Goal: Task Accomplishment & Management: Manage account settings

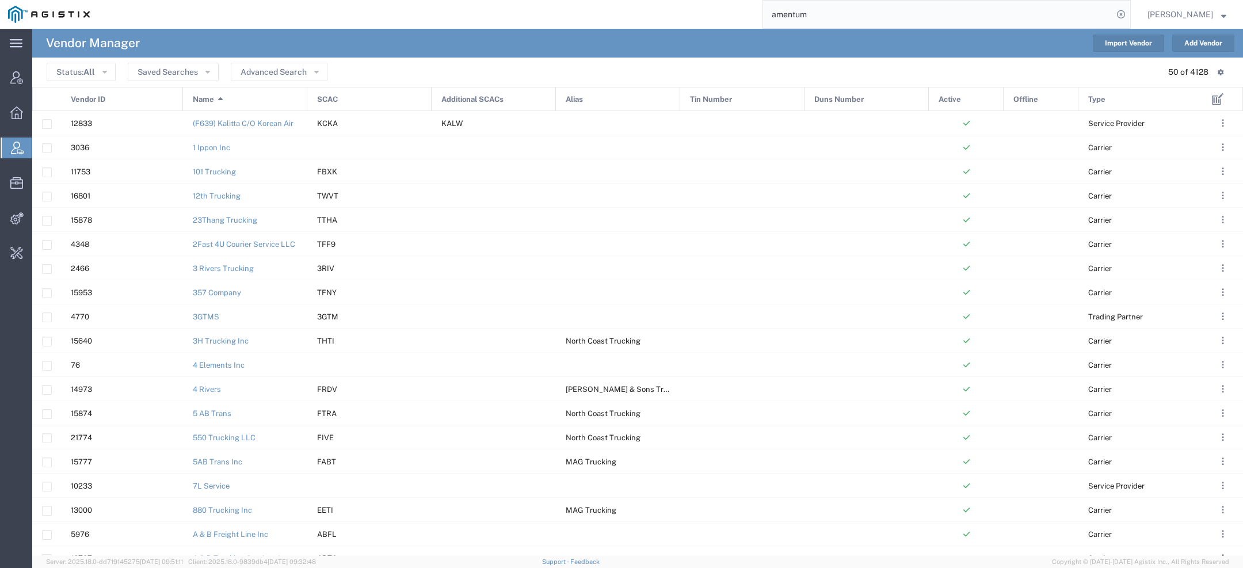
drag, startPoint x: 848, startPoint y: 23, endPoint x: 599, endPoint y: -15, distance: 252.1
click at [599, 0] on html "main_menu Created with Sketch. Collapse Menu Account Manager Overview Vendor Ma…" at bounding box center [621, 284] width 1243 height 568
type input "pg&e"
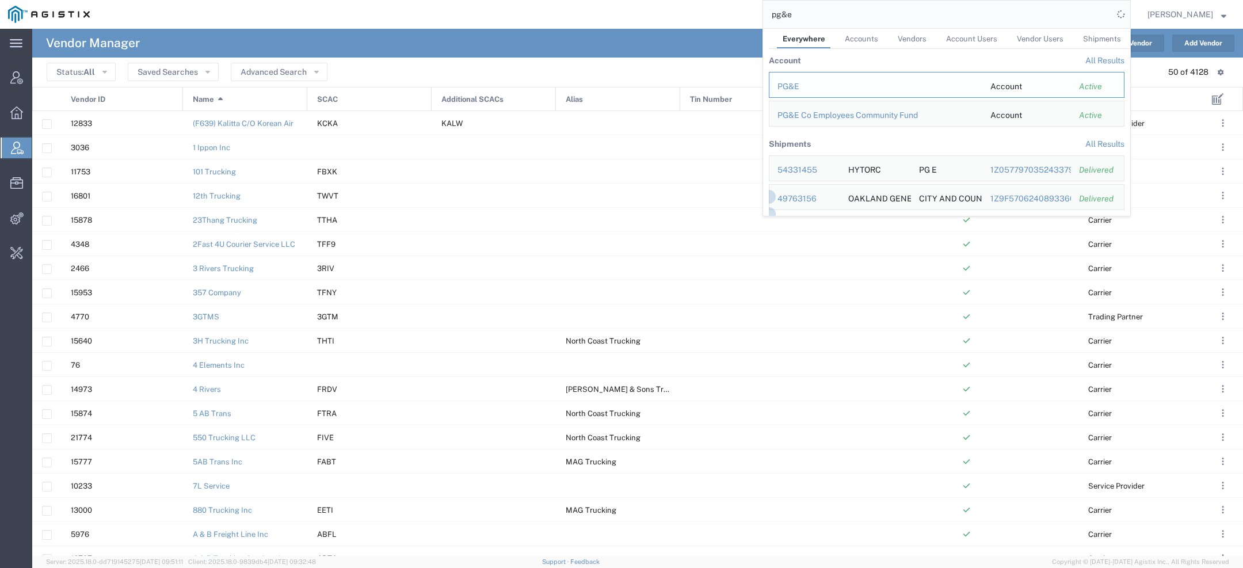
click at [790, 82] on div "PG&E" at bounding box center [876, 87] width 197 height 12
click at [383, 34] on agx-page-header "Vendor Manager Import Vendor Add Vendor" at bounding box center [637, 43] width 1211 height 29
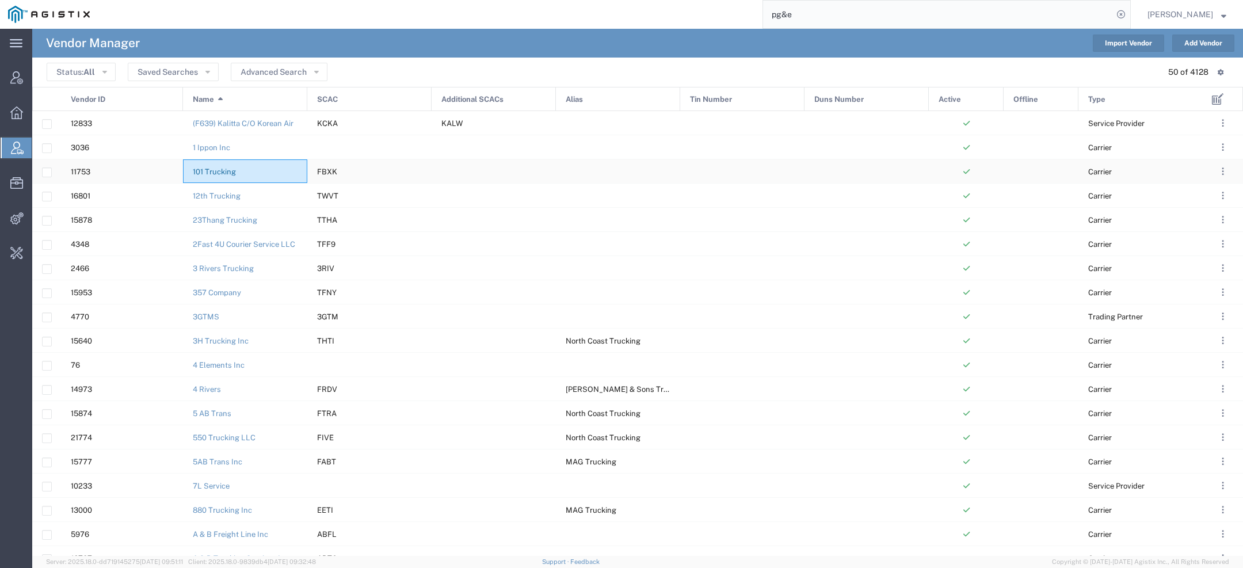
click at [231, 173] on link "101 Trucking" at bounding box center [214, 171] width 43 height 9
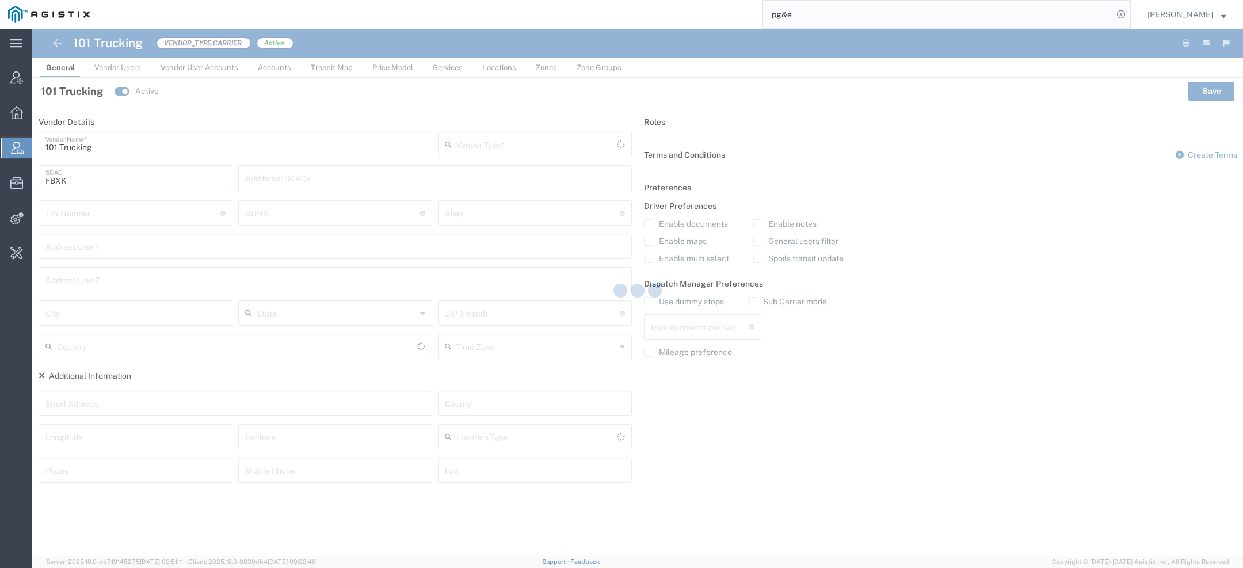
type input "Carrier"
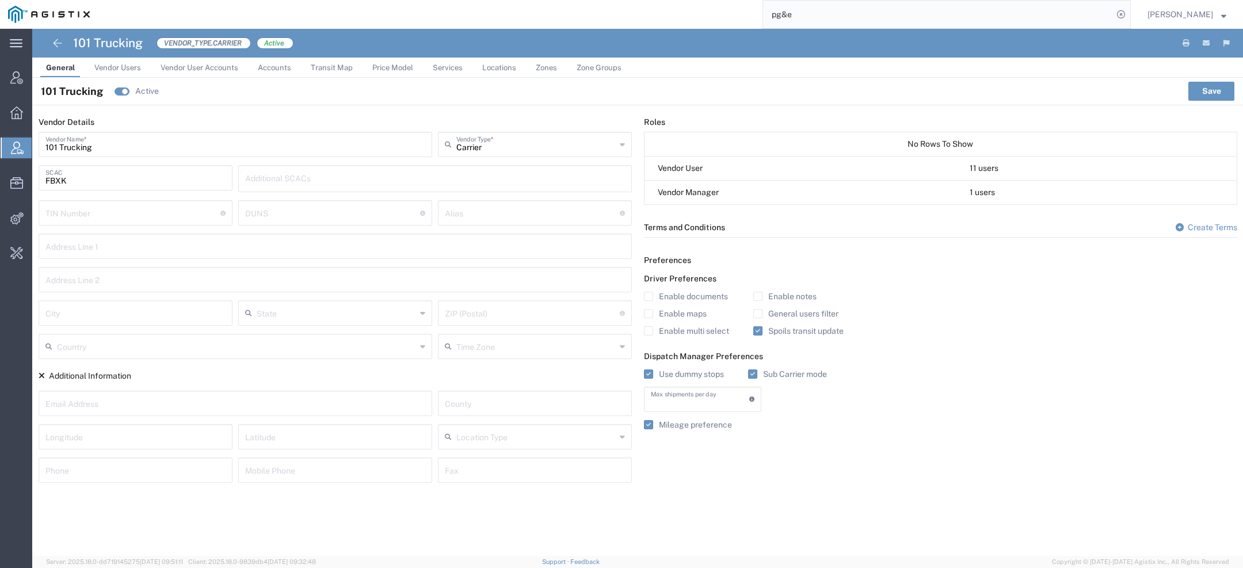
type input "1"
click at [856, 19] on input "pg&e" at bounding box center [938, 15] width 350 height 28
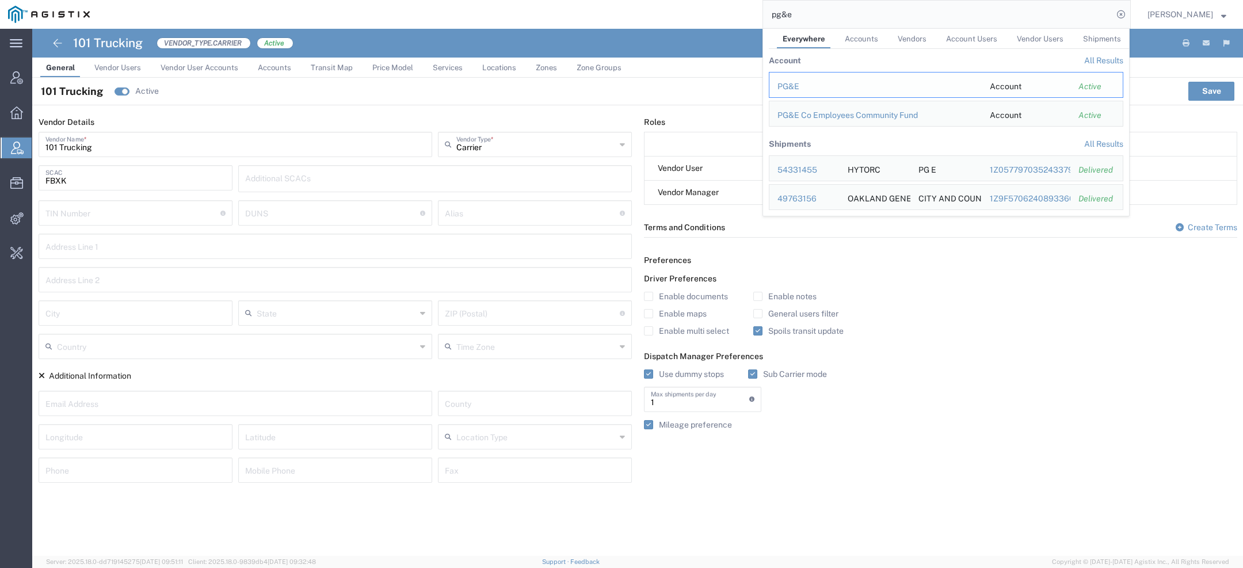
click at [795, 83] on div "PG&E" at bounding box center [876, 87] width 196 height 12
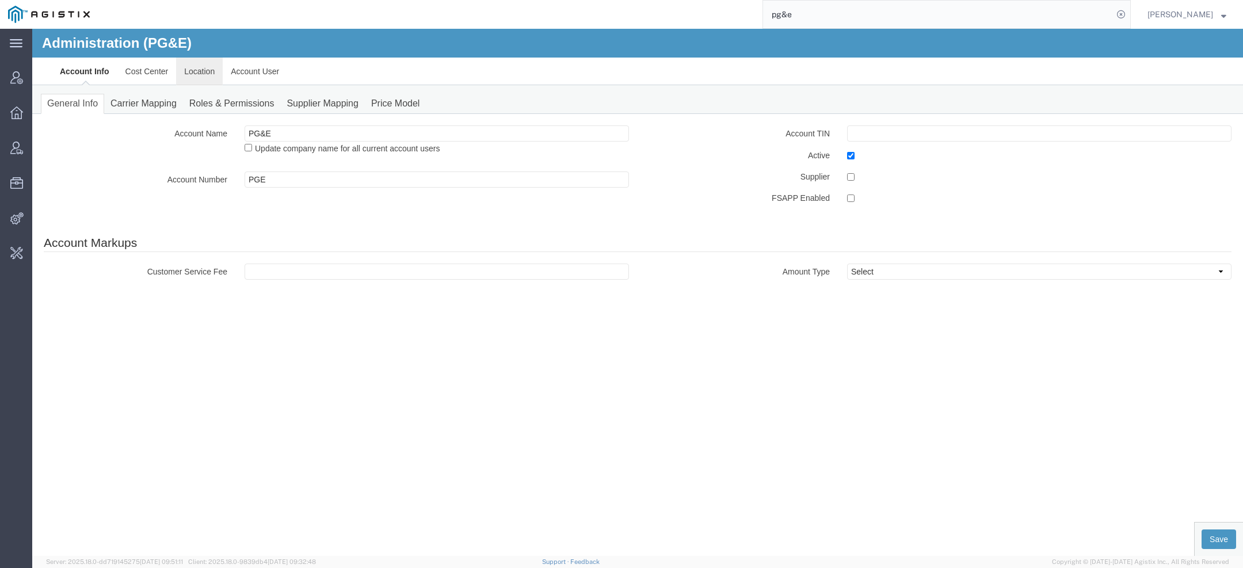
click at [198, 70] on link "Location" at bounding box center [199, 72] width 47 height 28
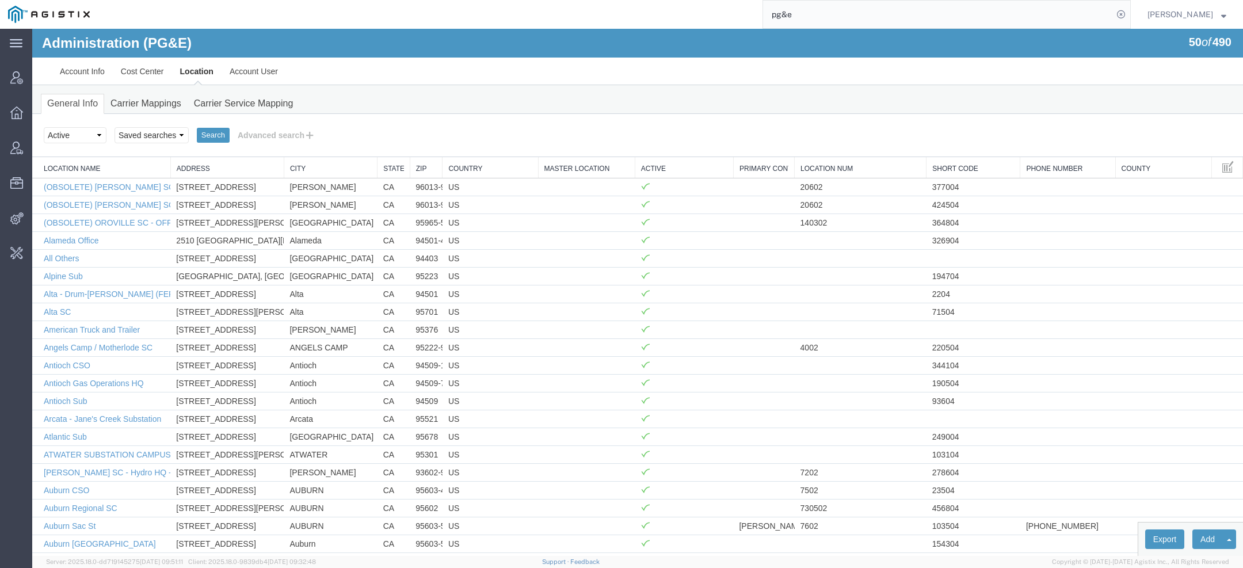
click at [252, 123] on div "Search Select status Active All Inactive Saved searches Test Search Advanced se…" at bounding box center [637, 135] width 1211 height 43
click at [252, 132] on button "Advanced search" at bounding box center [277, 135] width 94 height 20
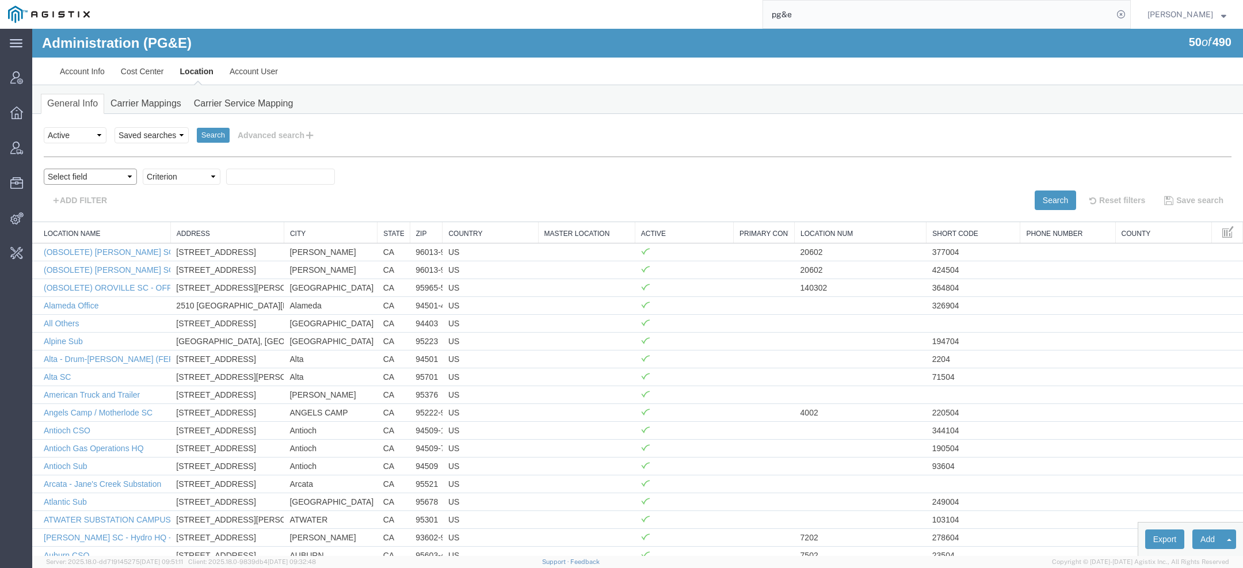
click at [98, 178] on select "Select field Address City Country County Location Name Location Num Master Loca…" at bounding box center [90, 177] width 93 height 16
select select "city"
click at [44, 169] on select "Select field Address City Country County Location Name Location Num Master Loca…" at bounding box center [90, 177] width 93 height 16
click at [155, 186] on div "Select field Address City Country County Location Name Location Num Master Loca…" at bounding box center [638, 180] width 1188 height 22
click at [155, 182] on select "Criterion contains does not contain is is blank is not blank starts with" at bounding box center [182, 177] width 78 height 16
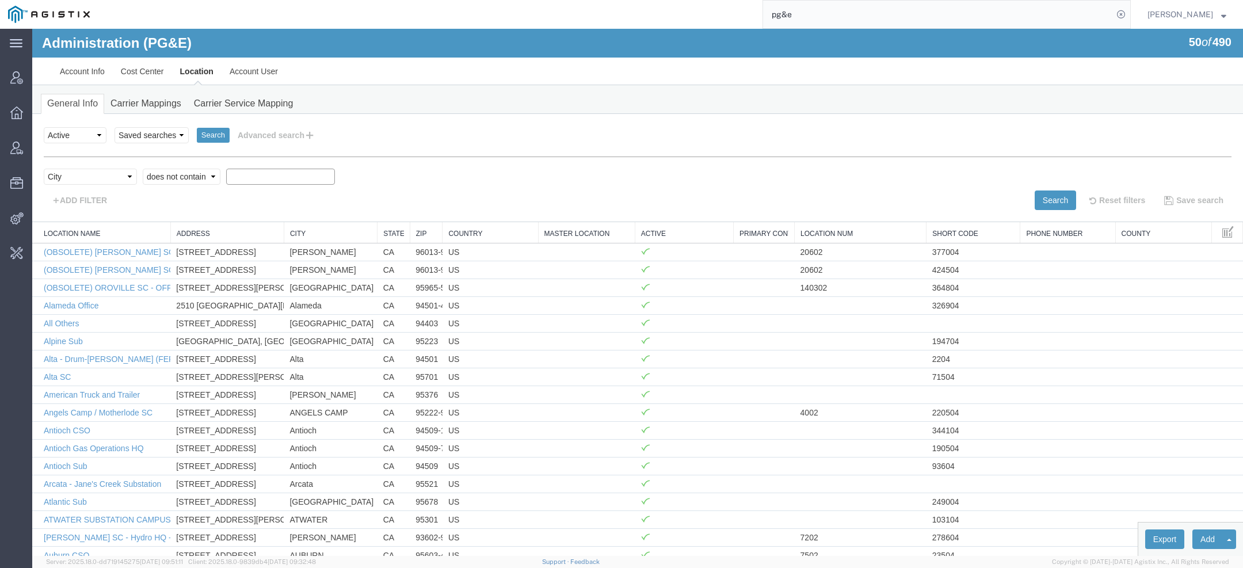
click at [143, 169] on select "Criterion contains does not contain is is blank is not blank starts with" at bounding box center [182, 177] width 78 height 16
click at [157, 173] on select "Criterion contains does not contain is is blank is not blank starts with" at bounding box center [182, 177] width 78 height 16
select select "contains"
click at [143, 169] on select "Criterion contains does not contain is is blank is not blank starts with" at bounding box center [182, 177] width 78 height 16
paste input "Manteca"
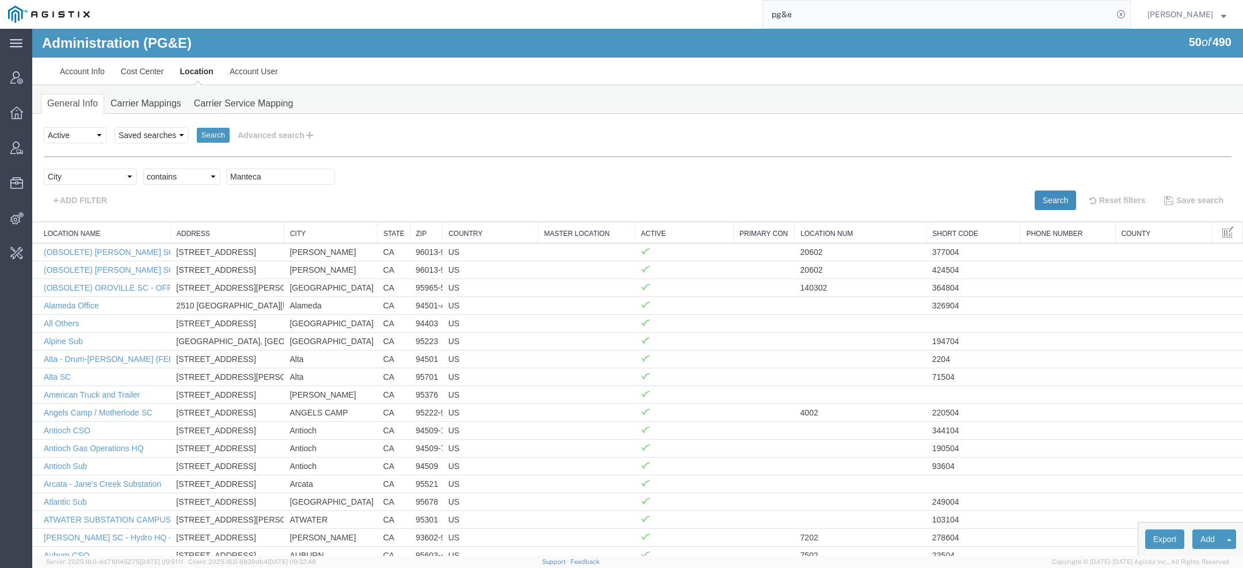
click at [1049, 195] on button "Search" at bounding box center [1055, 201] width 41 height 20
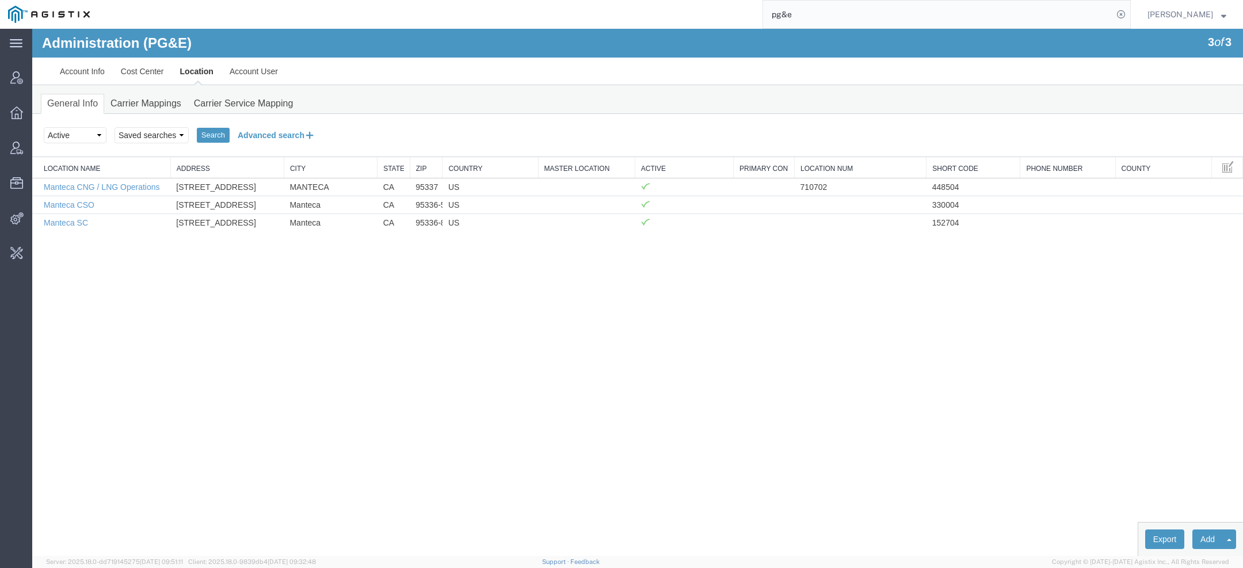
click at [283, 131] on button "Advanced search" at bounding box center [277, 135] width 94 height 20
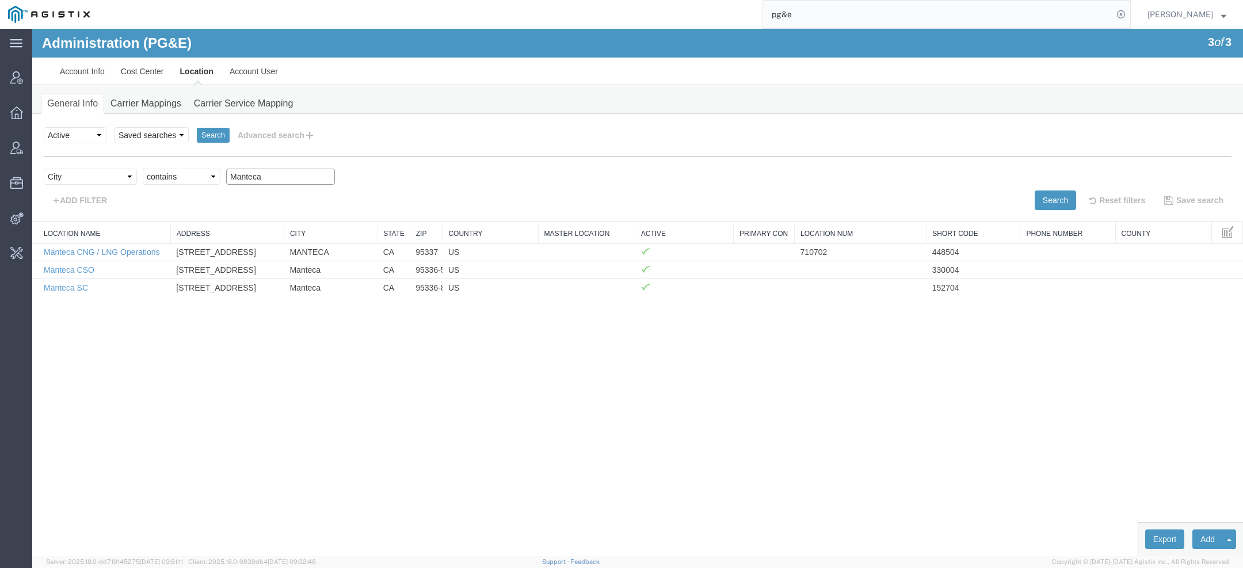
drag, startPoint x: 281, startPoint y: 180, endPoint x: 36, endPoint y: 119, distance: 252.1
click at [36, 119] on div "Search Select status Active All Inactive Saved searches Test Search Advanced se…" at bounding box center [637, 168] width 1211 height 108
paste input "Cupertino"
click at [1046, 196] on button "Search" at bounding box center [1055, 201] width 41 height 20
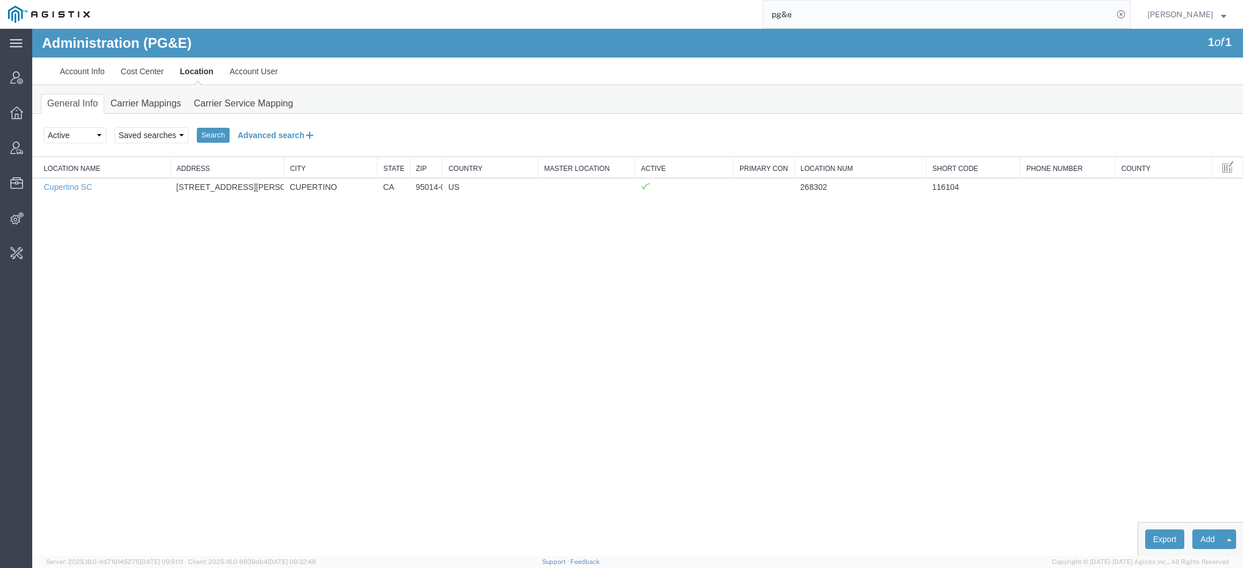
click at [302, 131] on button "Advanced search" at bounding box center [277, 135] width 94 height 20
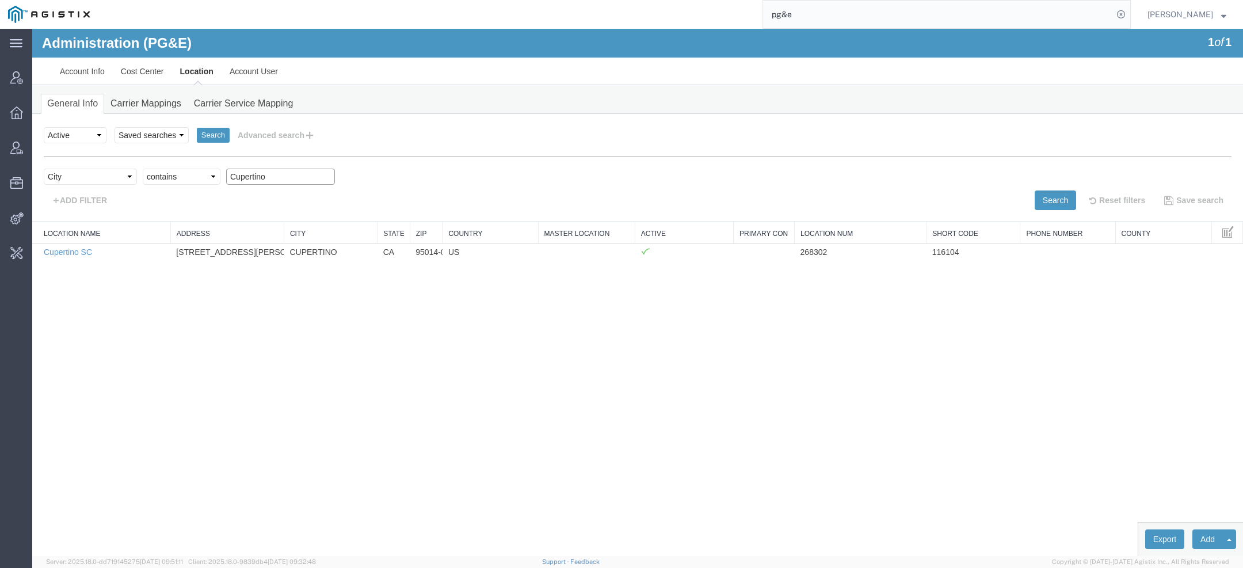
drag, startPoint x: 290, startPoint y: 178, endPoint x: 28, endPoint y: 161, distance: 263.0
click at [32, 161] on html "Administration (PG&E) 1 of 1 Account Info Cost Center Location Account User Gen…" at bounding box center [637, 292] width 1211 height 527
paste input "oncord"
type input "Concord"
click at [1061, 204] on button "Search" at bounding box center [1055, 201] width 41 height 20
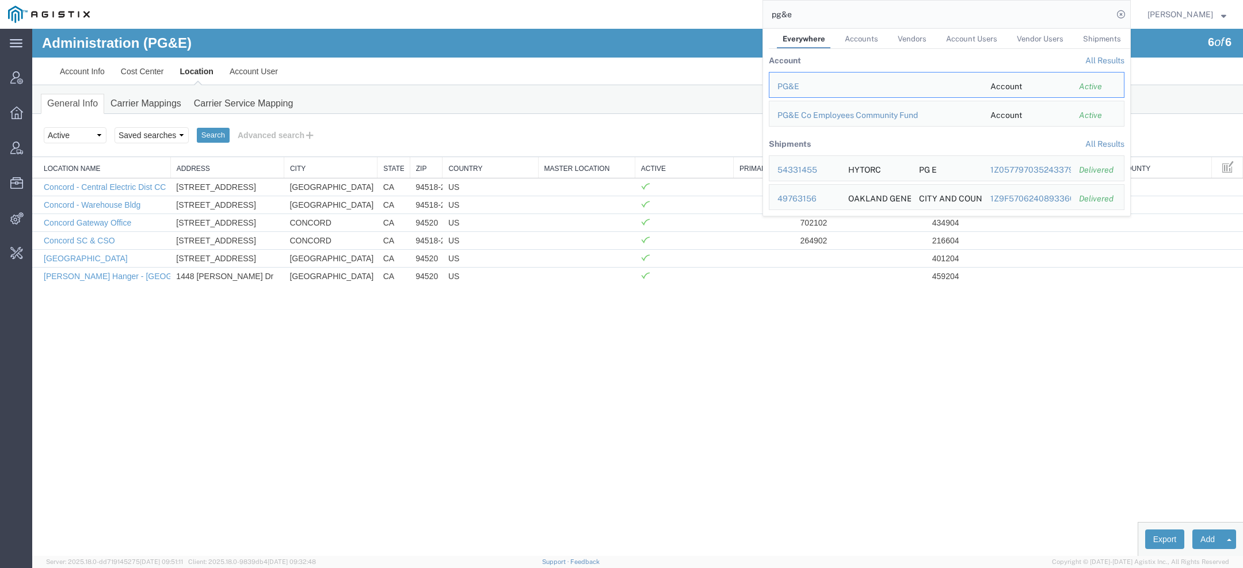
drag, startPoint x: 815, startPoint y: 20, endPoint x: 679, endPoint y: -4, distance: 137.9
click at [679, 0] on html "main_menu Created with Sketch. Collapse Menu Account Manager Overview Vendor Ma…" at bounding box center [621, 284] width 1243 height 568
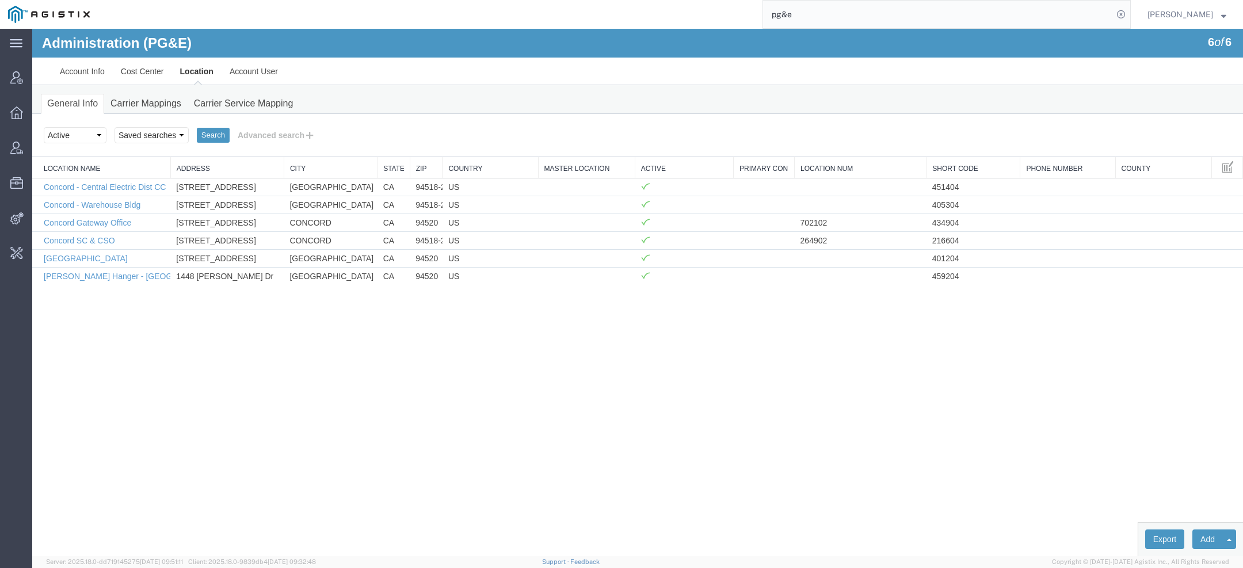
paste input "S500-25251-1427"
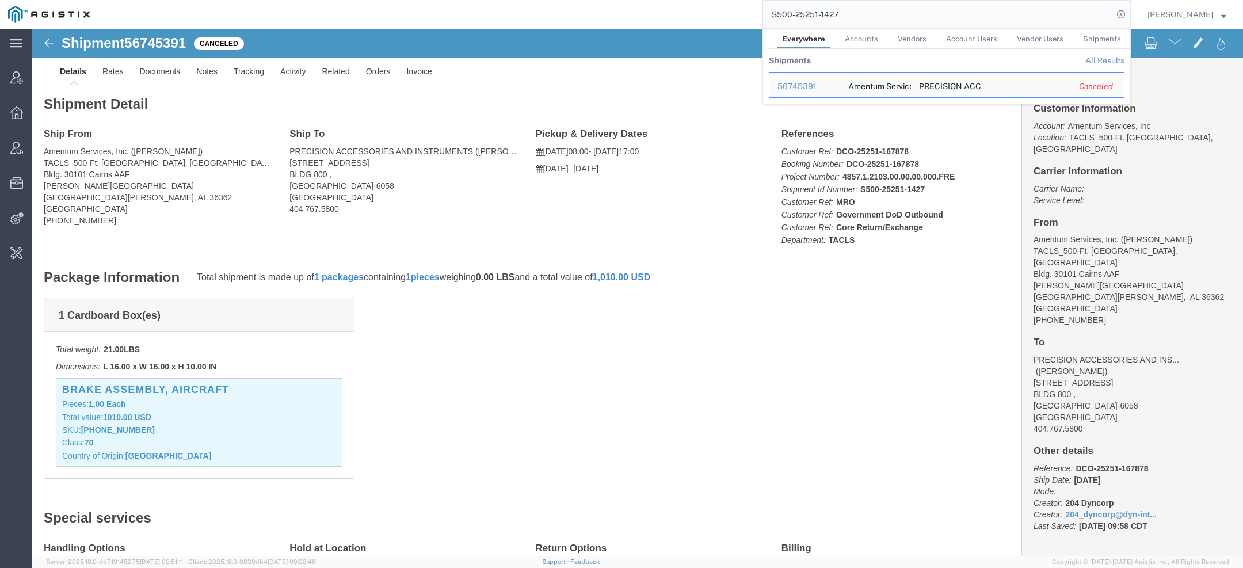
drag, startPoint x: 844, startPoint y: 17, endPoint x: 515, endPoint y: -33, distance: 333.1
click at [515, 0] on html "main_menu Created with Sketch. Collapse Menu Account Manager Overview Vendor Ma…" at bounding box center [621, 284] width 1243 height 568
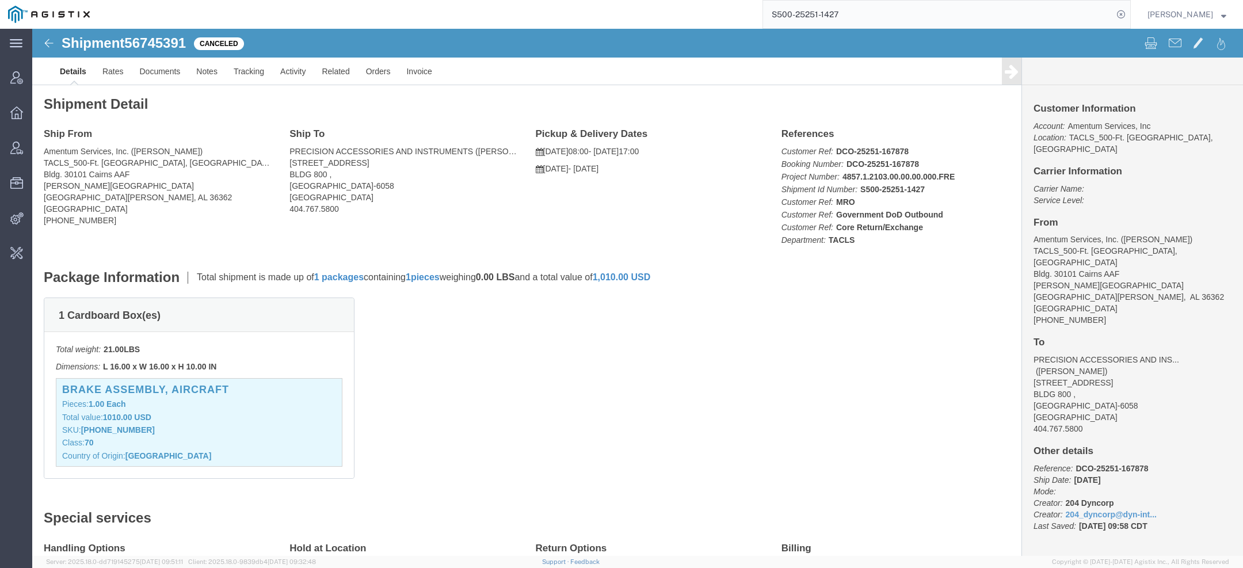
paste input "R14-25241-1132"
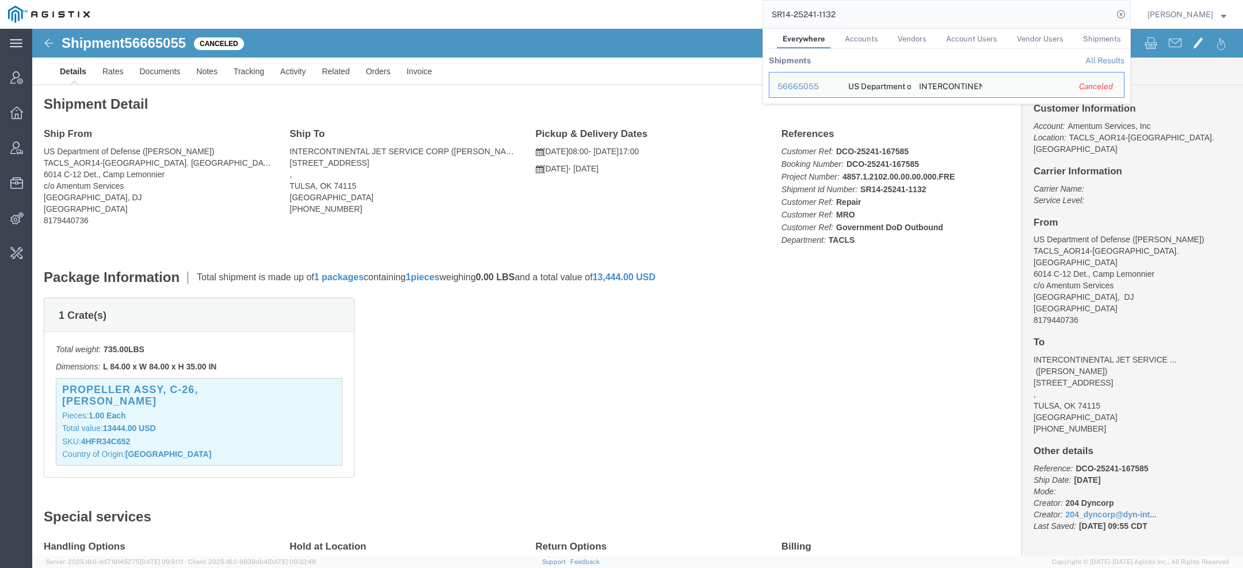
drag, startPoint x: 862, startPoint y: 20, endPoint x: 774, endPoint y: -14, distance: 94.1
click at [774, 0] on html "main_menu Created with Sketch. Collapse Menu Account Manager Overview Vendor Ma…" at bounding box center [621, 284] width 1243 height 568
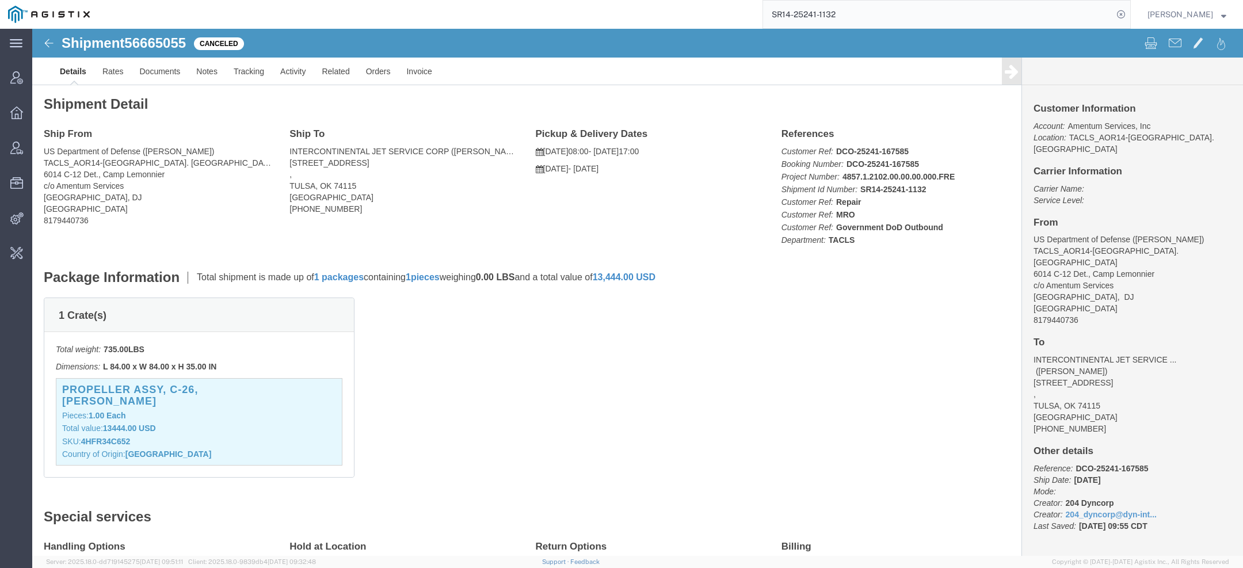
paste input "PACAF-25255-0001"
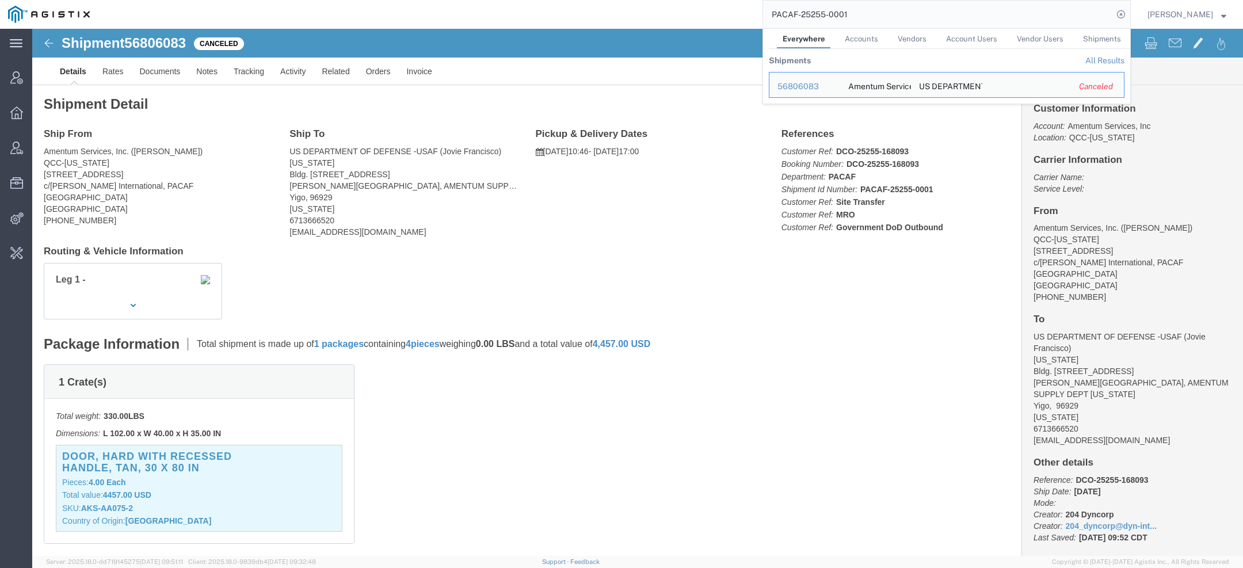
drag, startPoint x: 862, startPoint y: 18, endPoint x: 625, endPoint y: 2, distance: 237.6
click at [661, 3] on div "PACAF-25255-0001 Everywhere Accounts Vendors Account Users Vendor Users Shipmen…" at bounding box center [614, 14] width 1033 height 29
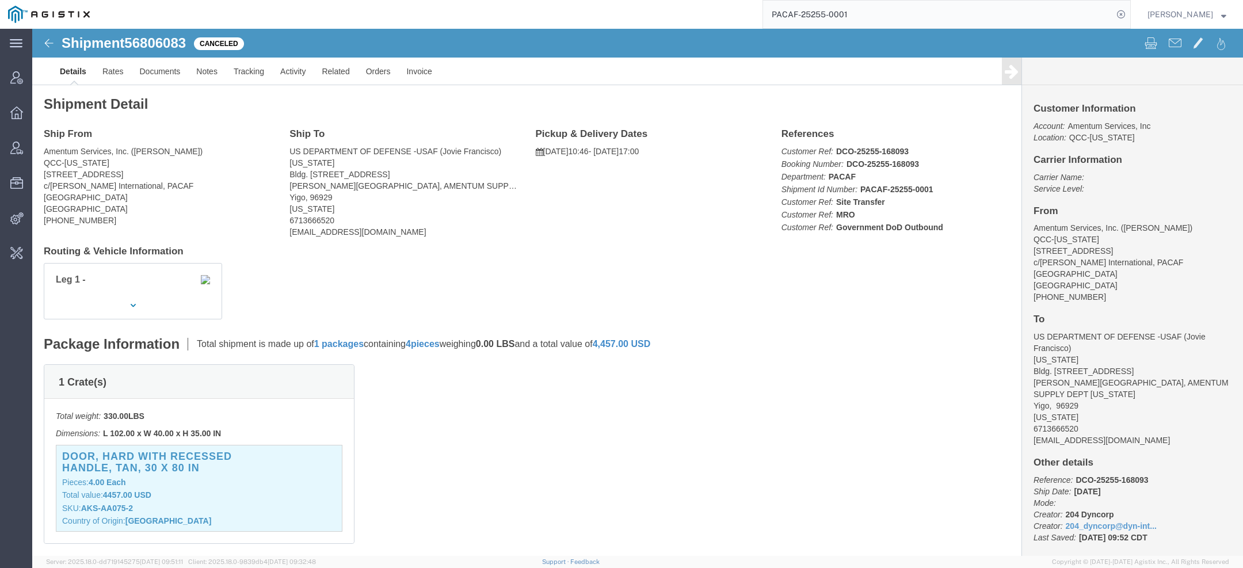
paste input "S02448765"
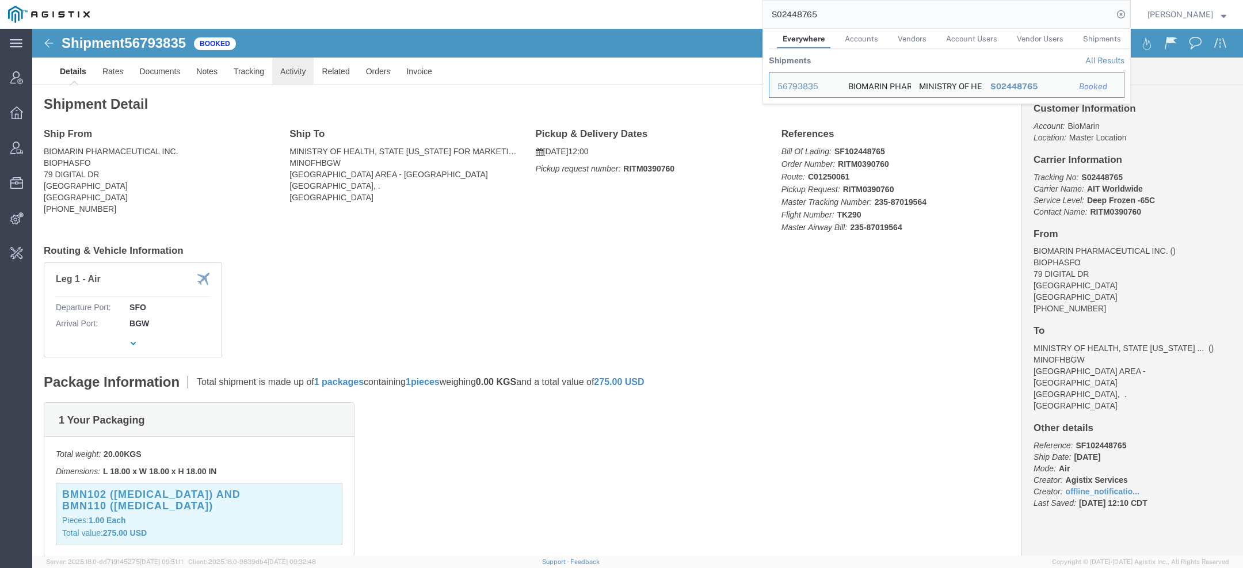
click link "Activity"
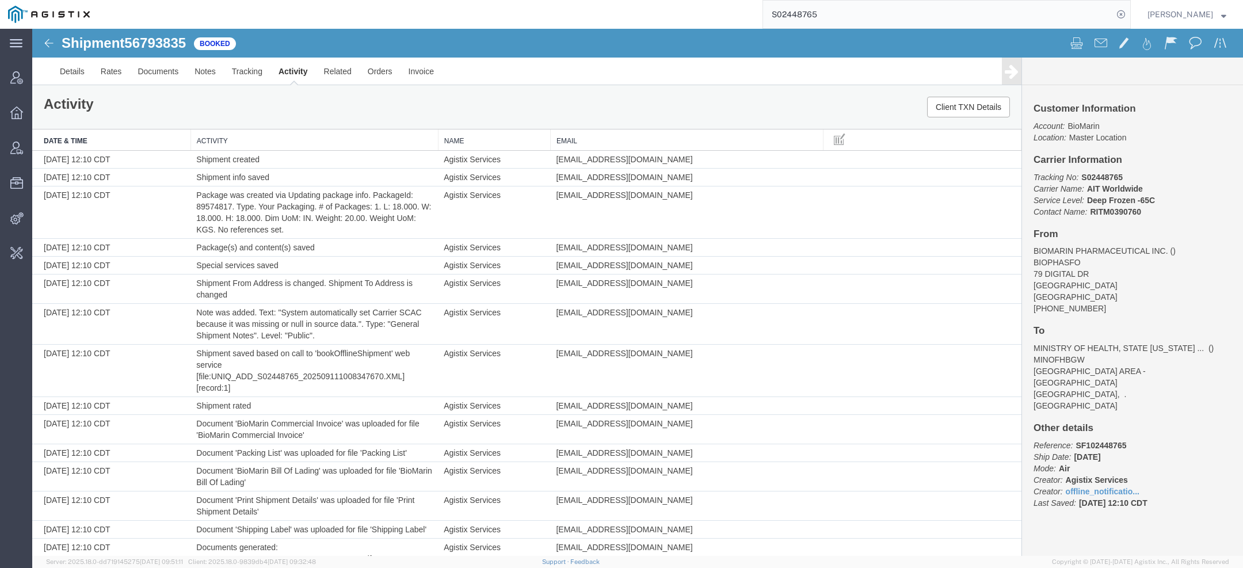
click at [835, 2] on input "S02448765" at bounding box center [938, 15] width 350 height 28
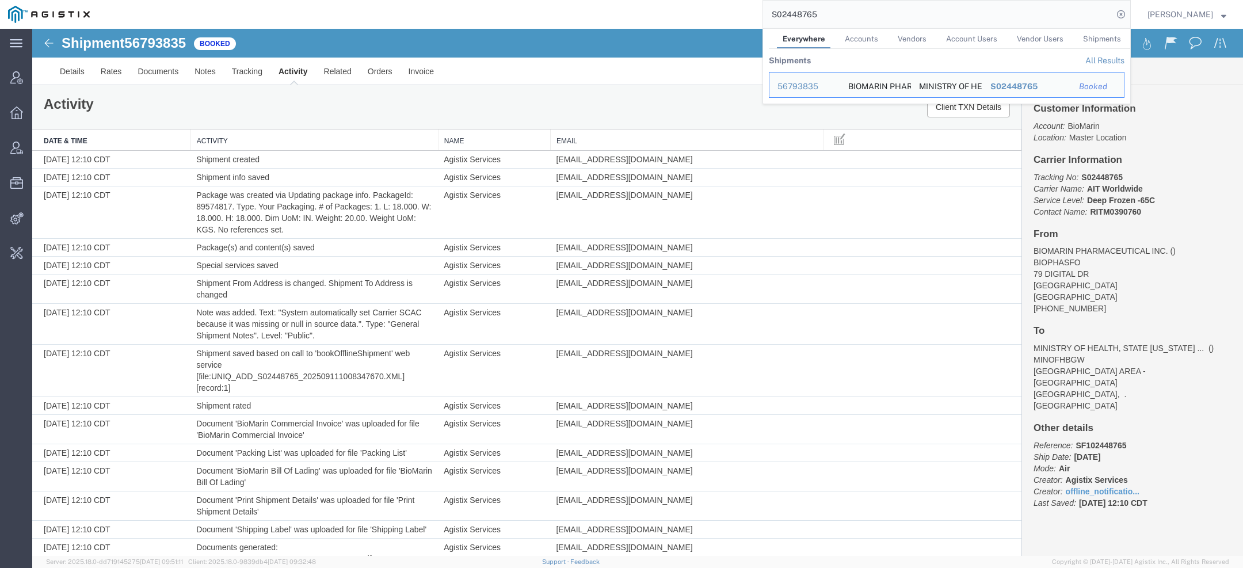
drag, startPoint x: 832, startPoint y: 10, endPoint x: 610, endPoint y: -29, distance: 225.0
click at [610, 0] on html "main_menu Created with Sketch. Collapse Menu Account Manager Overview Vendor Ma…" at bounding box center [621, 284] width 1243 height 568
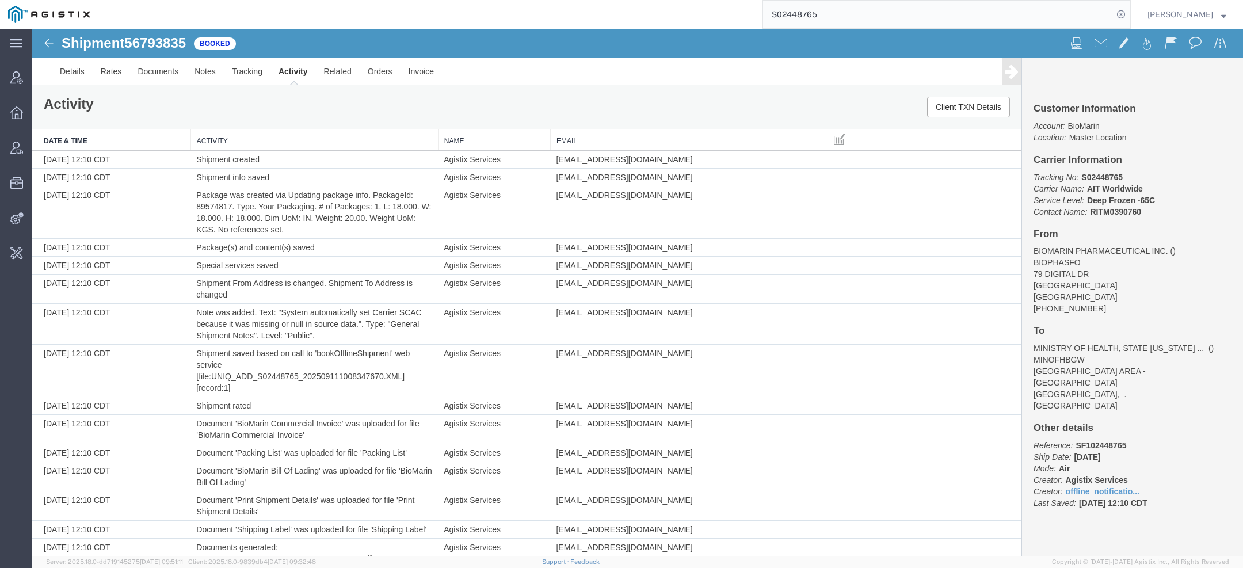
paste input "56805948"
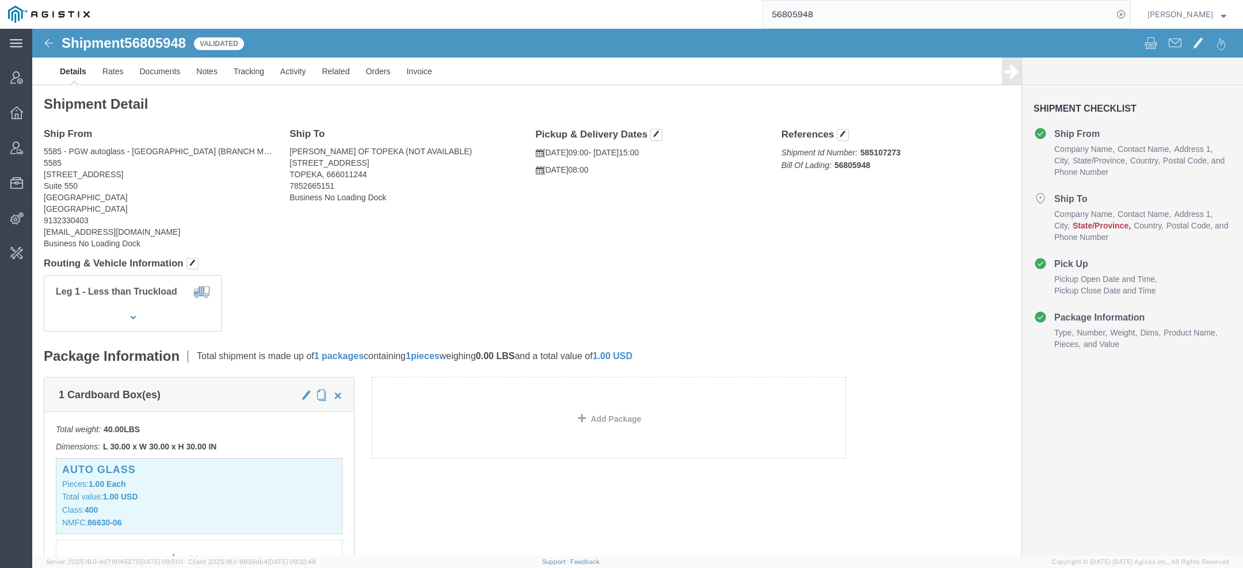
drag, startPoint x: 832, startPoint y: 13, endPoint x: 695, endPoint y: -7, distance: 138.5
click at [695, 0] on html "main_menu Created with Sketch. Collapse Menu Account Manager Overview Vendor Ma…" at bounding box center [621, 284] width 1243 height 568
type input "pgw"
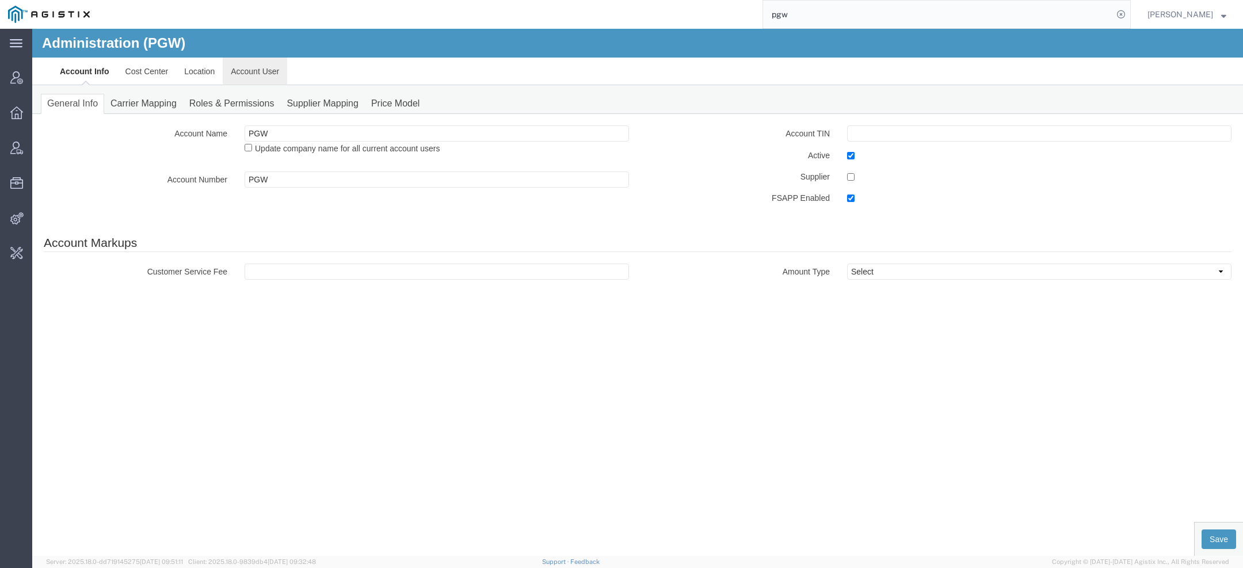
click at [272, 73] on link "Account User" at bounding box center [255, 72] width 64 height 28
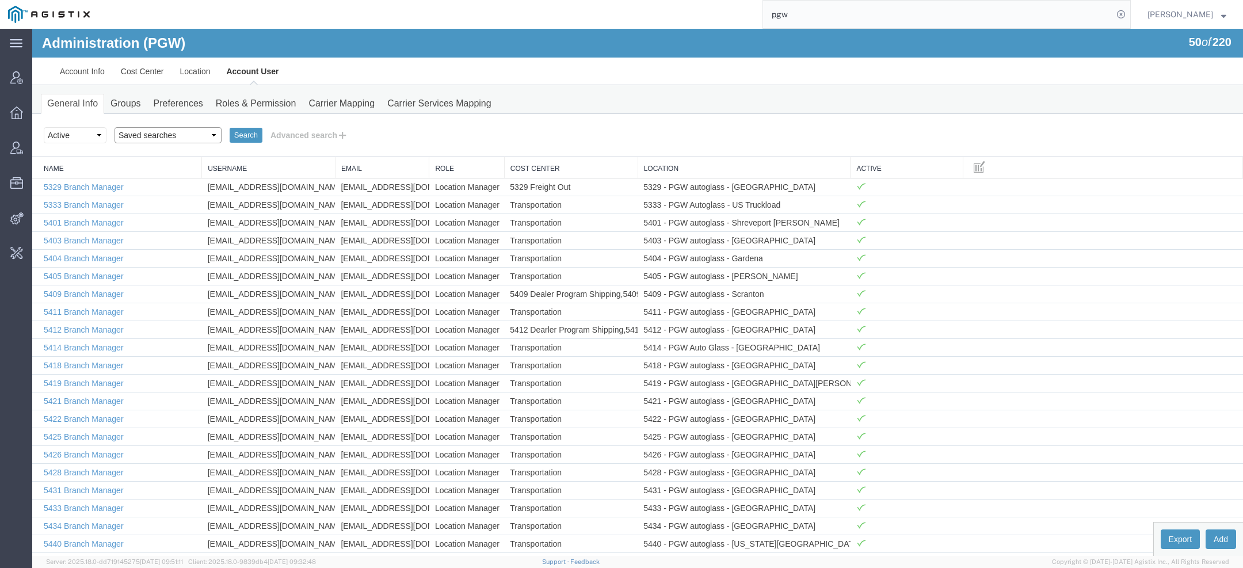
click at [180, 134] on select "Saved searches Exclude Branch Manager Jason Offline user" at bounding box center [168, 135] width 107 height 16
select select "Offline user"
click at [115, 127] on select "Saved searches Exclude Branch Manager Jason Offline user" at bounding box center [168, 135] width 107 height 16
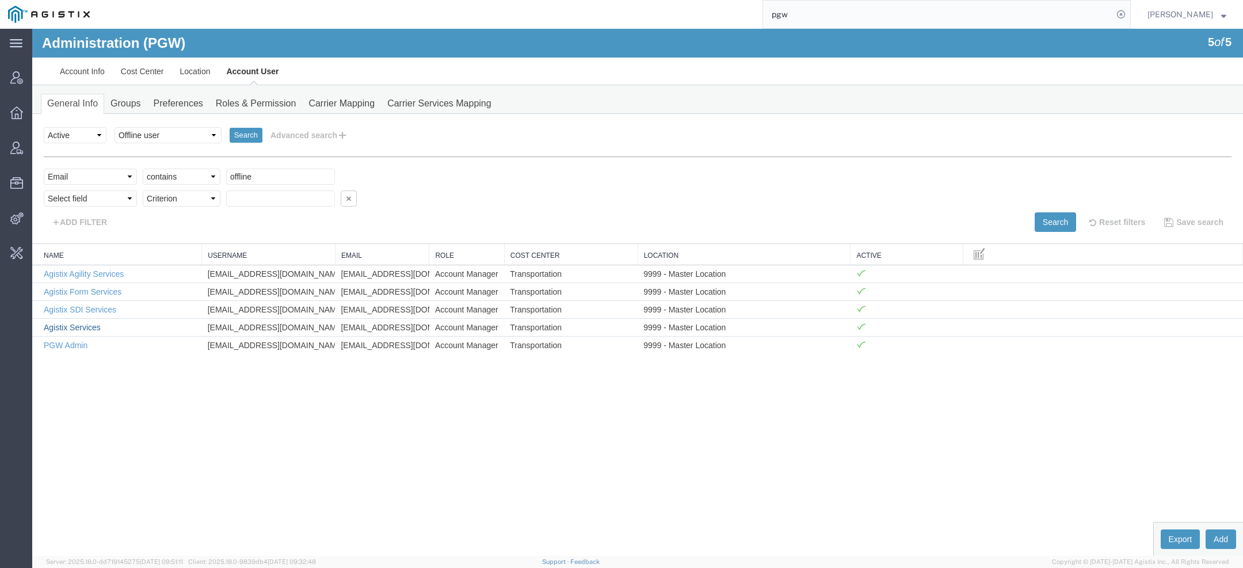
click at [97, 323] on link "Agistix Services" at bounding box center [72, 327] width 57 height 9
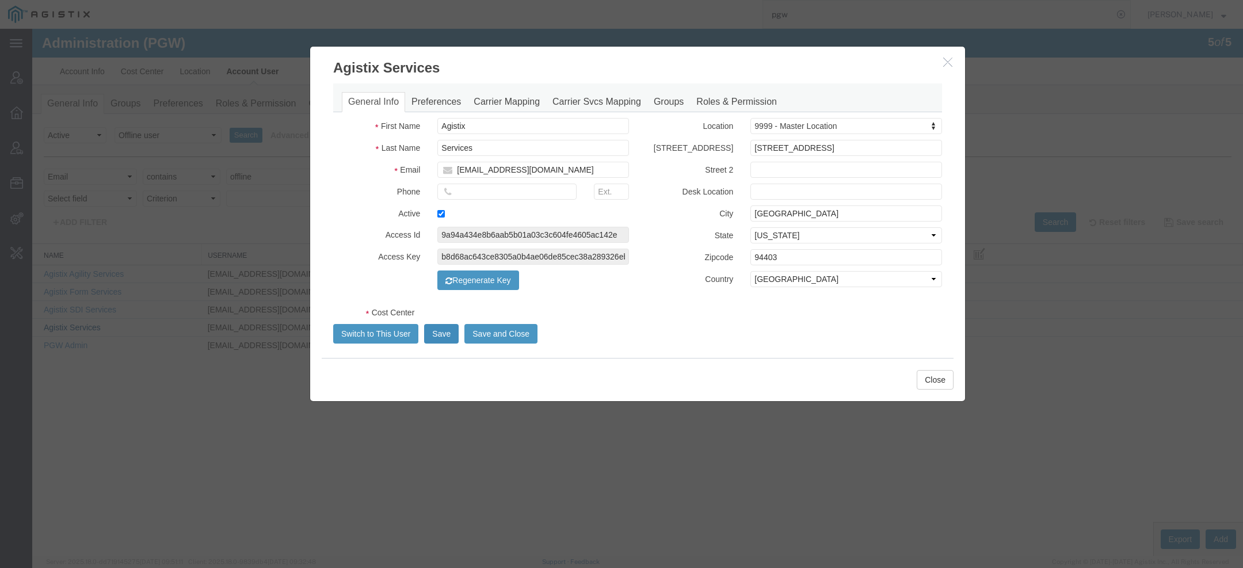
select select "COSTCENTER"
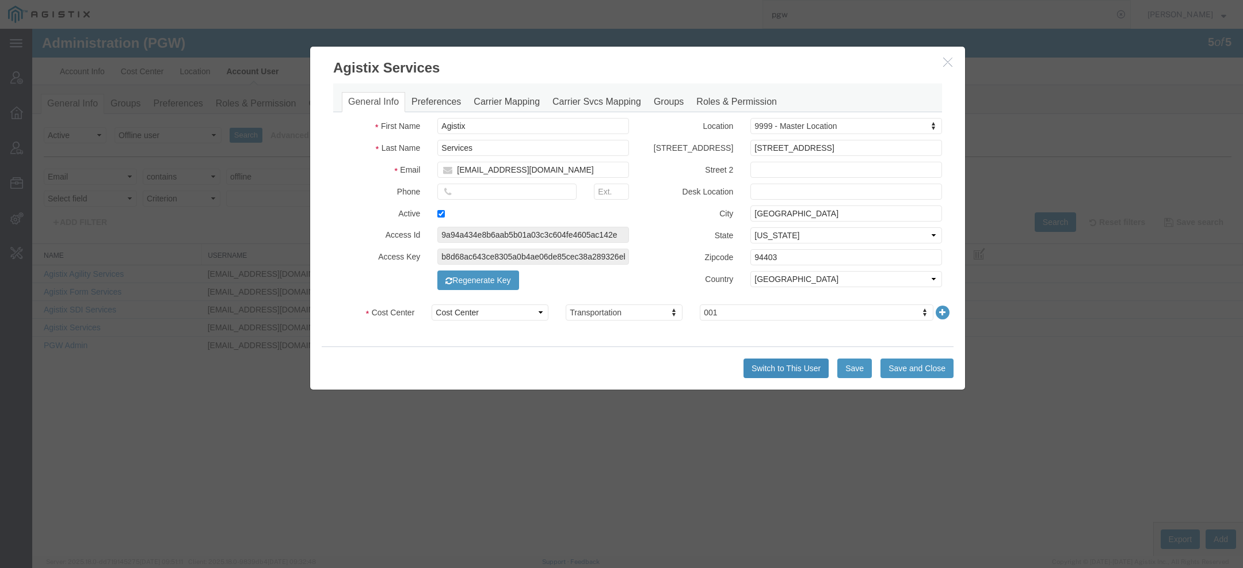
click at [793, 370] on button "Switch to This User" at bounding box center [786, 369] width 85 height 20
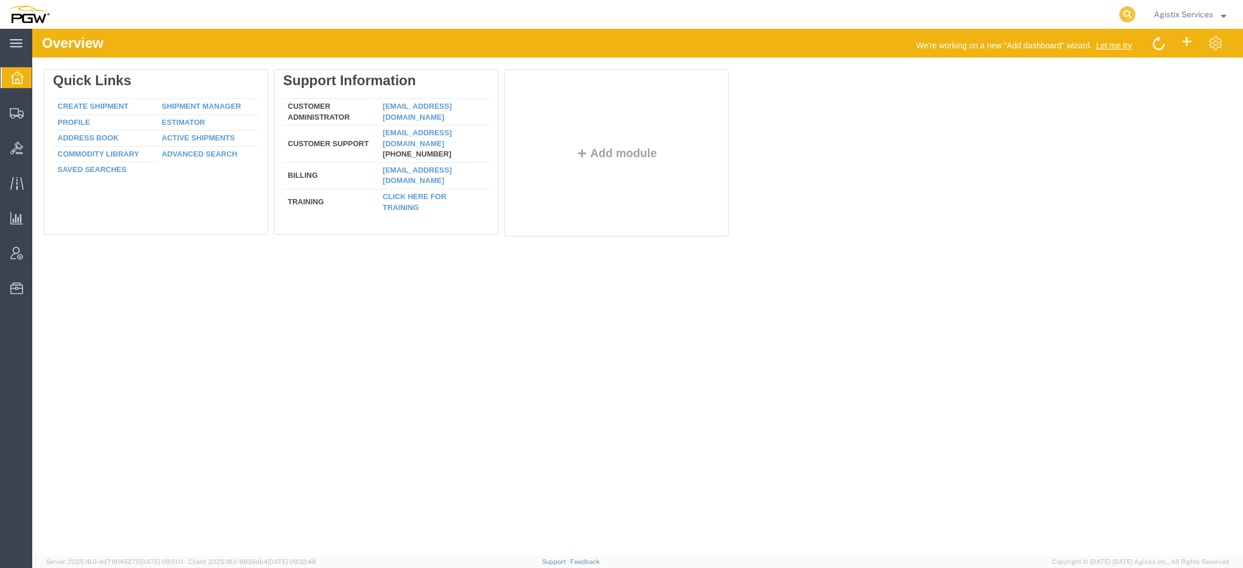
click at [1133, 12] on icon at bounding box center [1128, 14] width 16 height 16
paste input "585107273"
type input "585107273"
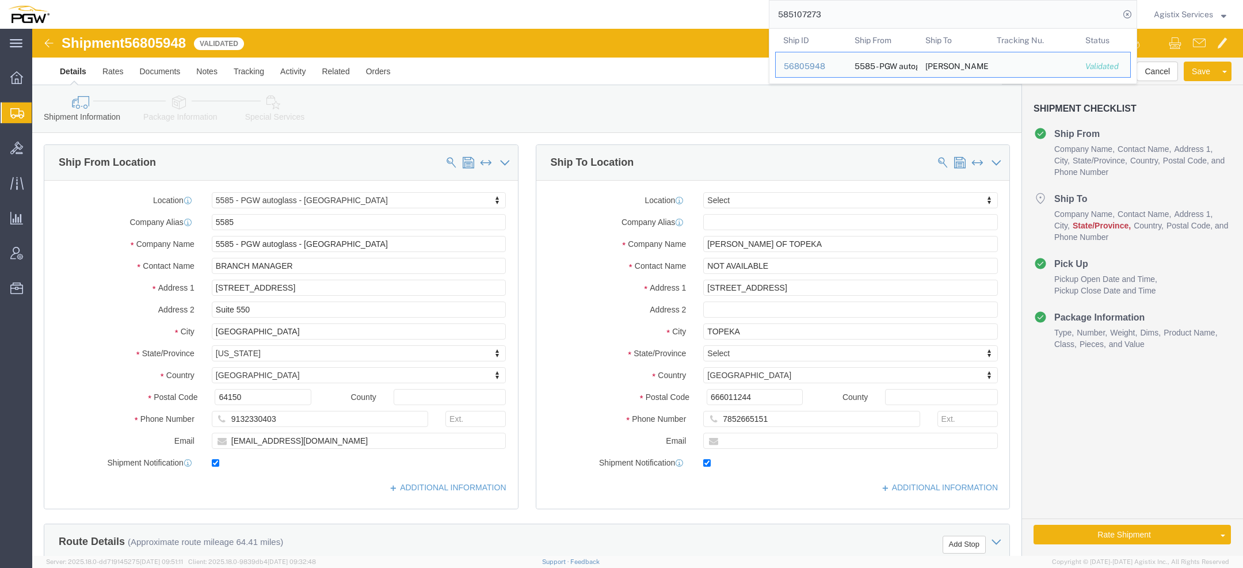
select select "28385"
select select
click input "666011244"
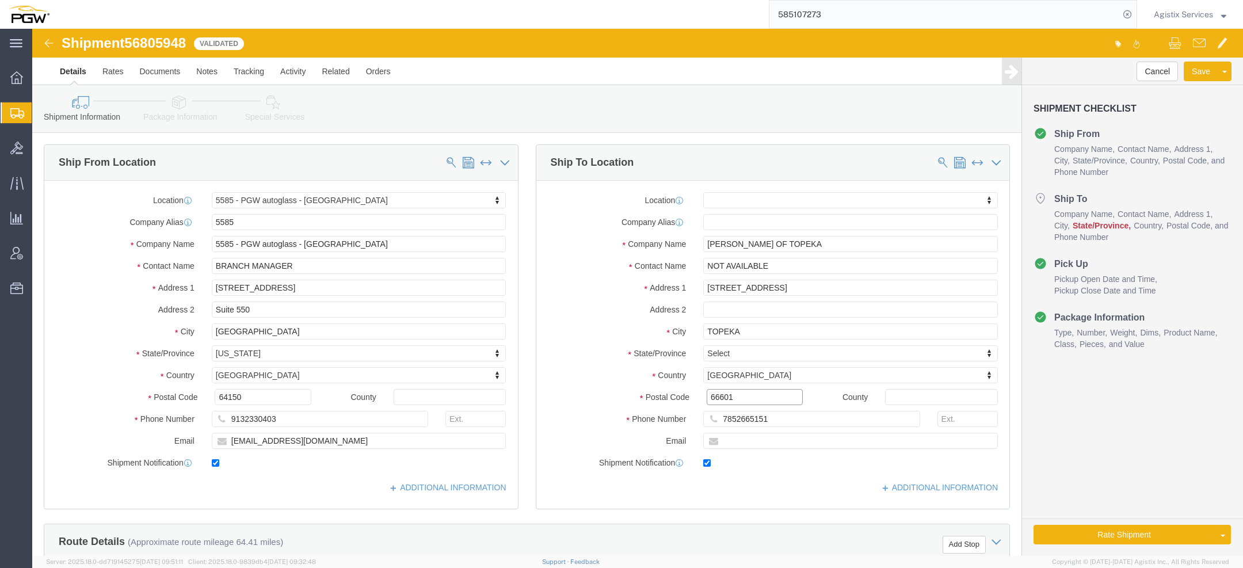
click input "66601"
type input "66601"
select select
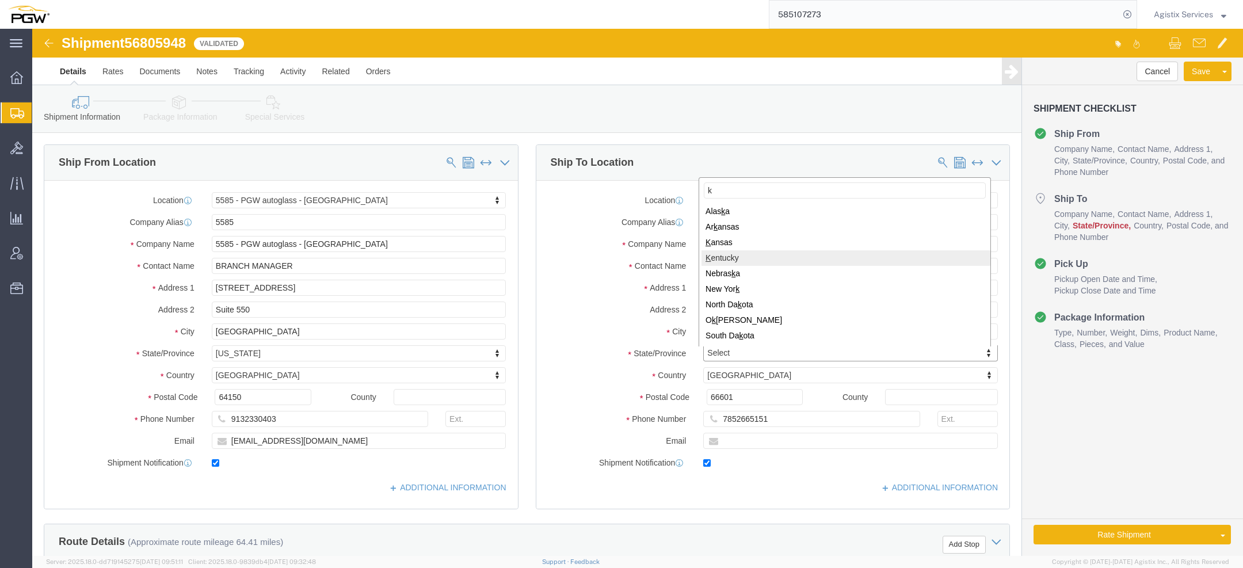
type input "k"
select select
select select "KS"
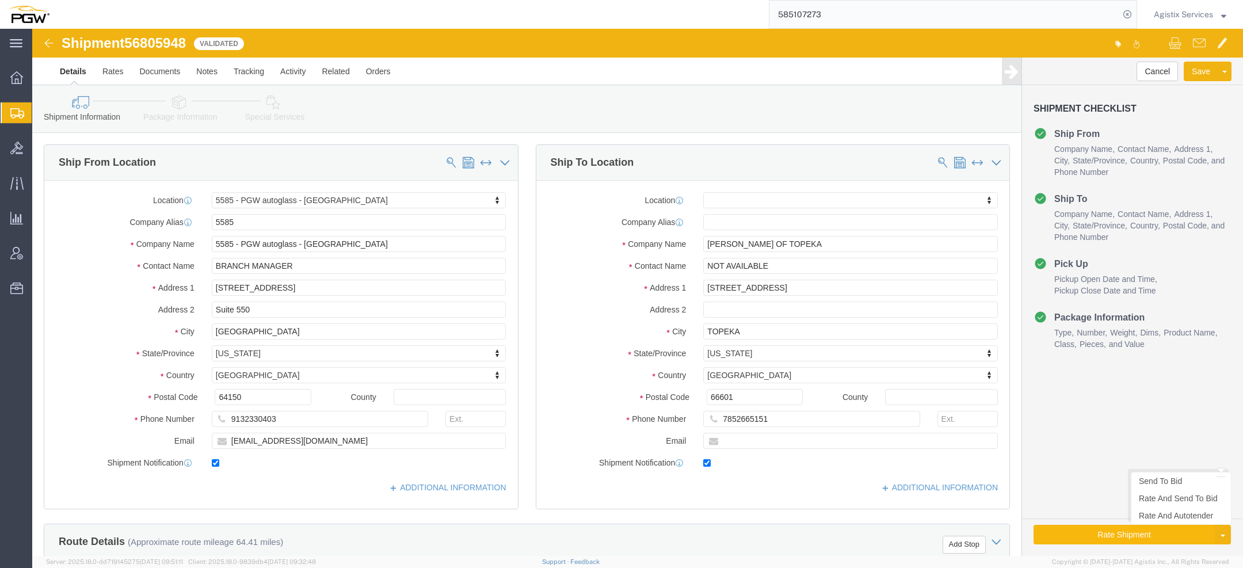
click button "Rate Shipment"
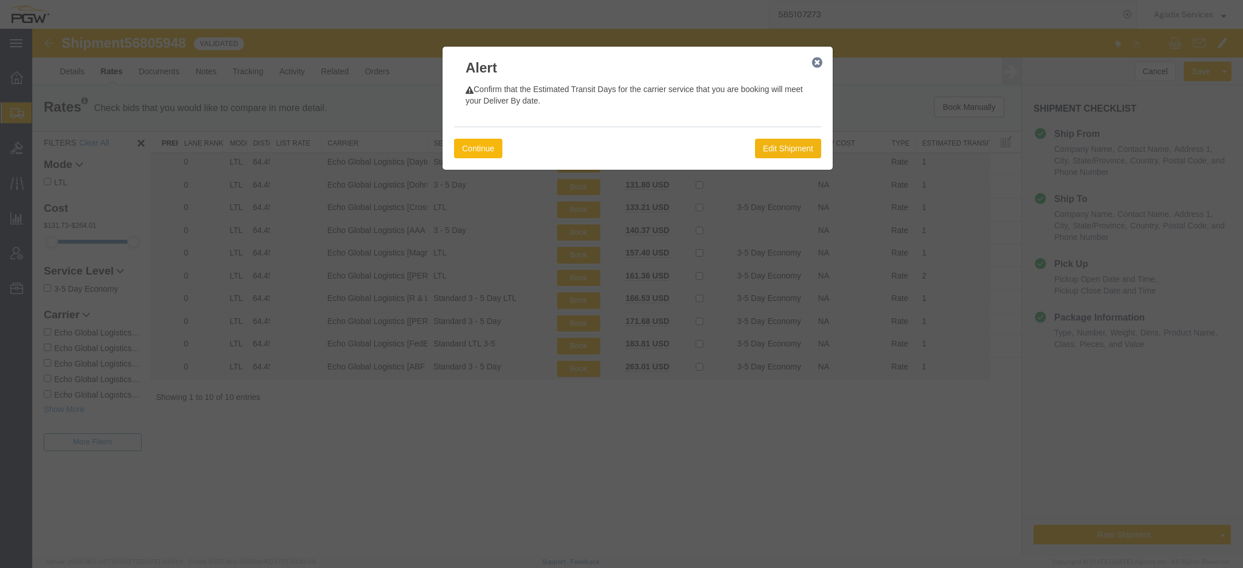
click at [486, 153] on button "Continue" at bounding box center [478, 149] width 48 height 20
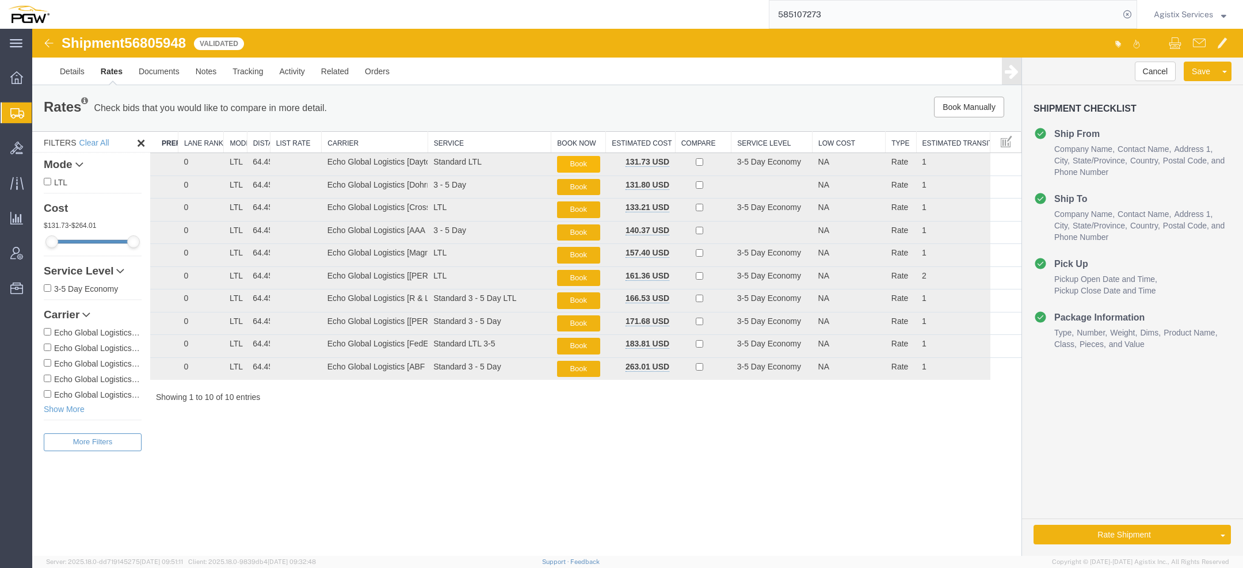
click at [585, 163] on button "Book" at bounding box center [578, 164] width 43 height 17
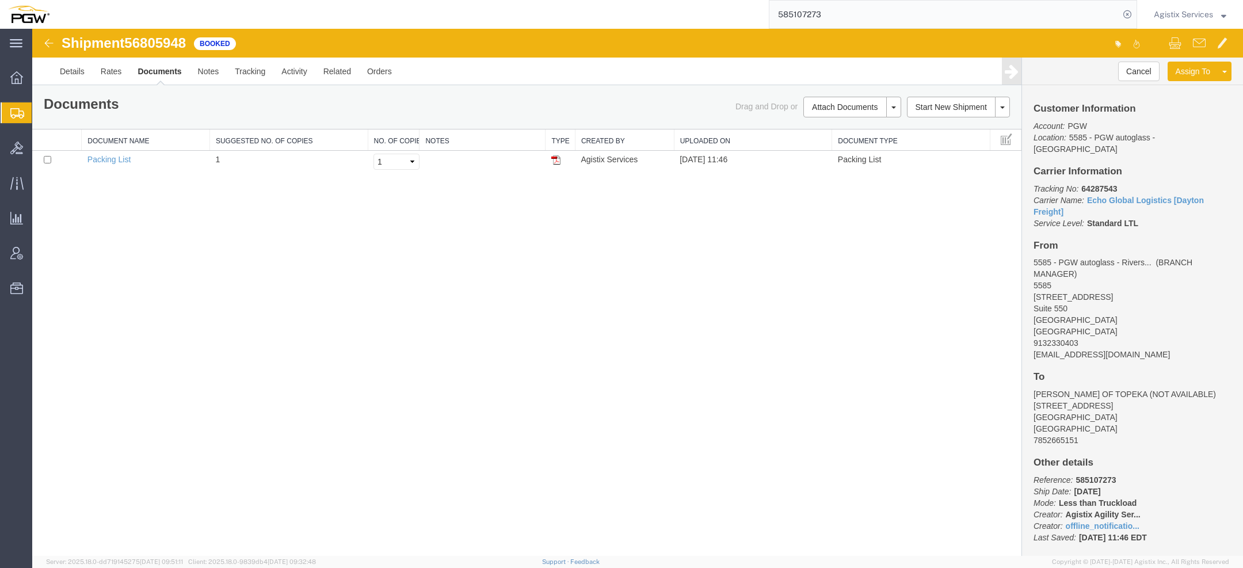
click at [1189, 20] on span "Agistix Services" at bounding box center [1183, 14] width 59 height 13
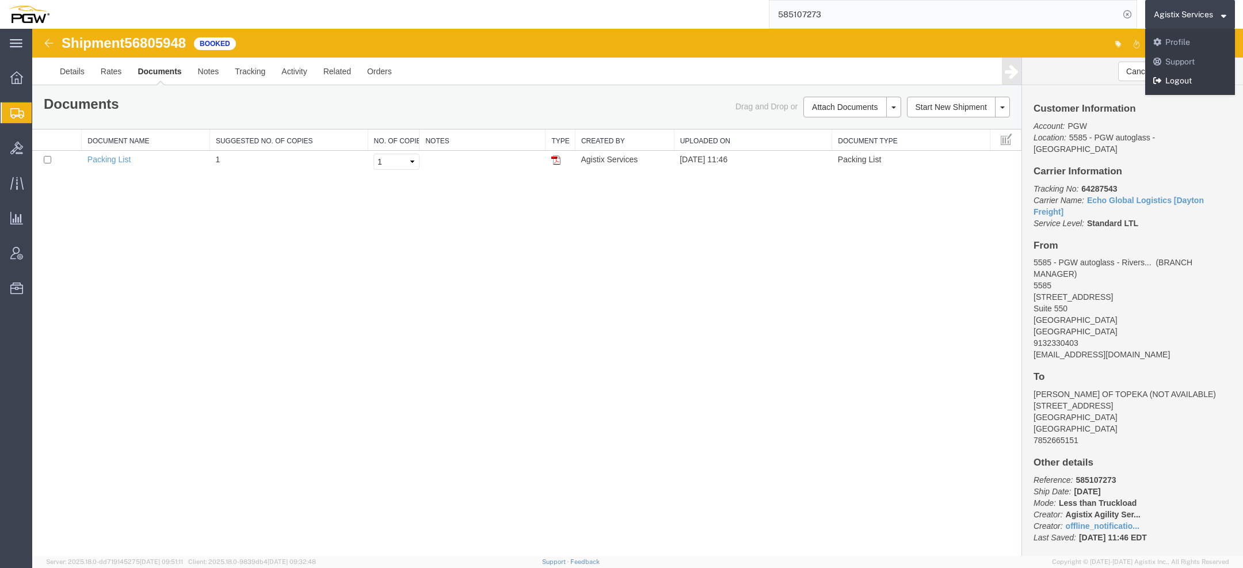
click at [1187, 75] on link "Logout" at bounding box center [1190, 81] width 90 height 20
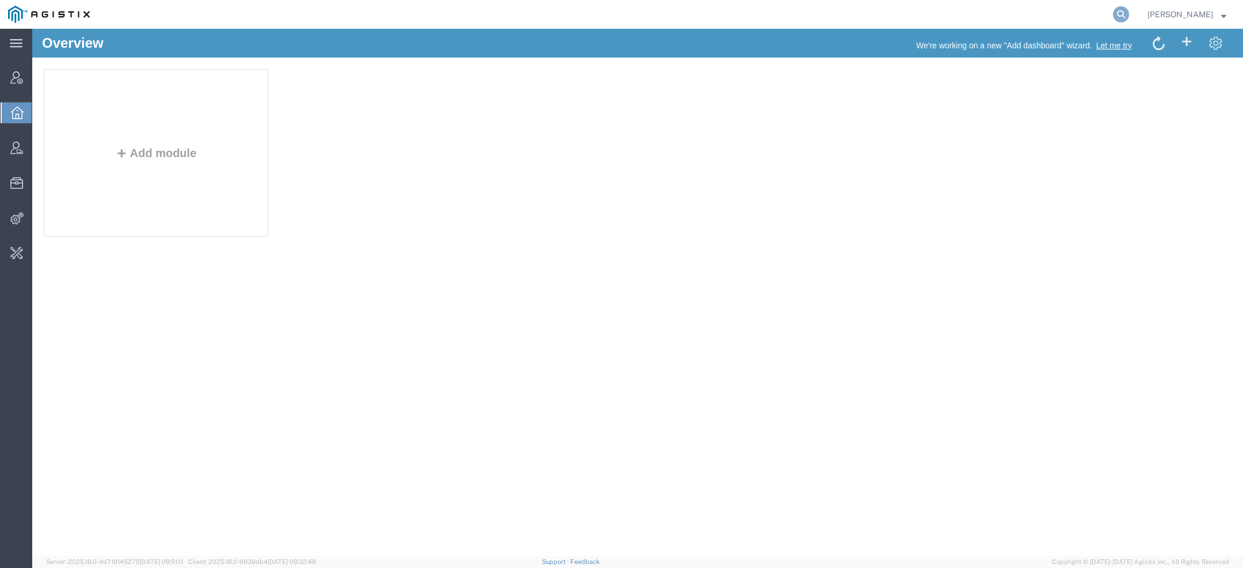
click at [1124, 18] on icon at bounding box center [1121, 14] width 16 height 16
paste input "S02450522"
type input "S02450522"
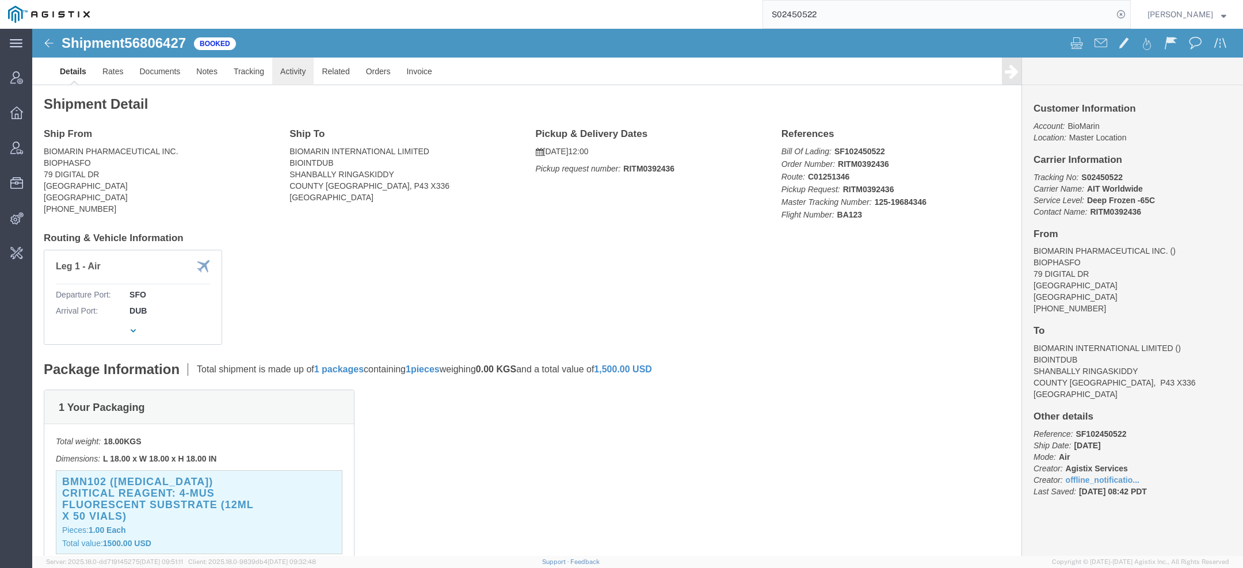
click link "Activity"
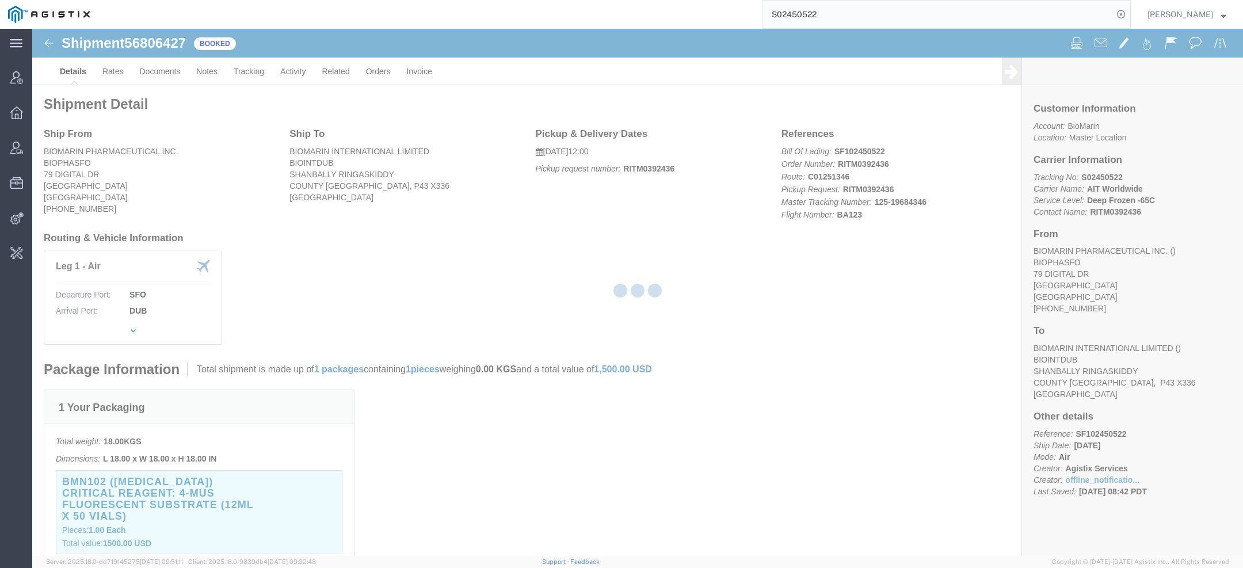
click at [296, 68] on div at bounding box center [637, 292] width 1211 height 527
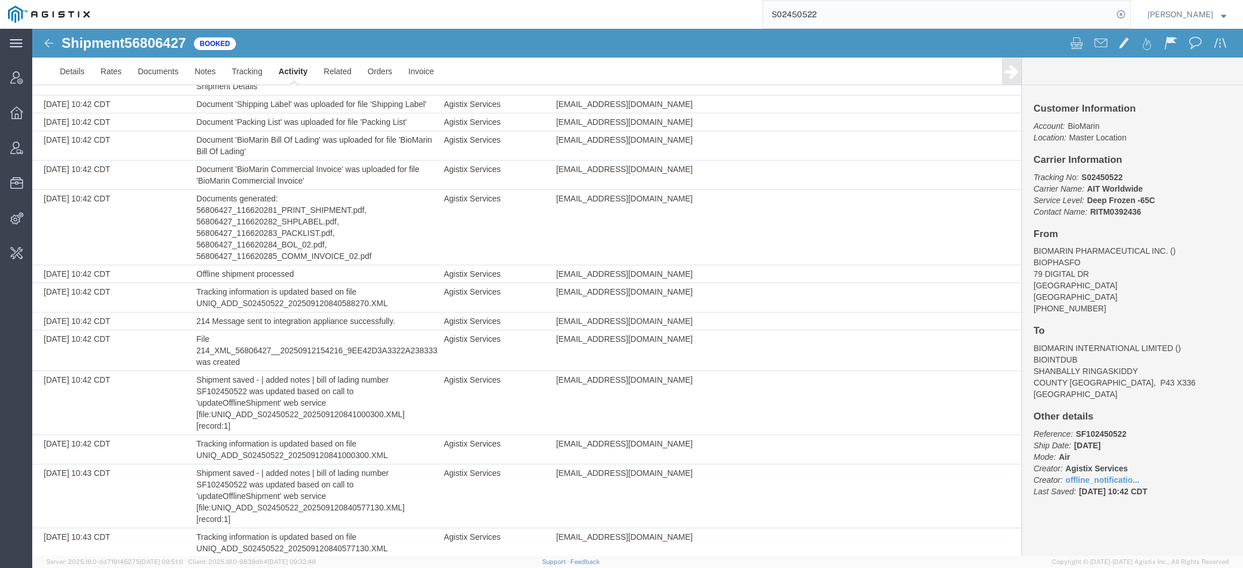
scroll to position [358, 0]
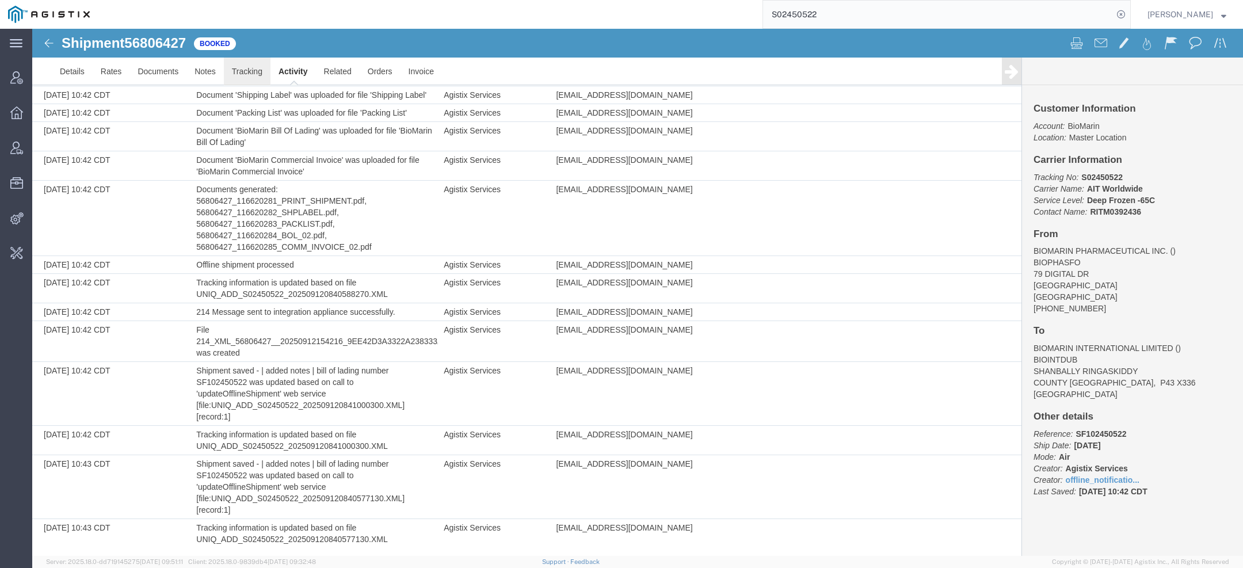
click at [249, 73] on link "Tracking" at bounding box center [247, 72] width 47 height 28
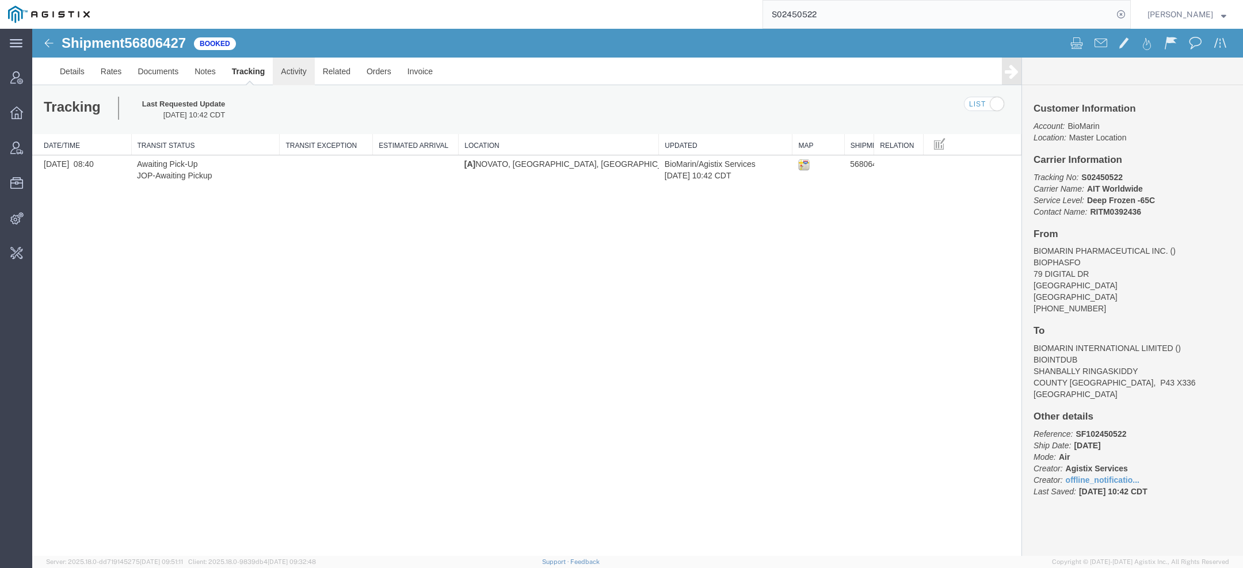
click at [281, 71] on link "Activity" at bounding box center [293, 72] width 41 height 28
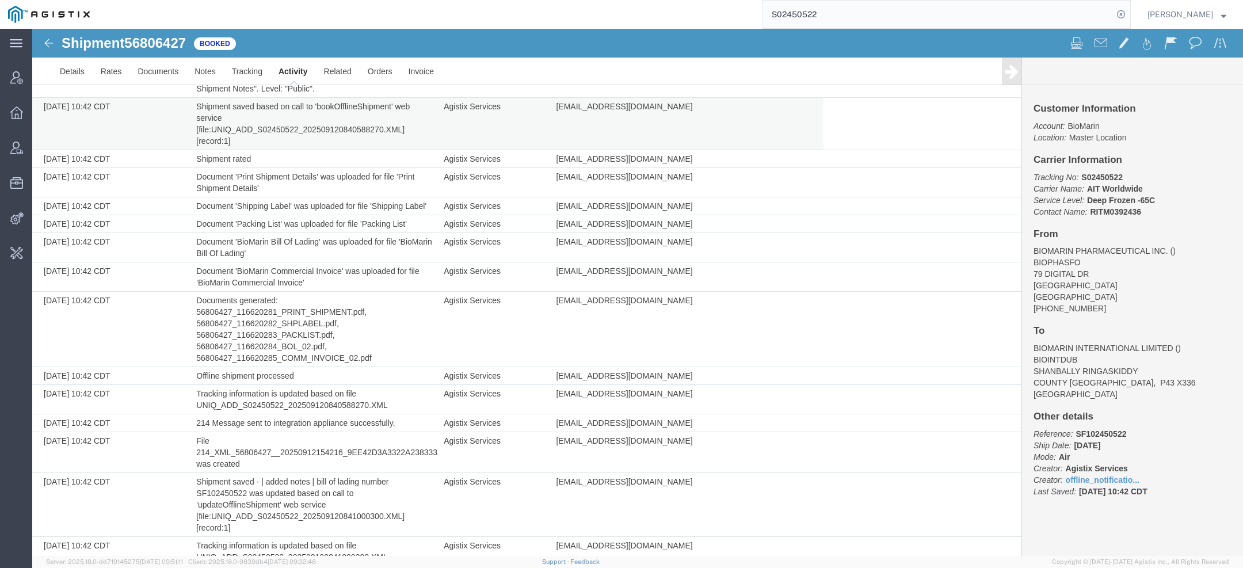
scroll to position [358, 0]
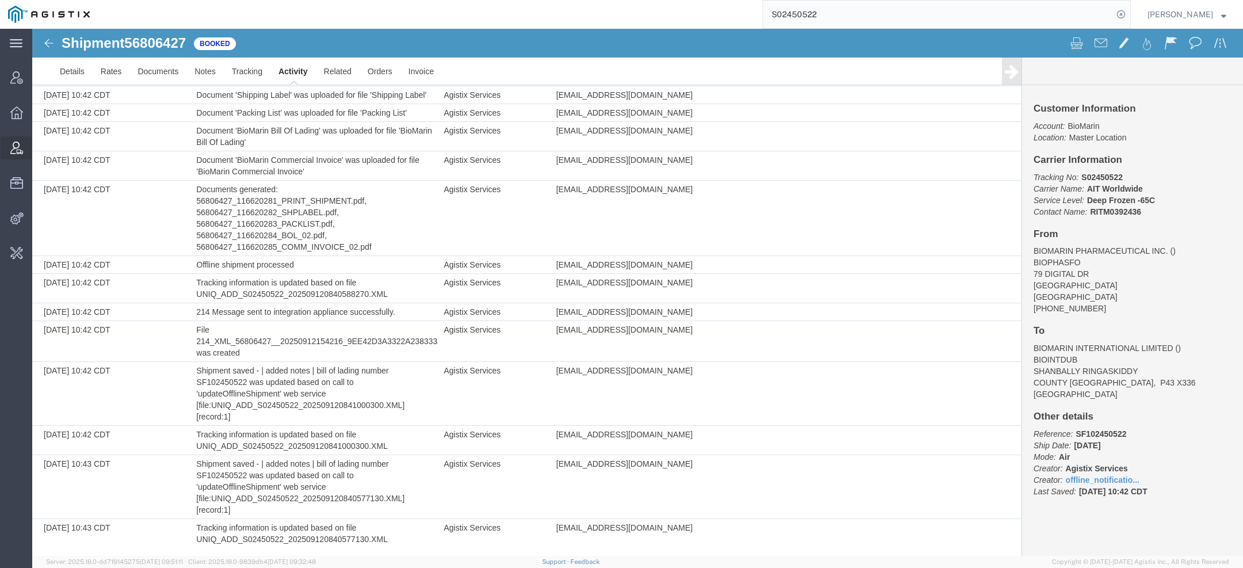
click at [15, 150] on icon at bounding box center [16, 148] width 13 height 13
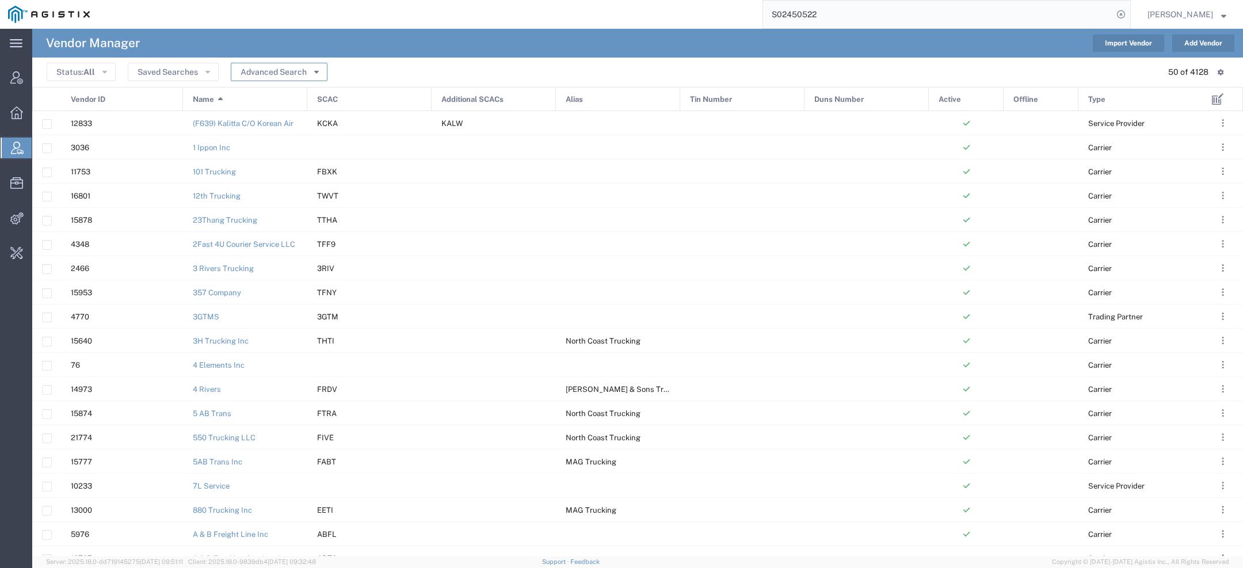
click at [314, 70] on icon "button" at bounding box center [316, 71] width 5 height 8
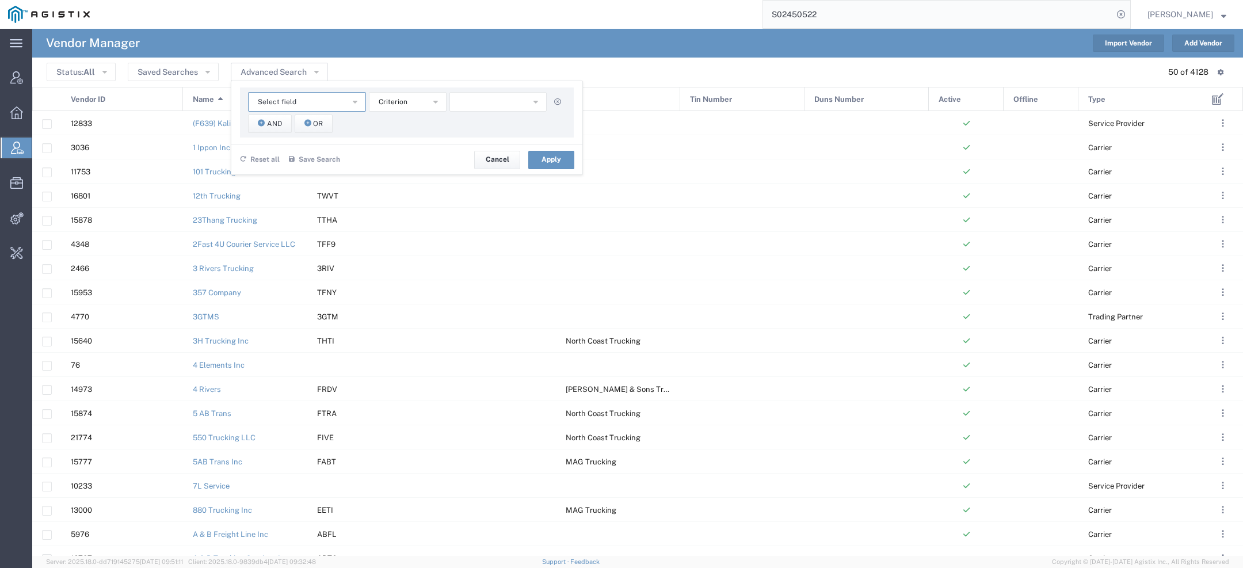
click at [285, 100] on span "Select field" at bounding box center [277, 102] width 39 height 11
click at [269, 202] on span "SCAC" at bounding box center [306, 204] width 116 height 15
click at [384, 101] on span "starts with" at bounding box center [396, 102] width 35 height 11
click at [393, 128] on span "contains" at bounding box center [405, 122] width 75 height 15
click at [517, 105] on input "text" at bounding box center [499, 102] width 98 height 20
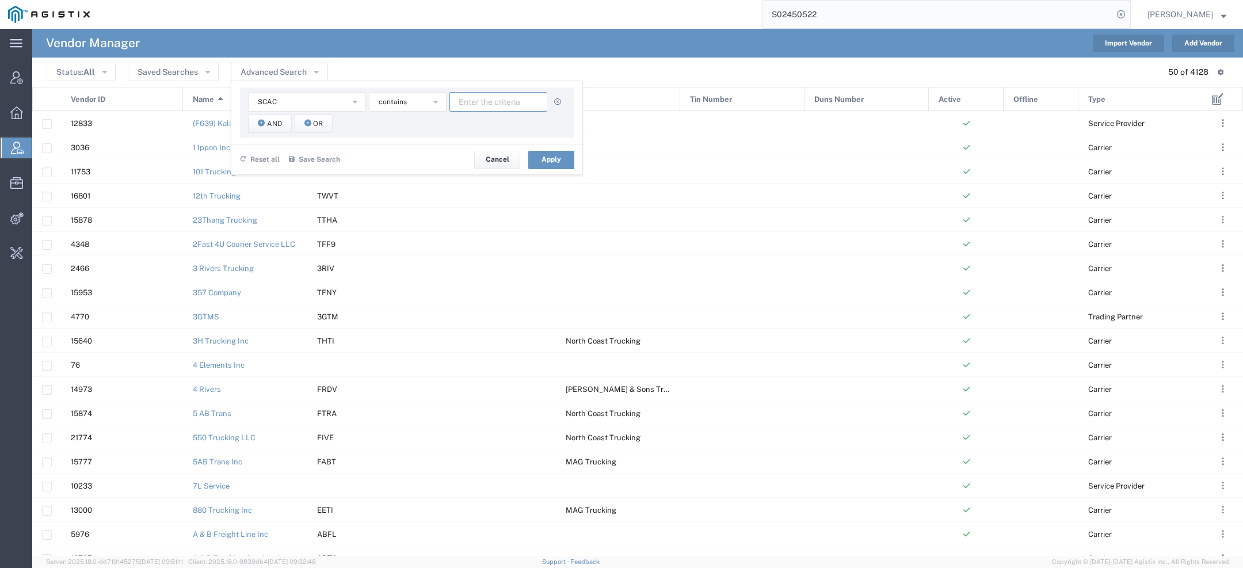
paste input "UFLB"
type input "UFLB"
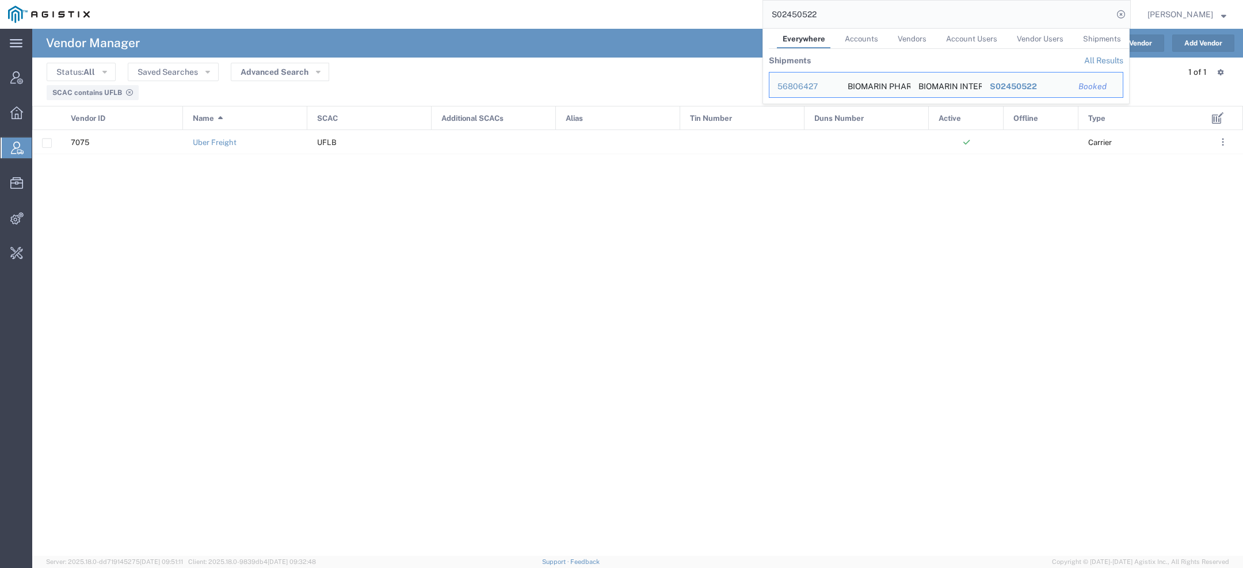
drag, startPoint x: 866, startPoint y: 19, endPoint x: 538, endPoint y: -53, distance: 335.9
click at [538, 0] on html "main_menu Created with Sketch. Collapse Menu Account Manager Overview Vendor Ma…" at bounding box center [621, 284] width 1243 height 568
paste input "113723"
drag, startPoint x: 813, startPoint y: 15, endPoint x: 458, endPoint y: 2, distance: 354.8
click at [509, 2] on div "113723 Everywhere Accounts Vendors Account Users Vendor Users Shipments Shipmen…" at bounding box center [614, 14] width 1033 height 29
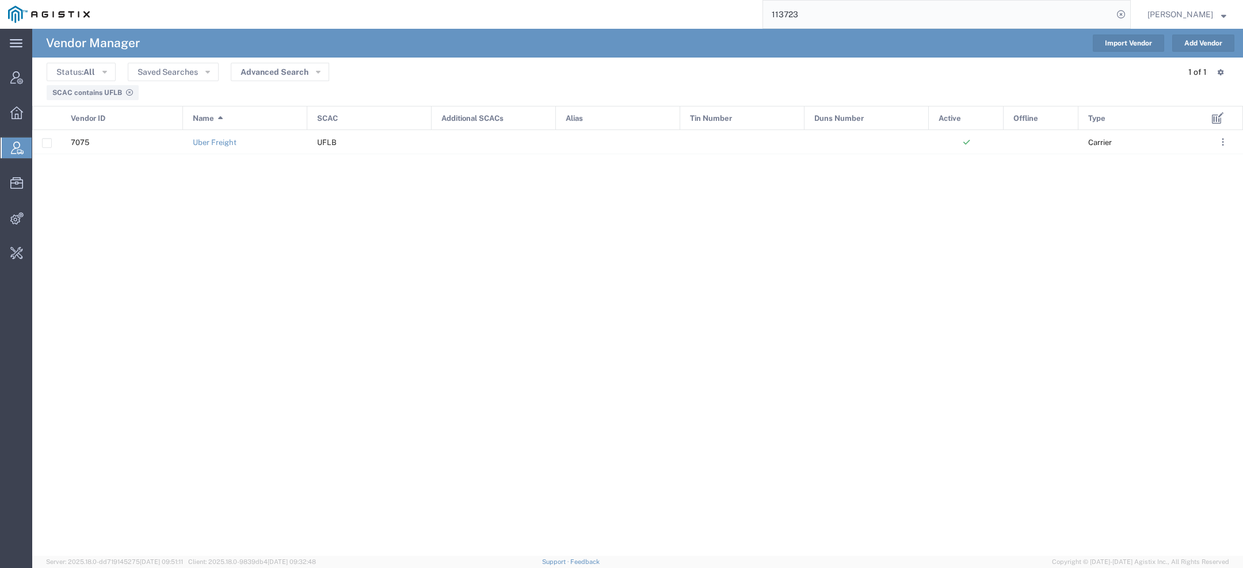
paste input "4"
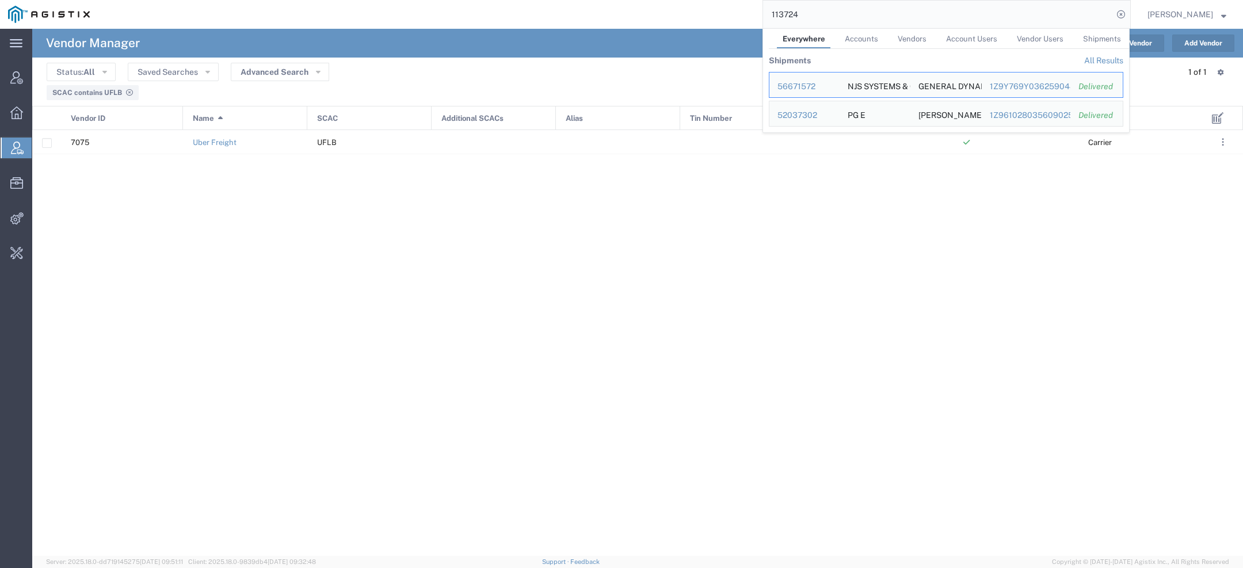
drag, startPoint x: 844, startPoint y: 21, endPoint x: 418, endPoint y: -64, distance: 434.9
click at [418, 0] on html "main_menu Created with Sketch. Collapse Menu Account Manager Overview Vendor Ma…" at bounding box center [621, 284] width 1243 height 568
paste input "5"
drag, startPoint x: 806, startPoint y: 18, endPoint x: 676, endPoint y: -16, distance: 134.4
click at [676, 0] on html "main_menu Created with Sketch. Collapse Menu Account Manager Overview Vendor Ma…" at bounding box center [621, 284] width 1243 height 568
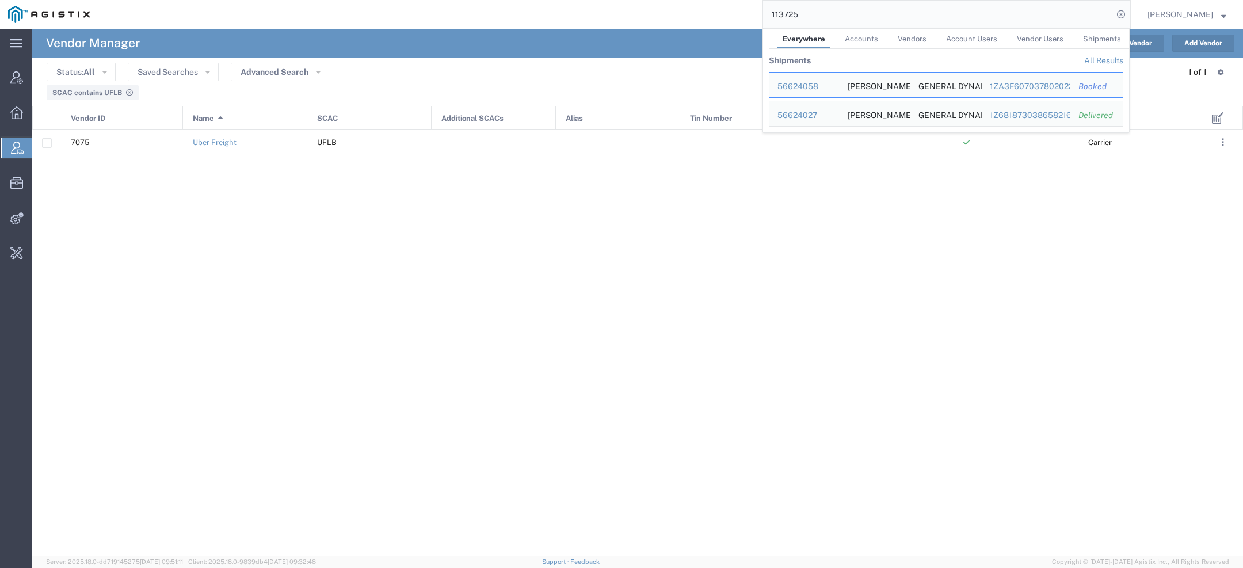
paste input "6"
drag, startPoint x: 806, startPoint y: 15, endPoint x: 433, endPoint y: -43, distance: 376.9
click at [433, 0] on html "main_menu Created with Sketch. Collapse Menu Account Manager Overview Vendor Ma…" at bounding box center [621, 284] width 1243 height 568
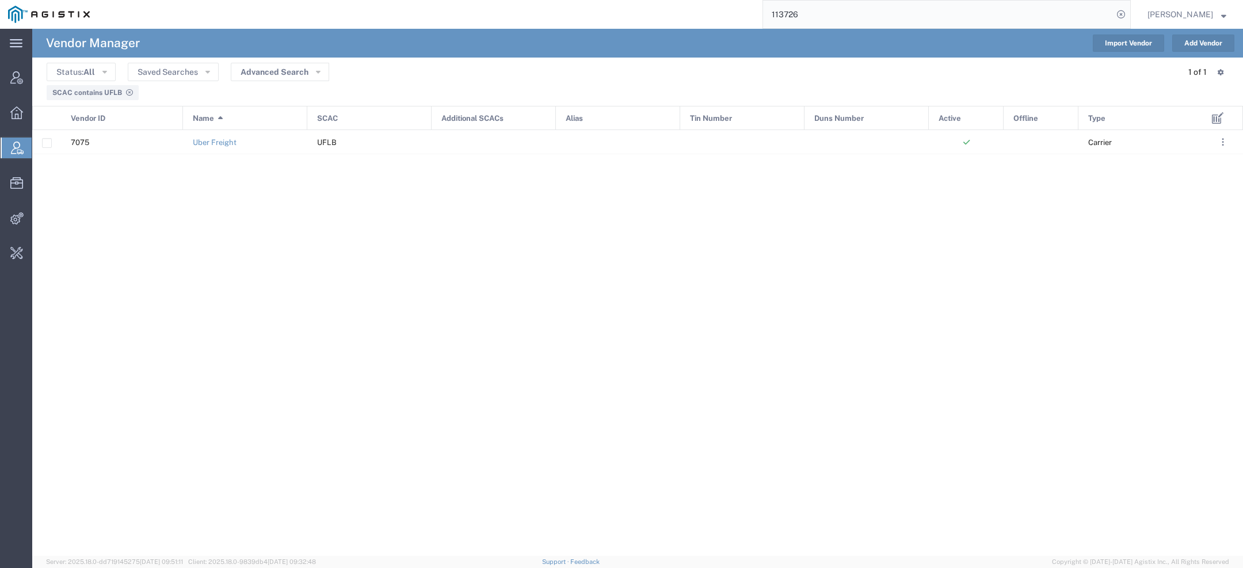
paste input "7"
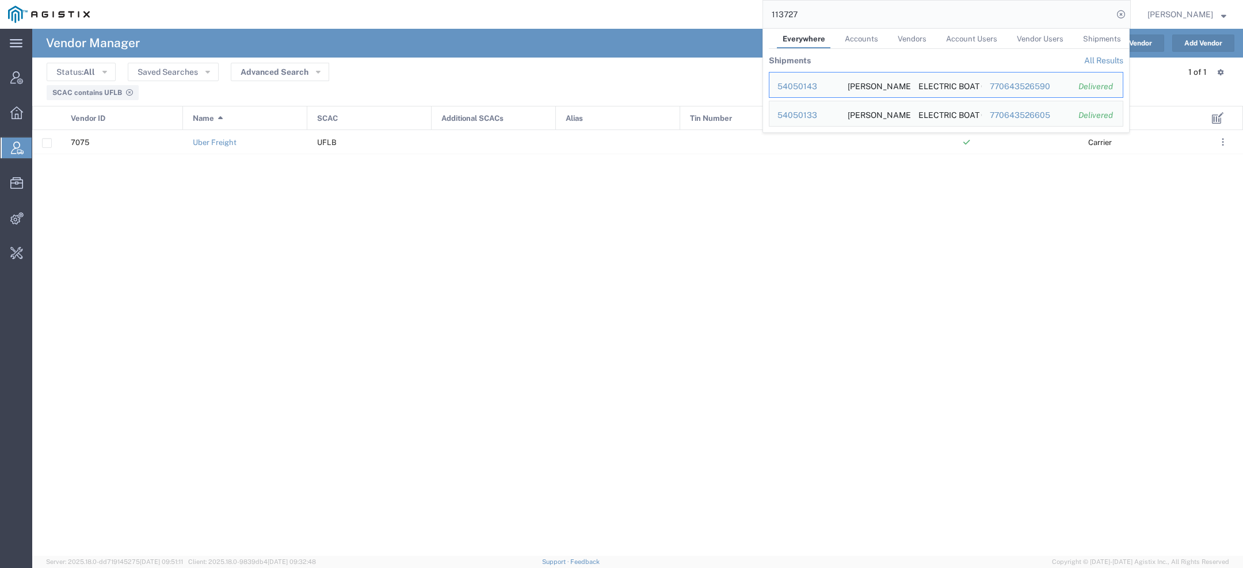
drag, startPoint x: 800, startPoint y: 17, endPoint x: 627, endPoint y: 1, distance: 173.4
click at [648, 2] on div "113727 Everywhere Accounts Vendors Account Users Vendor Users Shipments Shipmen…" at bounding box center [614, 14] width 1033 height 29
paste input "2"
drag, startPoint x: 809, startPoint y: 17, endPoint x: 643, endPoint y: -9, distance: 167.8
click at [643, 0] on html "main_menu Created with Sketch. Collapse Menu Account Manager Overview Vendor Ma…" at bounding box center [621, 284] width 1243 height 568
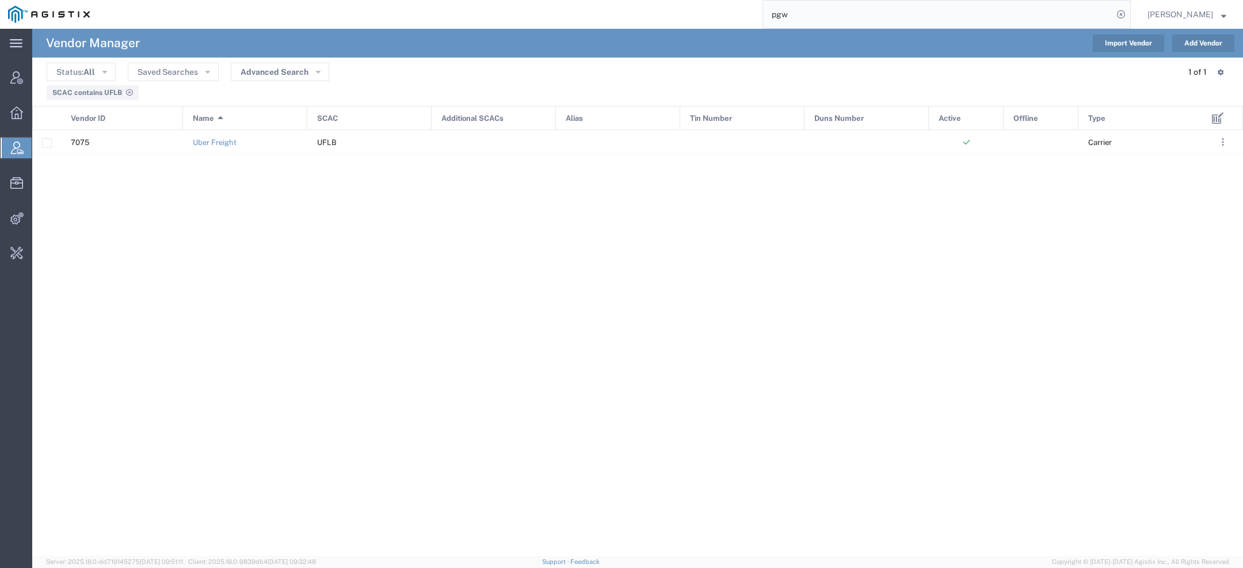
type input "pgw"
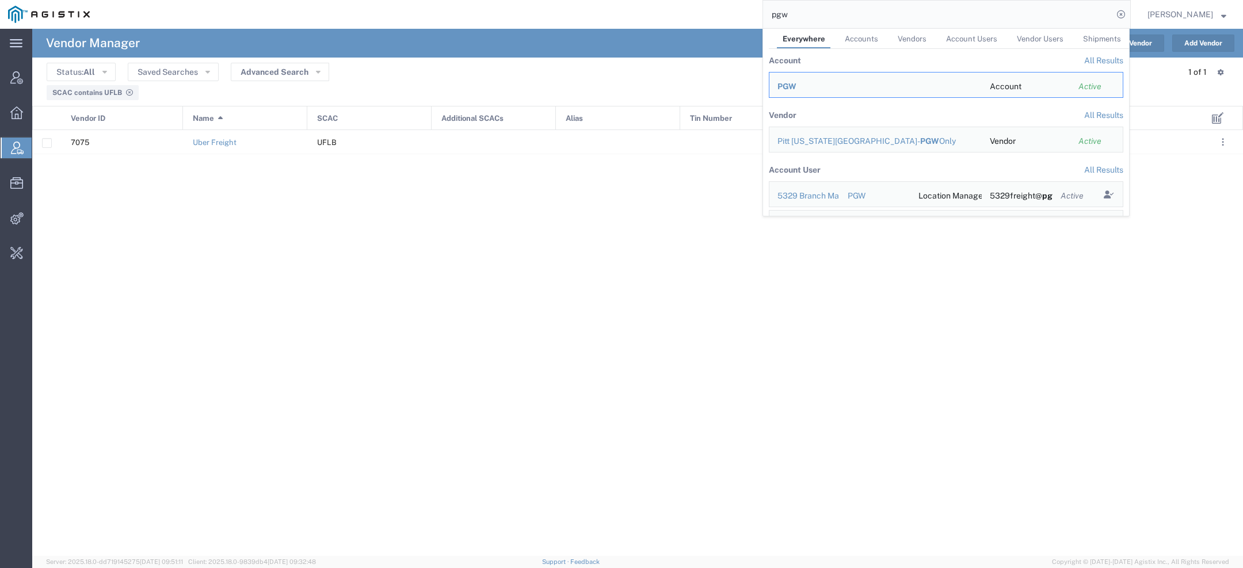
click at [792, 87] on span "PGW" at bounding box center [787, 86] width 19 height 9
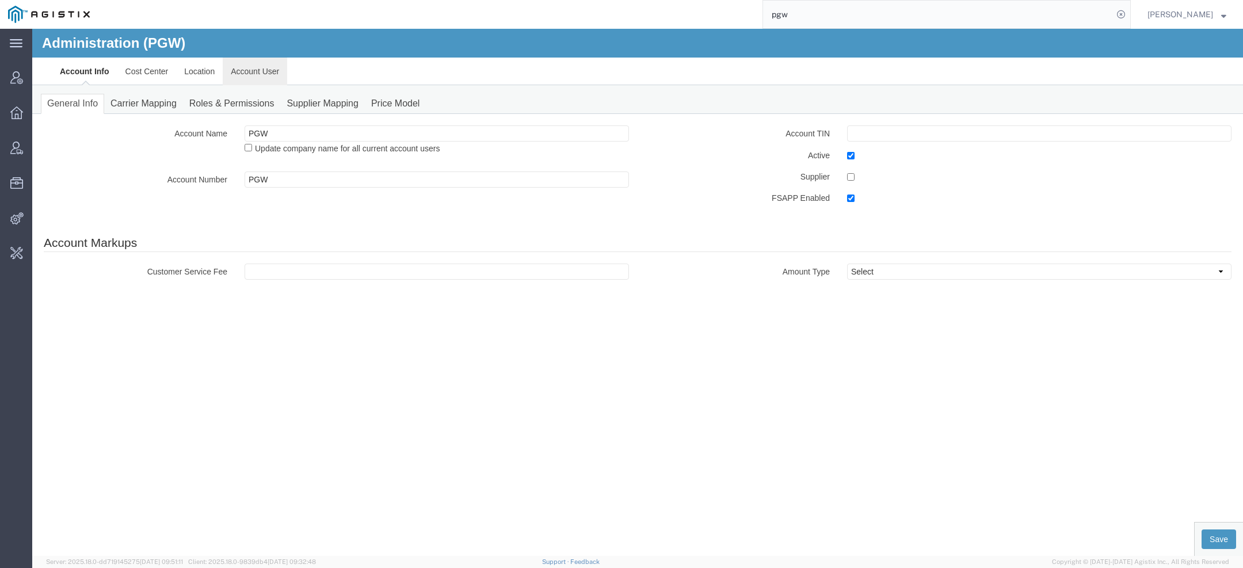
click at [268, 81] on link "Account User" at bounding box center [255, 72] width 64 height 28
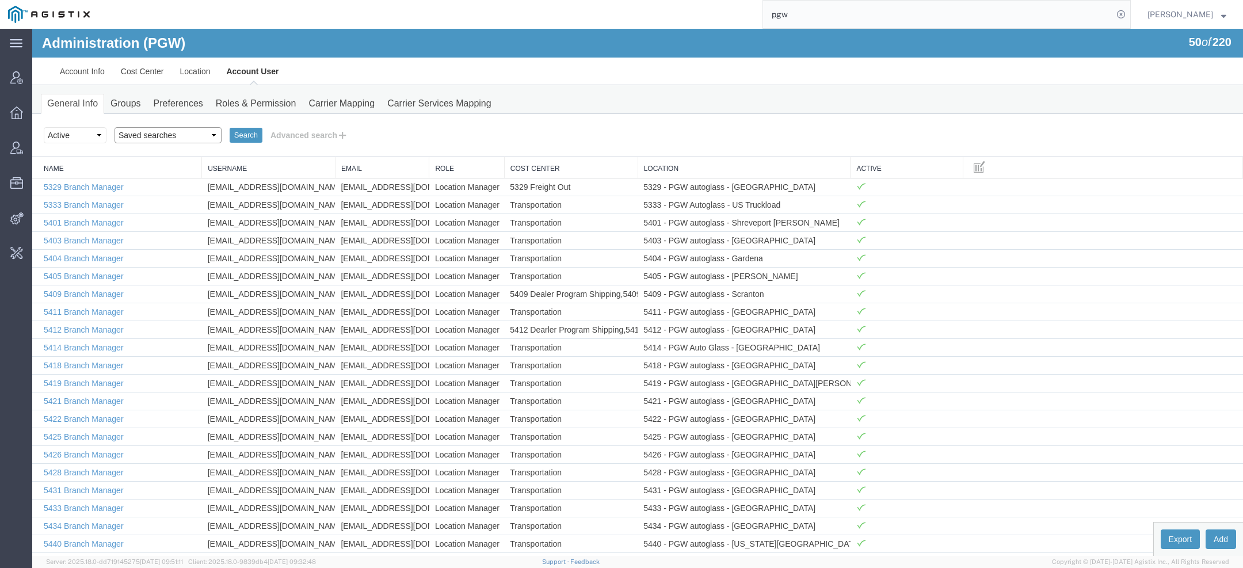
click at [179, 136] on select "Saved searches Exclude Branch Manager Jason Offline user" at bounding box center [168, 135] width 107 height 16
select select "Offline user"
click at [115, 127] on select "Saved searches Exclude Branch Manager Jason Offline user" at bounding box center [168, 135] width 107 height 16
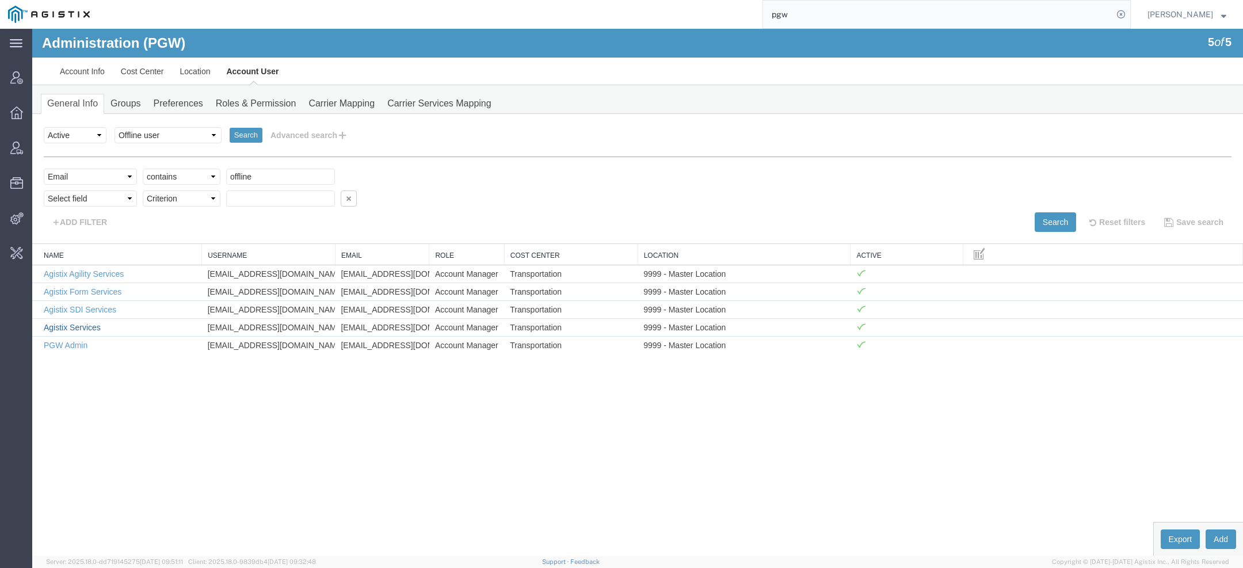
click at [79, 327] on link "Agistix Services" at bounding box center [72, 327] width 57 height 9
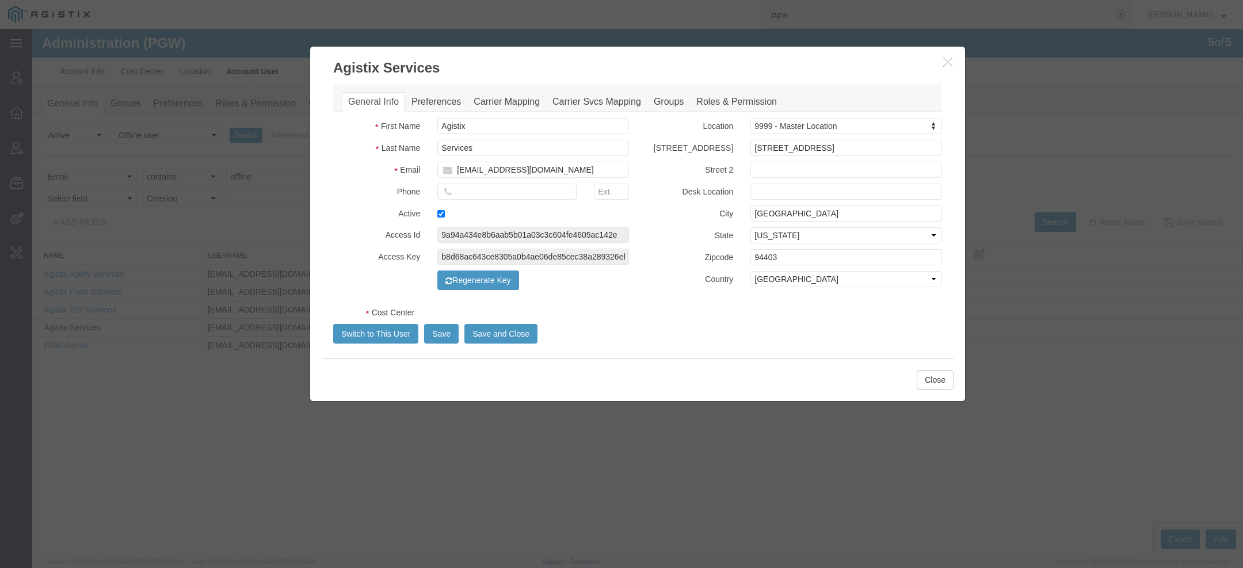
select select "COSTCENTER"
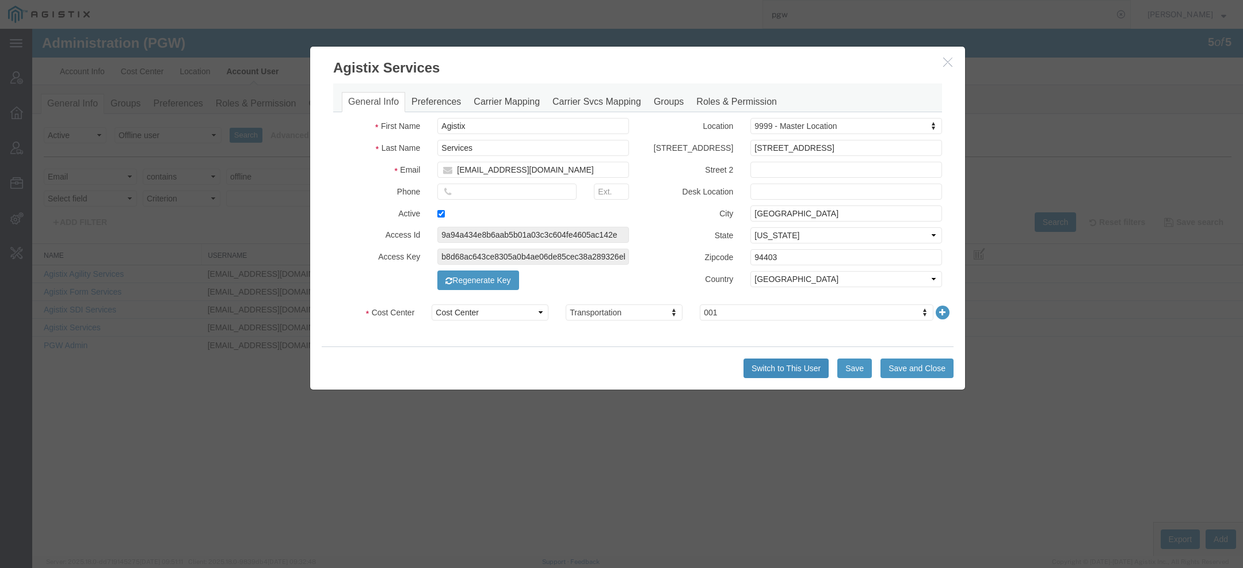
click at [788, 368] on button "Switch to This User" at bounding box center [786, 369] width 85 height 20
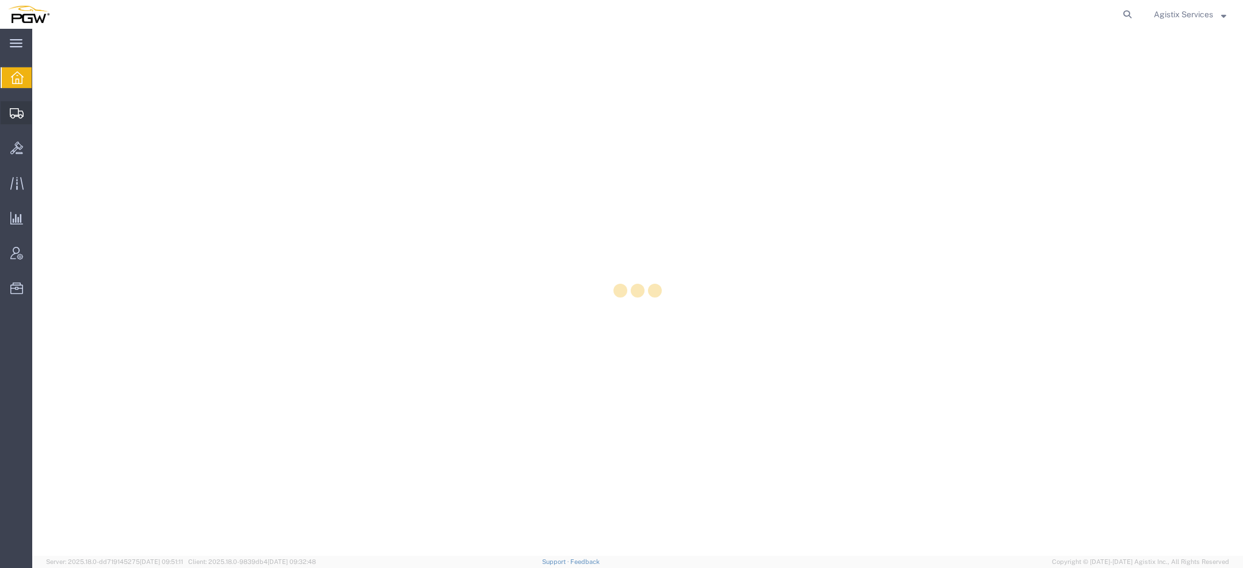
click at [13, 112] on icon at bounding box center [17, 113] width 14 height 10
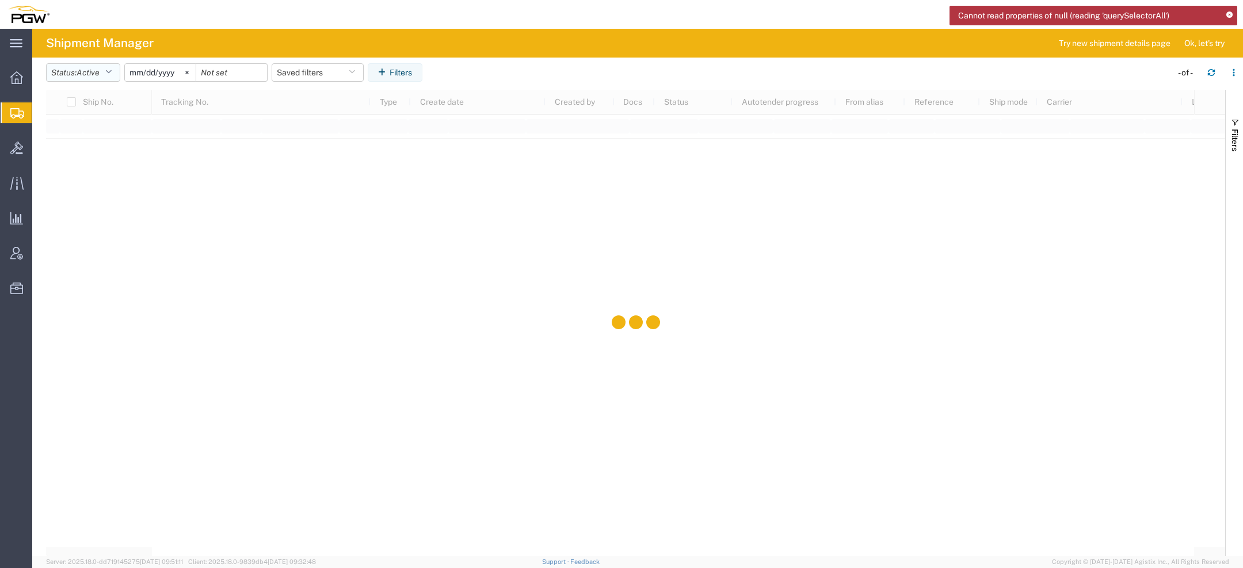
click at [99, 73] on span "Active" at bounding box center [88, 72] width 23 height 9
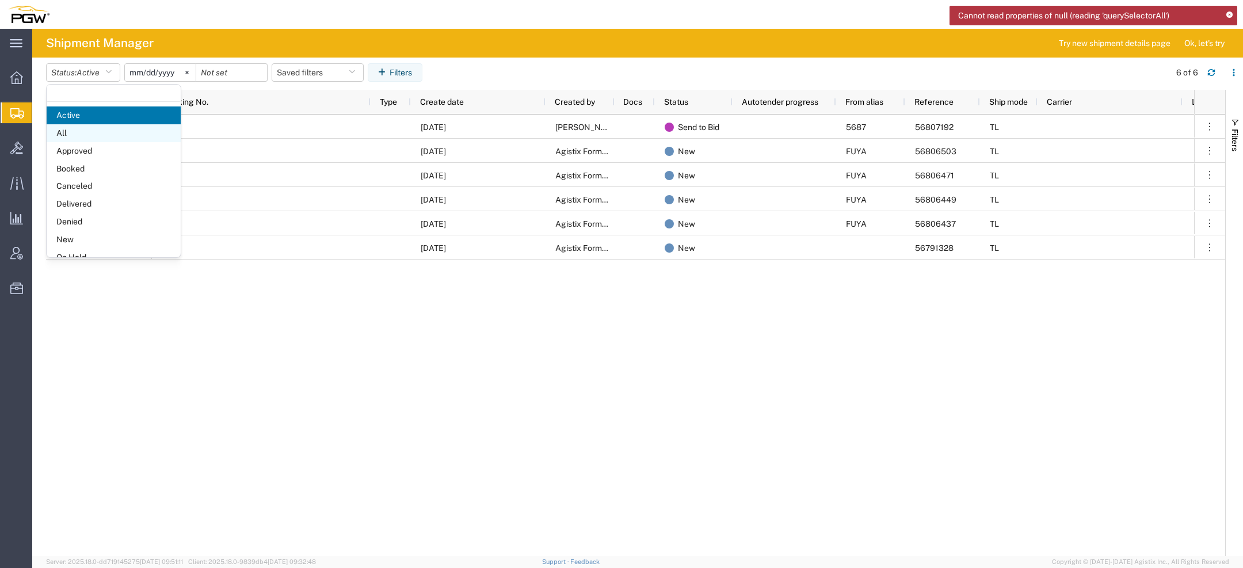
click at [66, 133] on span "All" at bounding box center [114, 133] width 134 height 18
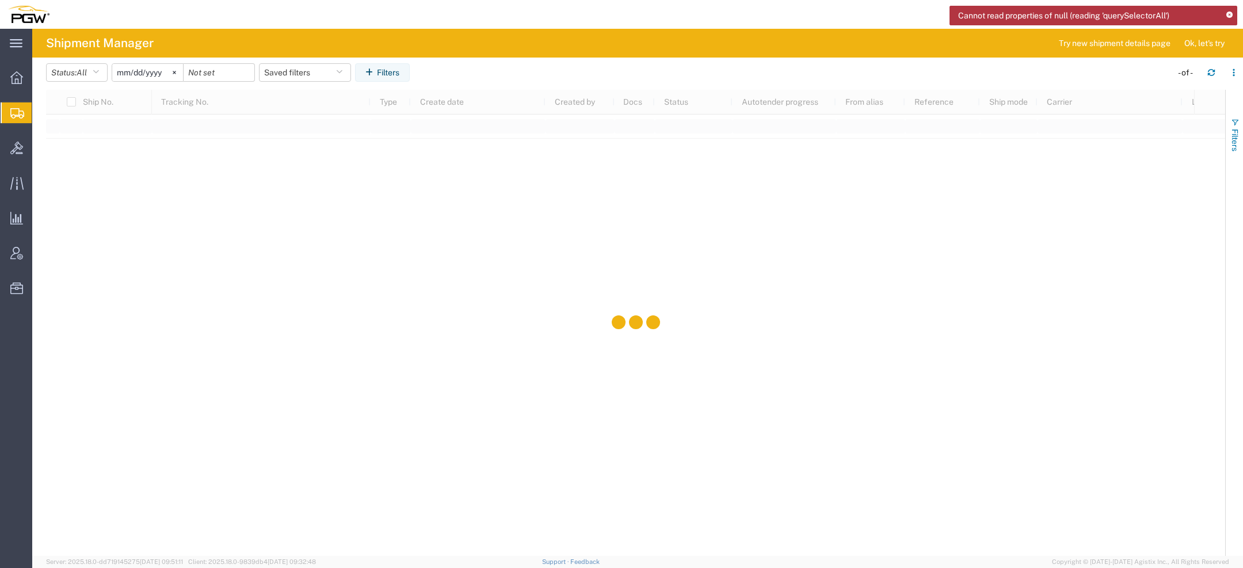
click at [1232, 128] on button "Filters" at bounding box center [1234, 135] width 17 height 62
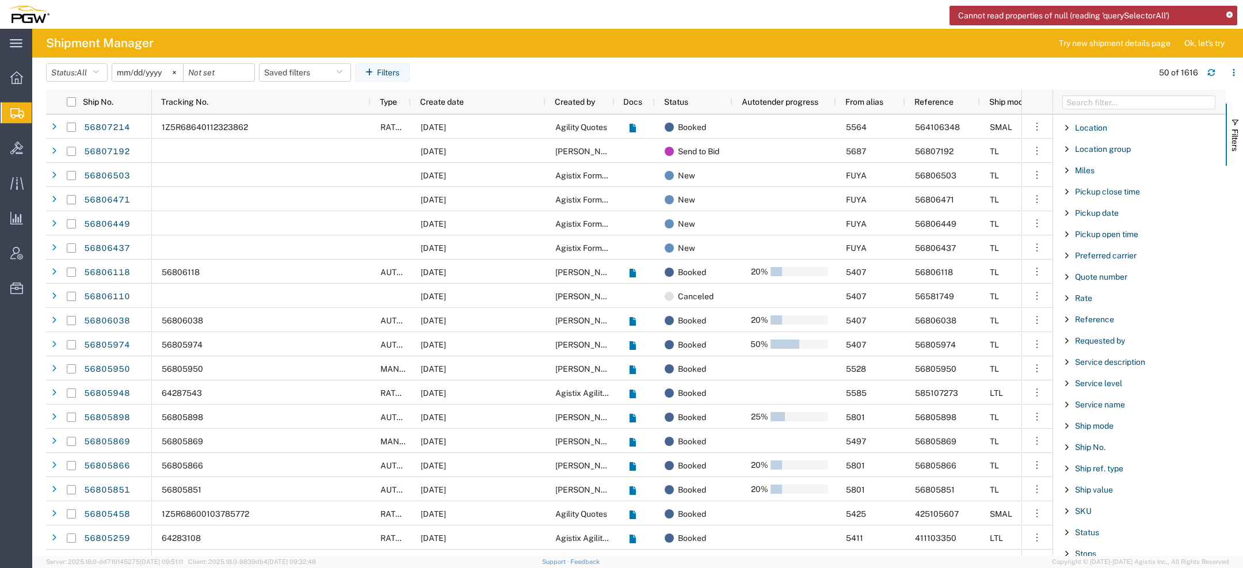
scroll to position [954, 0]
click at [1094, 338] on span "To city" at bounding box center [1087, 342] width 24 height 9
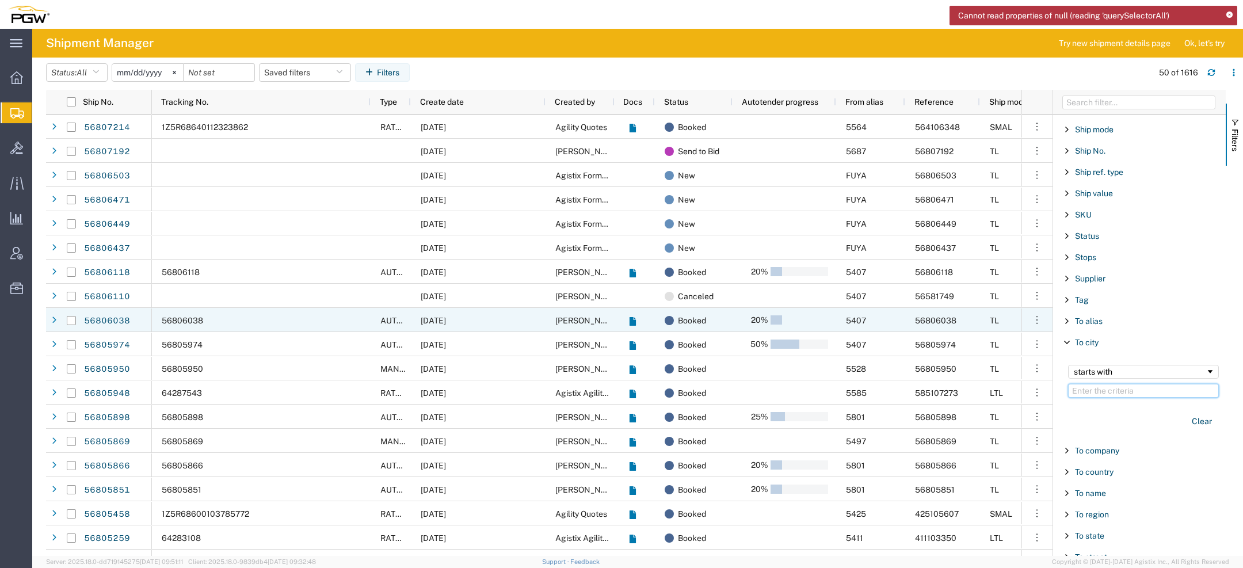
paste input "Baton"
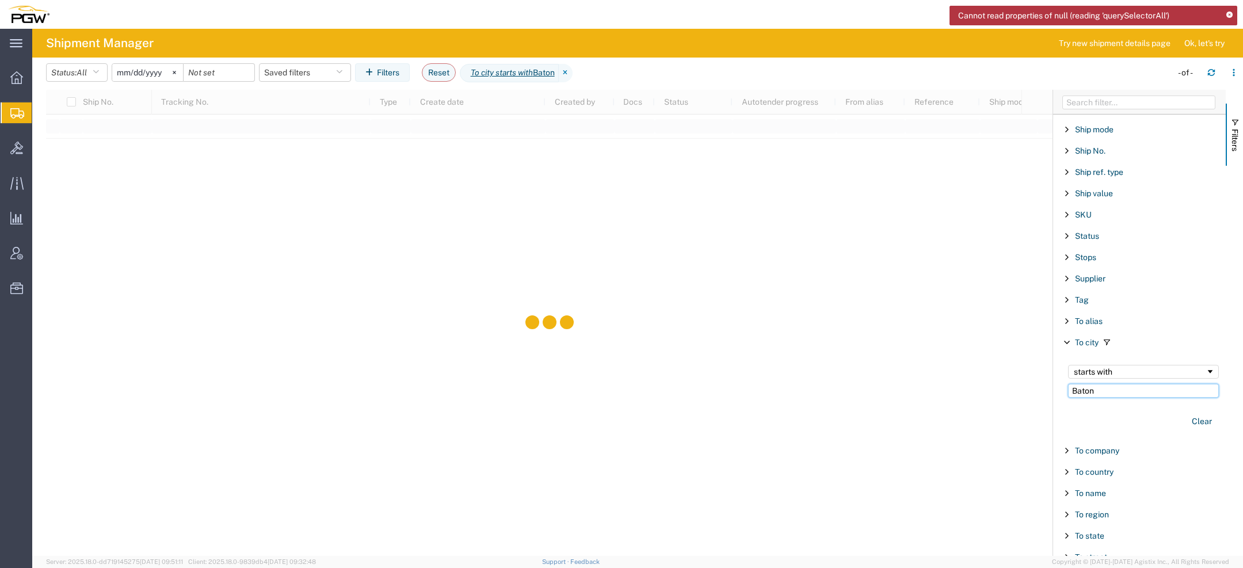
type input "Baton"
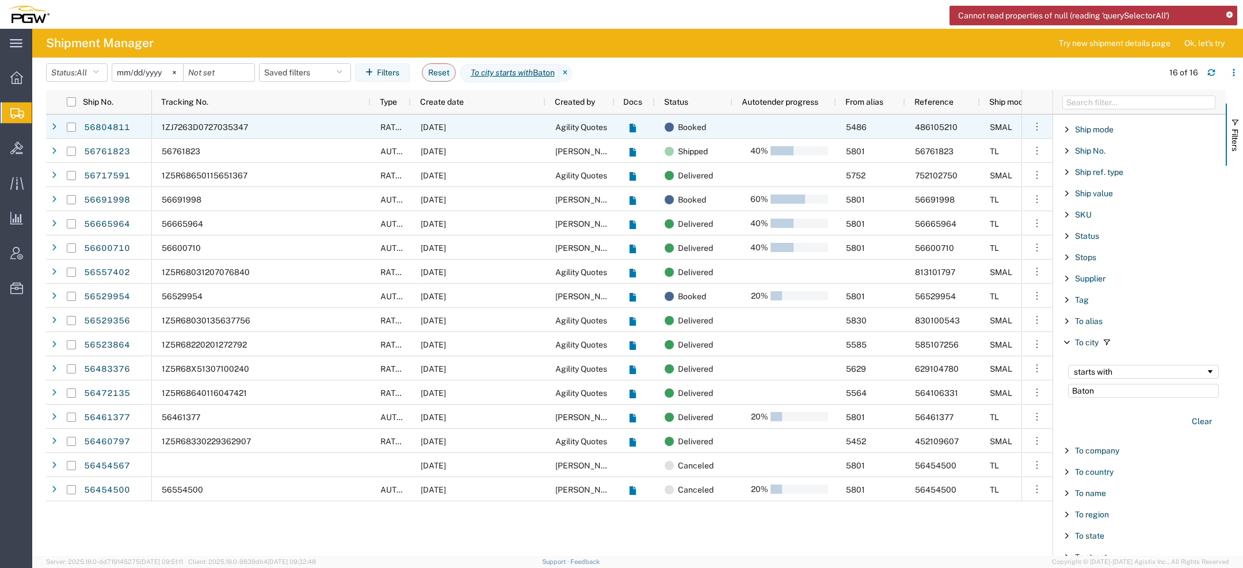
click at [365, 128] on div "1ZJ7263D0727035347" at bounding box center [261, 127] width 219 height 24
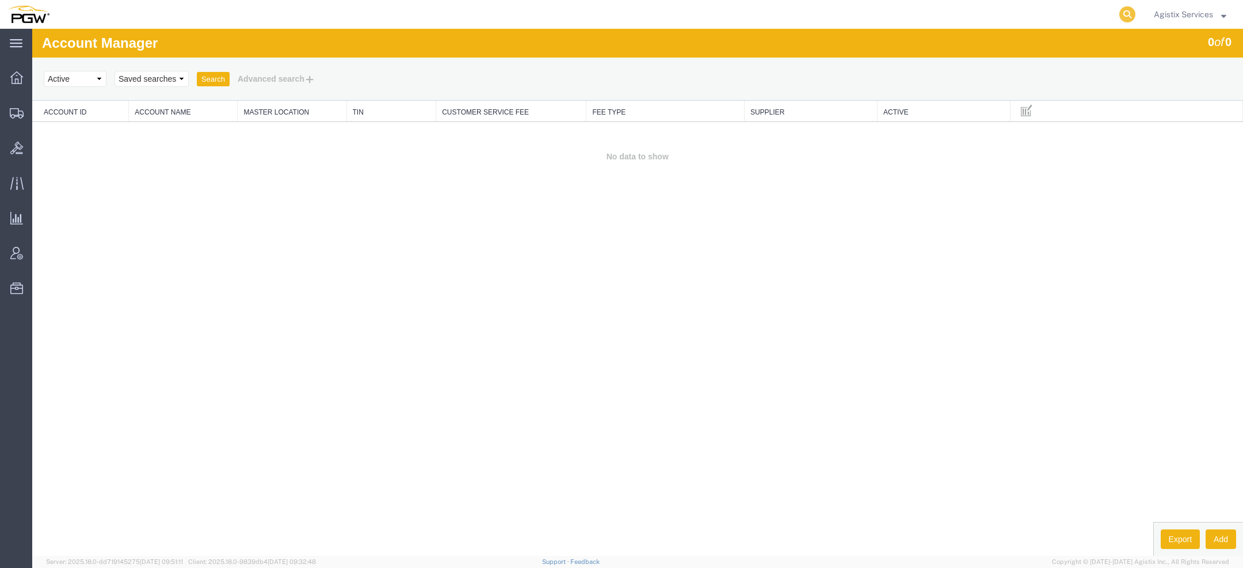
click at [1130, 12] on icon at bounding box center [1128, 14] width 16 height 16
paste input "56805948"
type input "56805948"
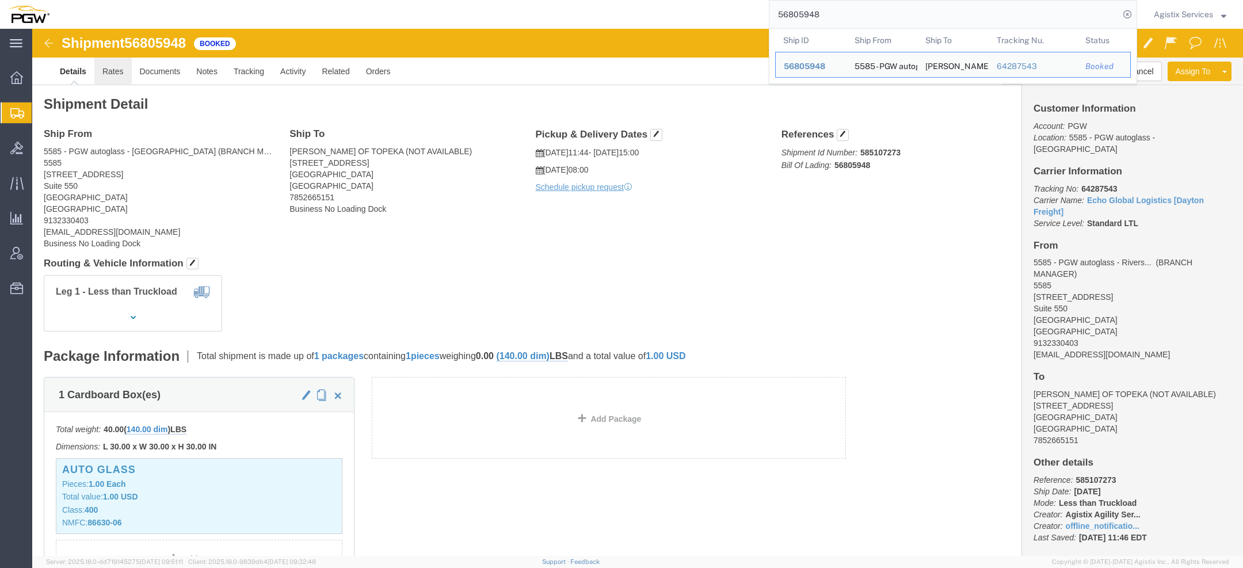
click link "Rates"
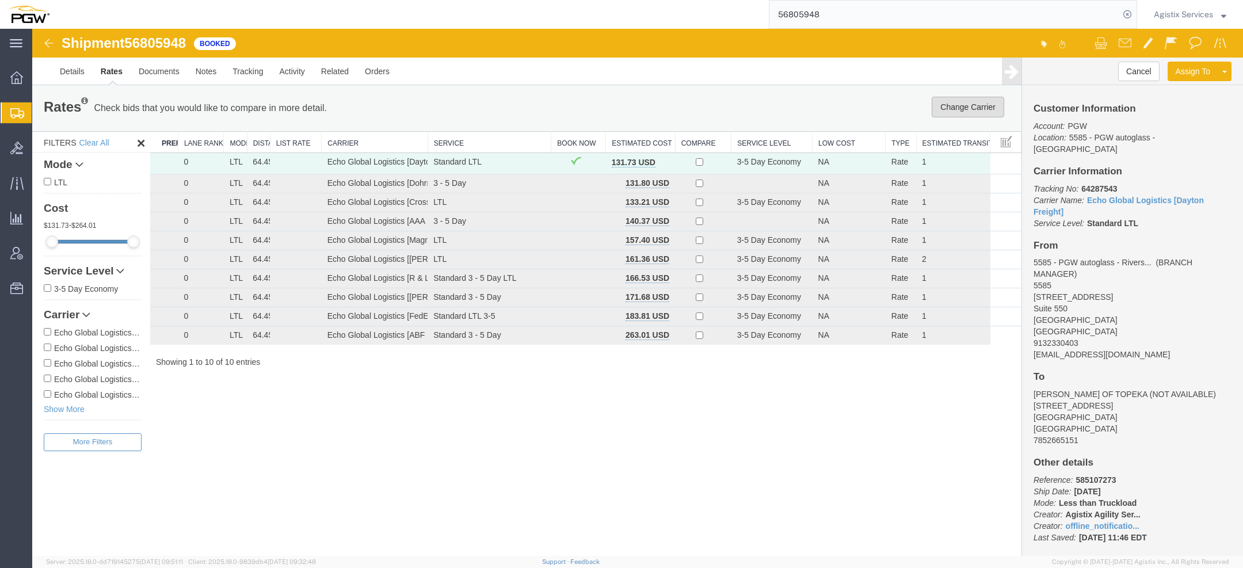
click at [957, 112] on button "Change Carrier" at bounding box center [968, 107] width 73 height 21
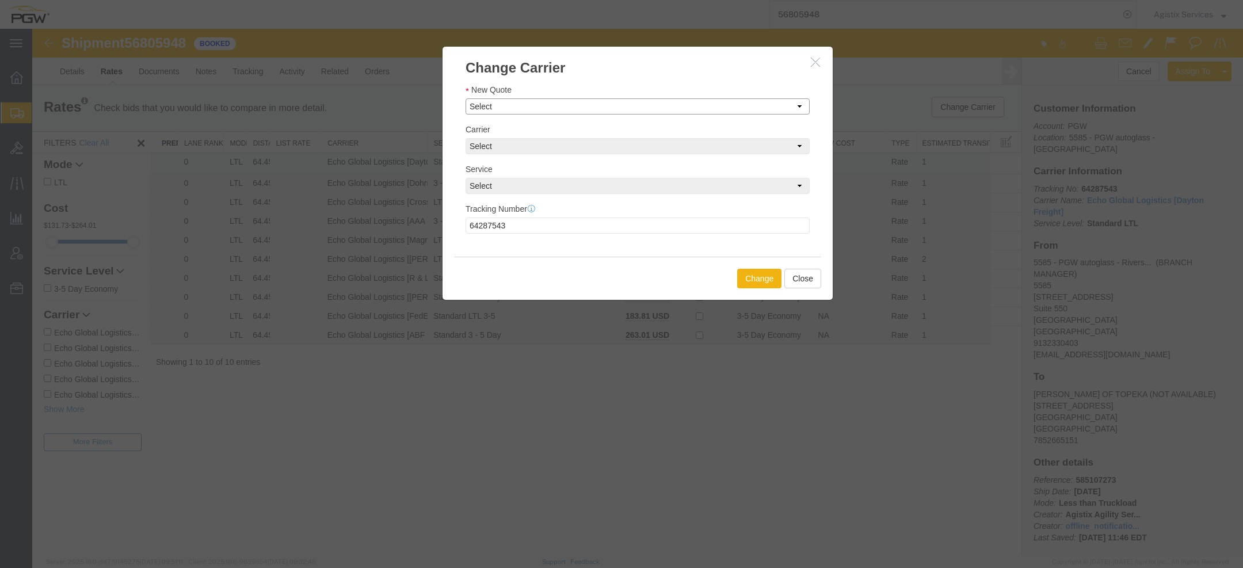
click at [529, 105] on select "Select Set Carrier and Service Manually ABF Freight System - Standard 3 - 5 Day…" at bounding box center [638, 106] width 344 height 16
select select "3648|28142|4622"
click at [466, 98] on select "Select Set Carrier and Service Manually ABF Freight System - Standard 3 - 5 Day…" at bounding box center [638, 106] width 344 height 16
click at [770, 283] on button "Change" at bounding box center [759, 279] width 44 height 20
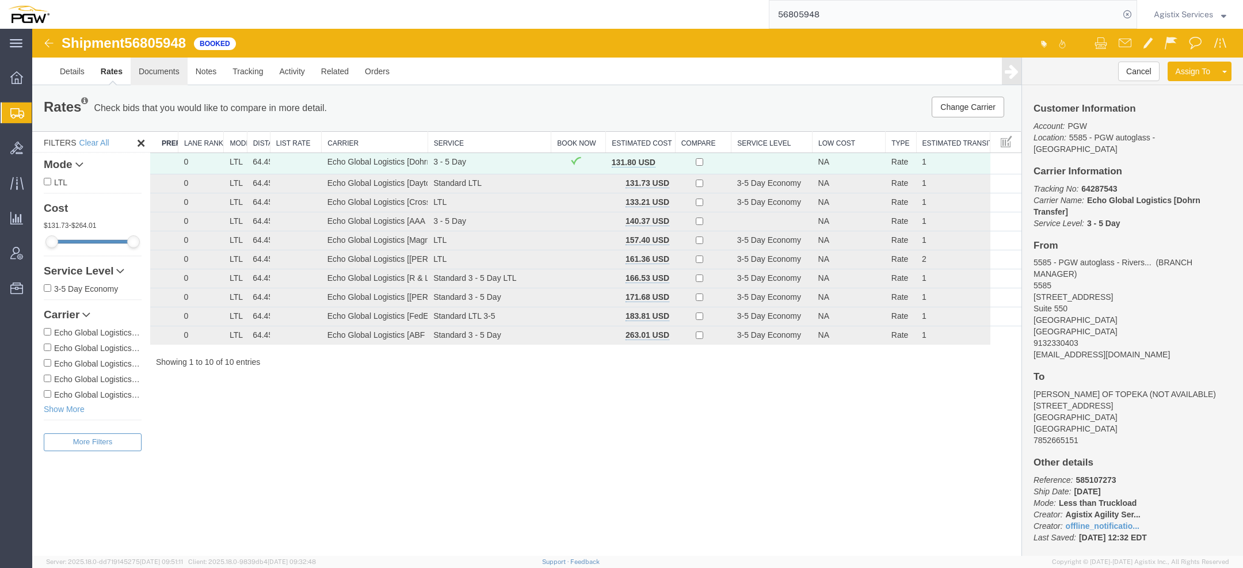
drag, startPoint x: 186, startPoint y: 98, endPoint x: 154, endPoint y: 70, distance: 42.8
click at [154, 70] on link "Documents" at bounding box center [159, 72] width 57 height 28
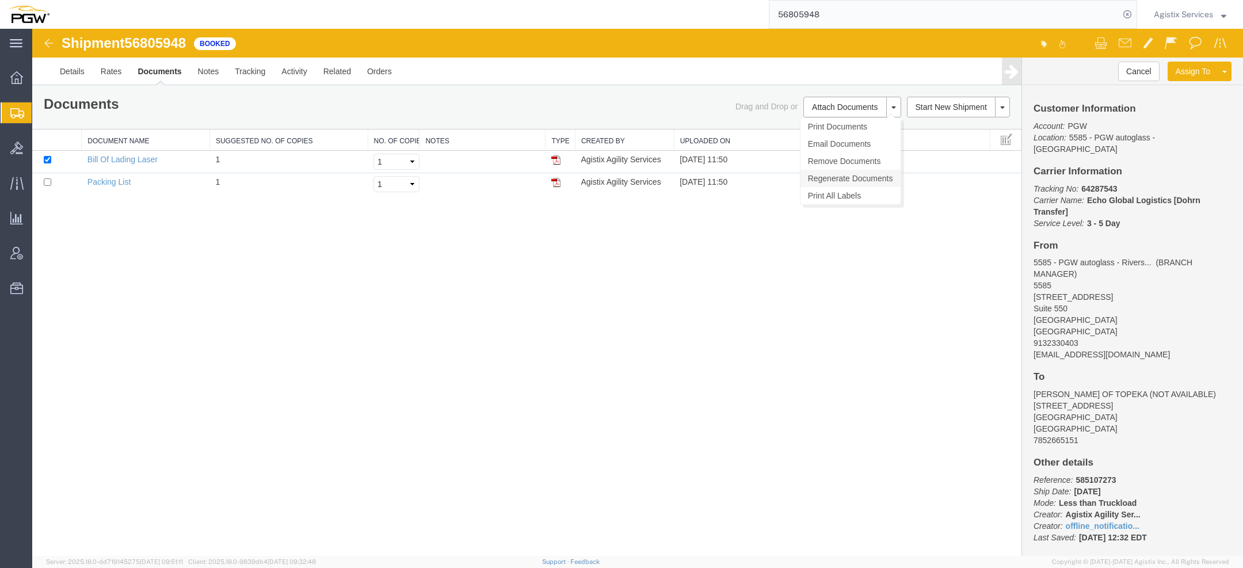
click at [848, 174] on link "Regenerate Documents" at bounding box center [851, 178] width 100 height 17
click at [156, 73] on link "Documents" at bounding box center [160, 72] width 60 height 28
click at [130, 155] on link "Bill Of Lading Laser" at bounding box center [122, 159] width 70 height 9
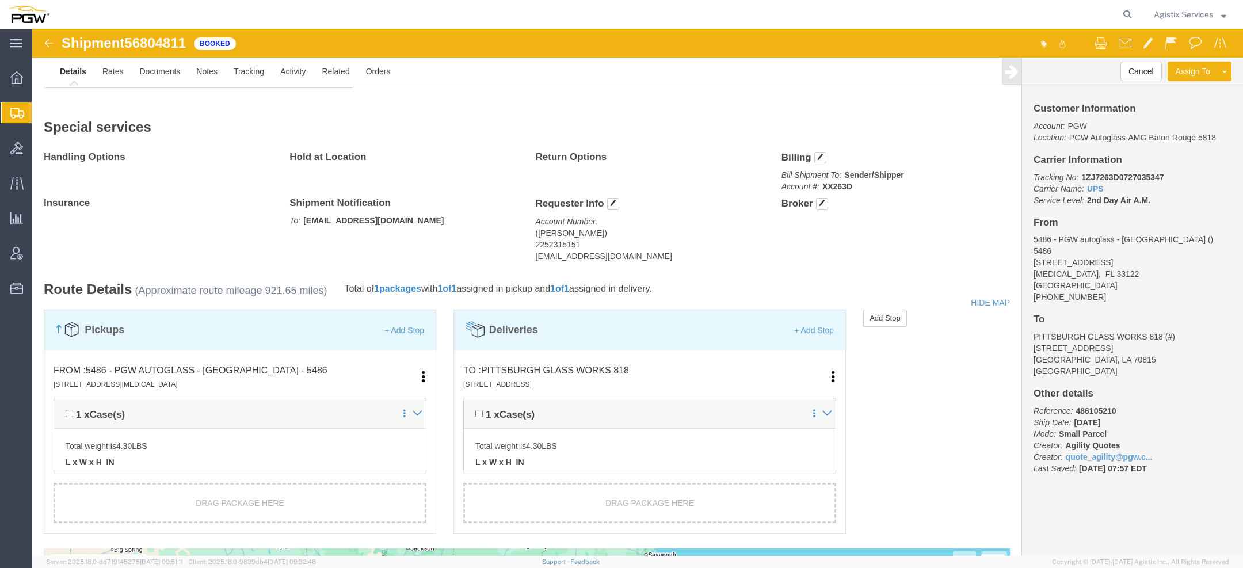
scroll to position [449, 0]
click link "Activity"
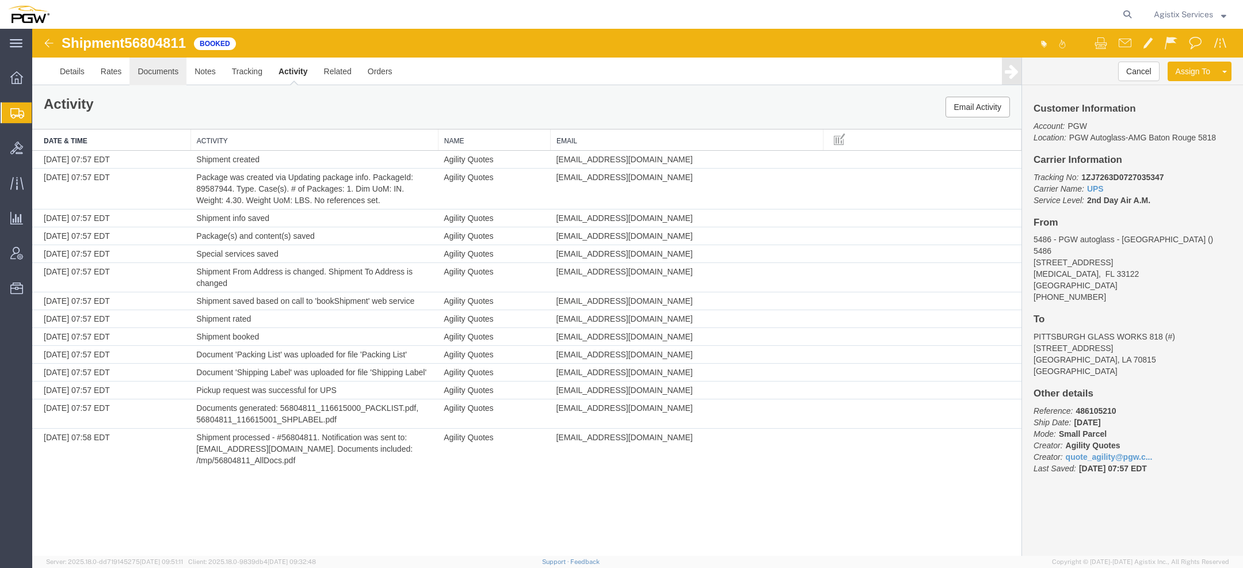
click at [152, 70] on link "Documents" at bounding box center [158, 72] width 57 height 28
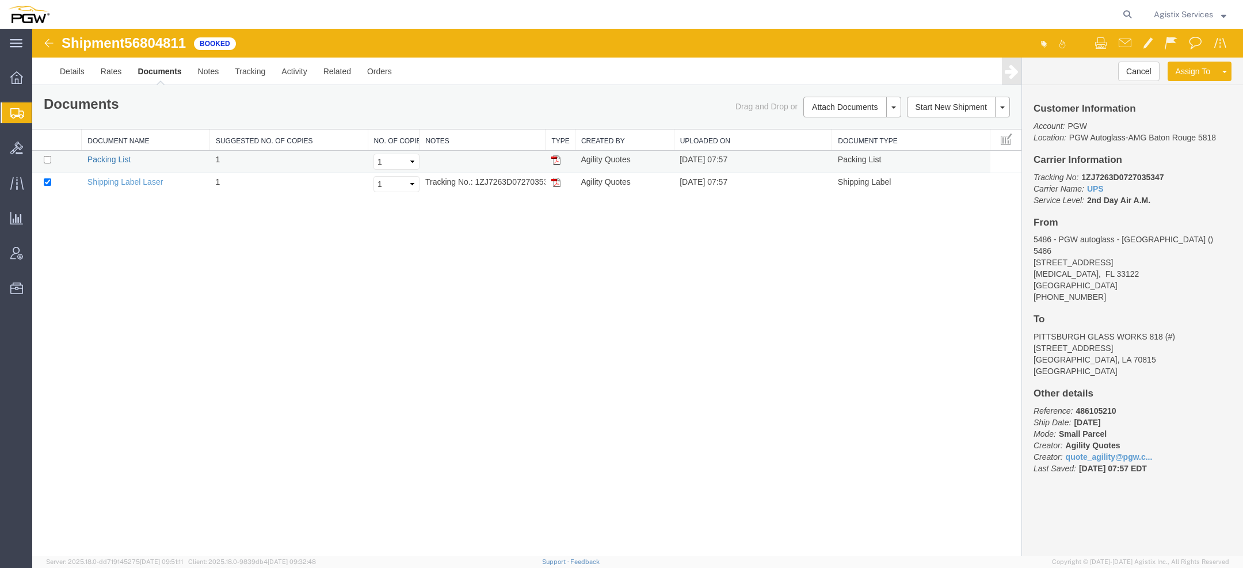
click at [96, 158] on link "Packing List" at bounding box center [108, 159] width 43 height 9
click at [140, 181] on link "Shipping Label Laser" at bounding box center [125, 181] width 76 height 9
click at [143, 47] on span "56804811" at bounding box center [155, 43] width 62 height 16
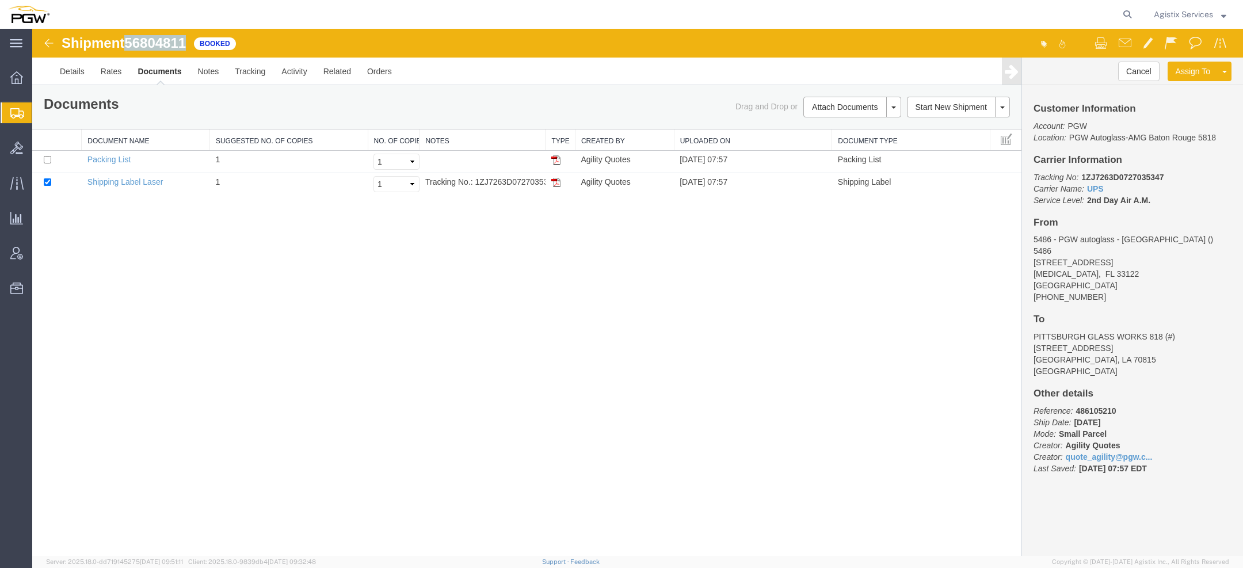
click at [143, 47] on span "56804811" at bounding box center [155, 43] width 62 height 16
copy span "56804811"
click at [1125, 174] on b "1ZJ7263D0727035347" at bounding box center [1123, 177] width 82 height 9
copy b "1ZJ7263D0727035347"
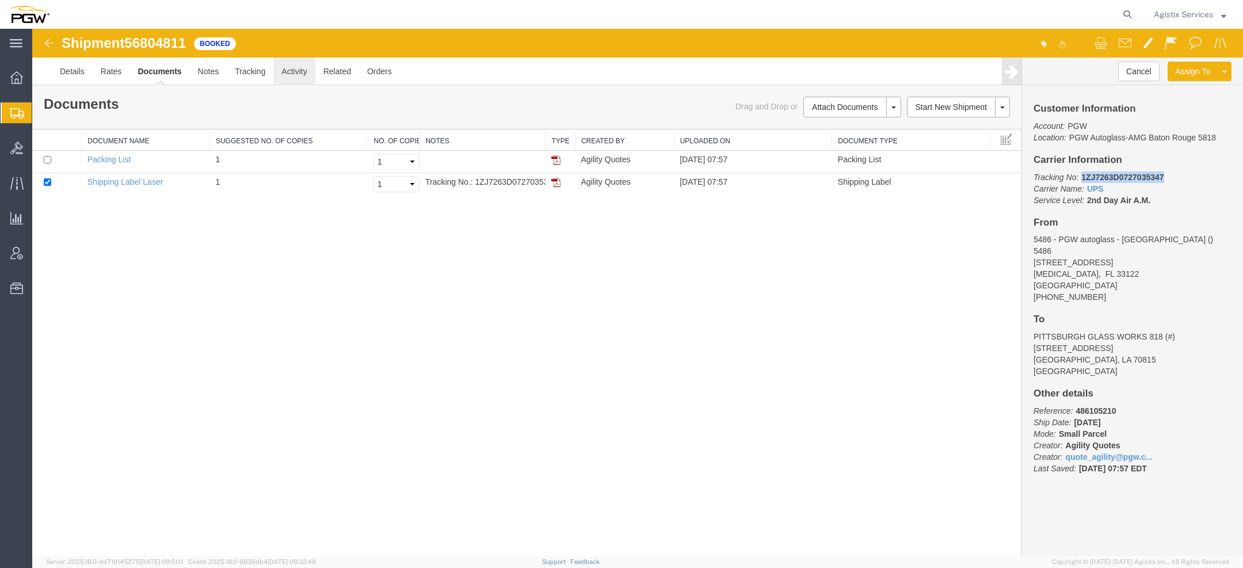
click at [284, 67] on link "Activity" at bounding box center [293, 72] width 41 height 28
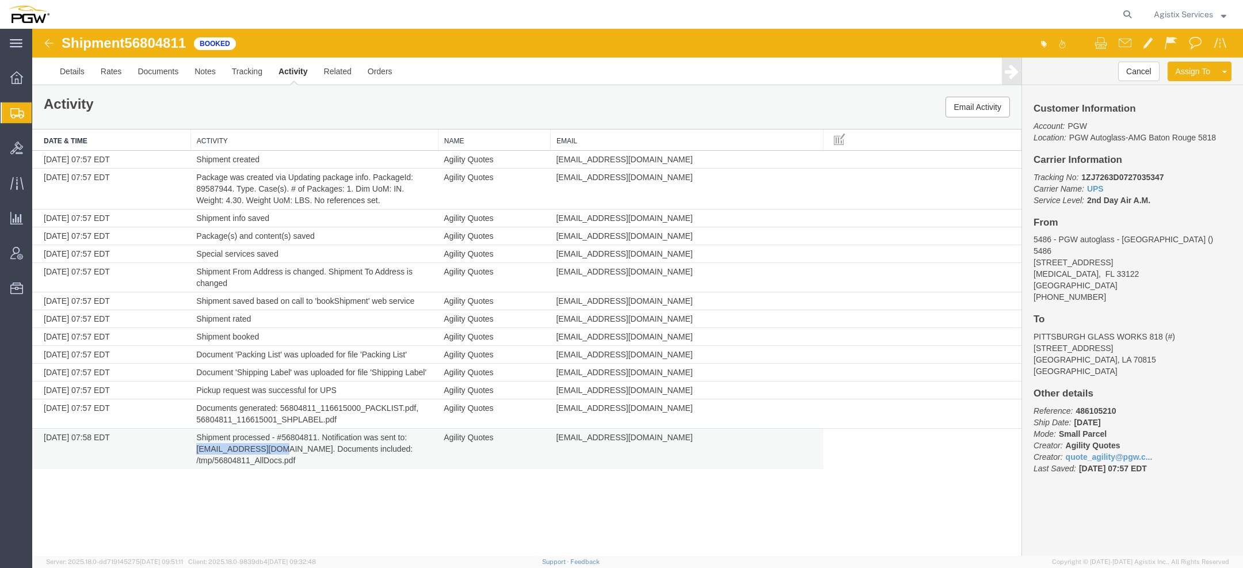
drag, startPoint x: 197, startPoint y: 444, endPoint x: 306, endPoint y: 442, distance: 108.8
click at [306, 442] on td "Shipment processed - #56804811. Notification was sent to: [EMAIL_ADDRESS][DOMAI…" at bounding box center [315, 449] width 248 height 41
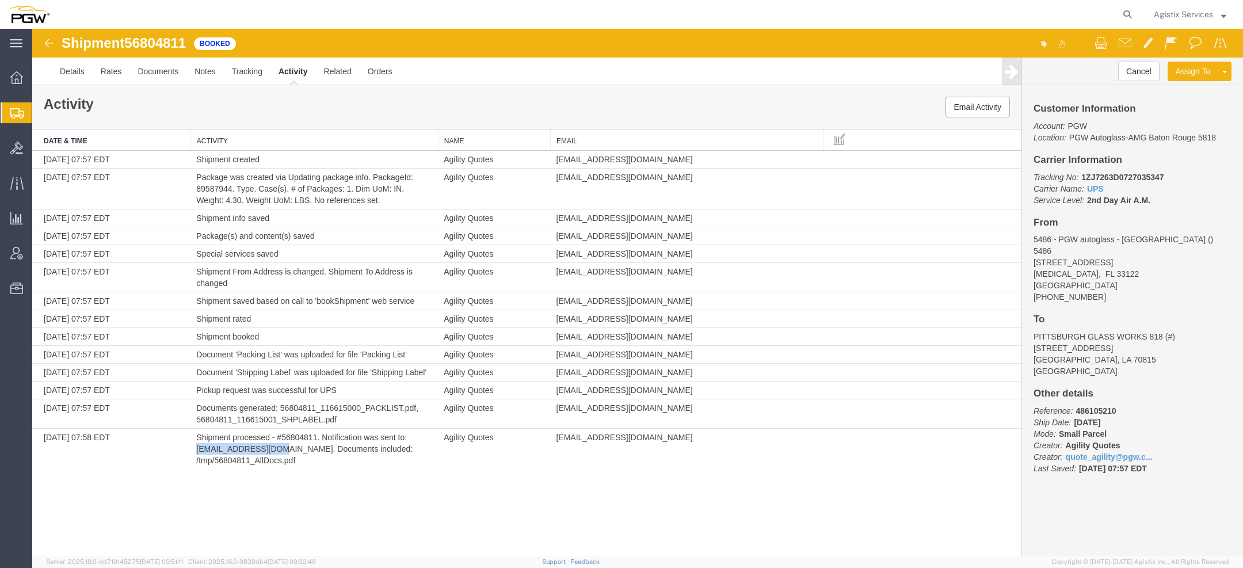
copy td "[EMAIL_ADDRESS][DOMAIN_NAME]"
click at [1173, 12] on span "Agistix Services" at bounding box center [1183, 14] width 59 height 13
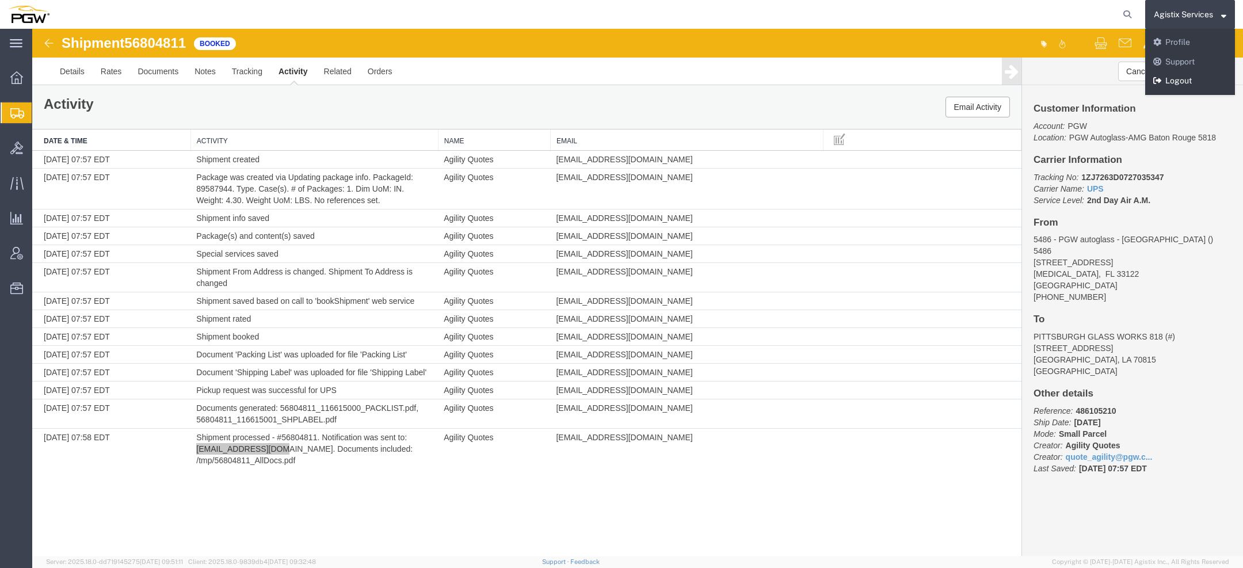
click at [1166, 79] on link "Logout" at bounding box center [1190, 81] width 90 height 20
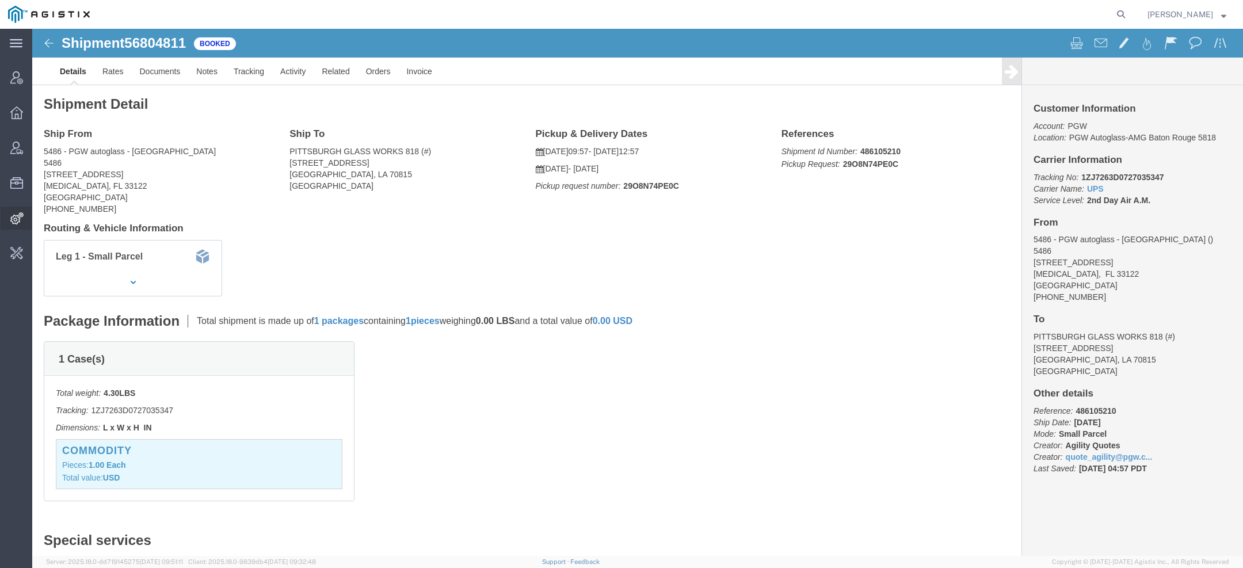
click at [22, 219] on icon at bounding box center [16, 218] width 13 height 12
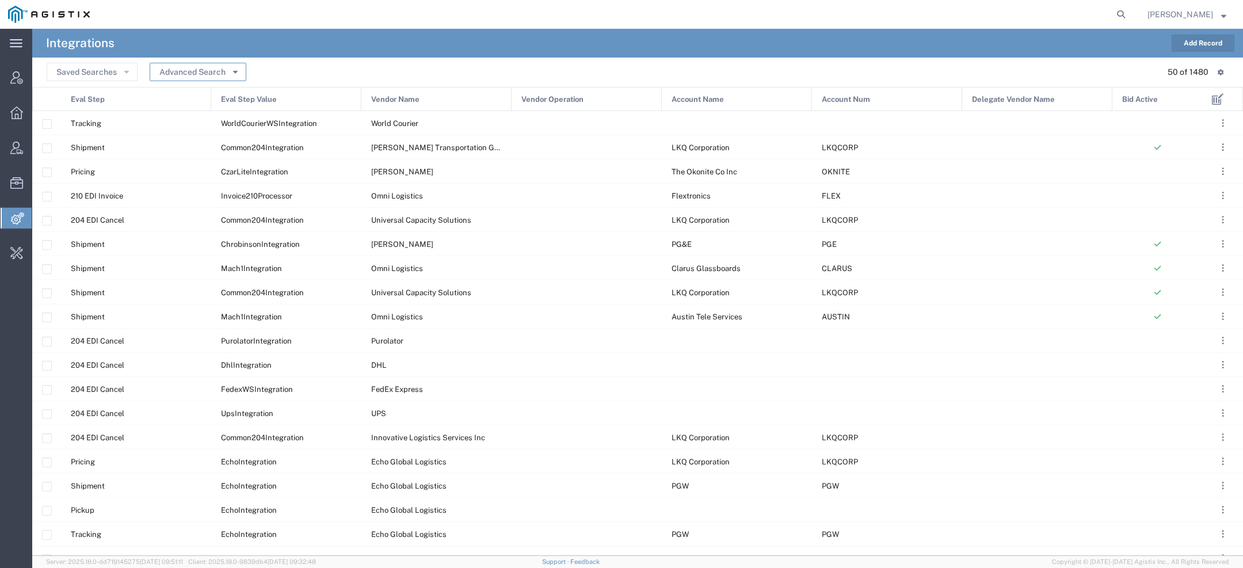
click at [212, 74] on button "Advanced Search" at bounding box center [198, 72] width 97 height 18
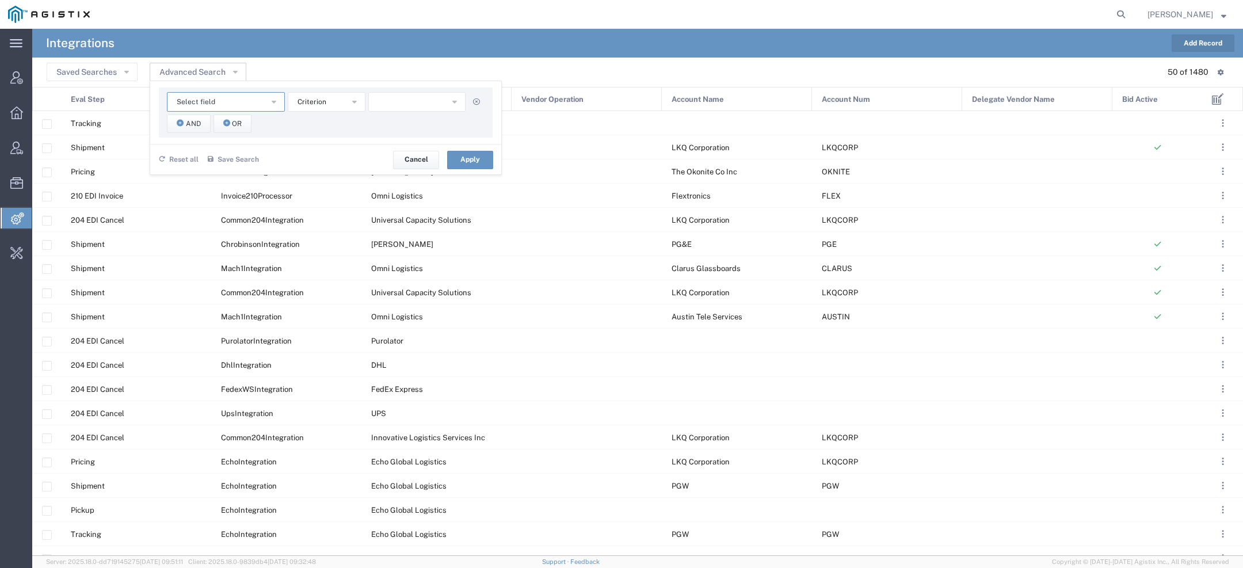
click at [195, 101] on span "Select field" at bounding box center [196, 102] width 39 height 11
click at [183, 123] on span "Account Name" at bounding box center [225, 122] width 116 height 15
click at [340, 102] on button "starts with" at bounding box center [327, 102] width 78 height 20
click at [334, 115] on span "contains" at bounding box center [325, 122] width 75 height 15
click at [394, 111] on input "text" at bounding box center [417, 102] width 98 height 20
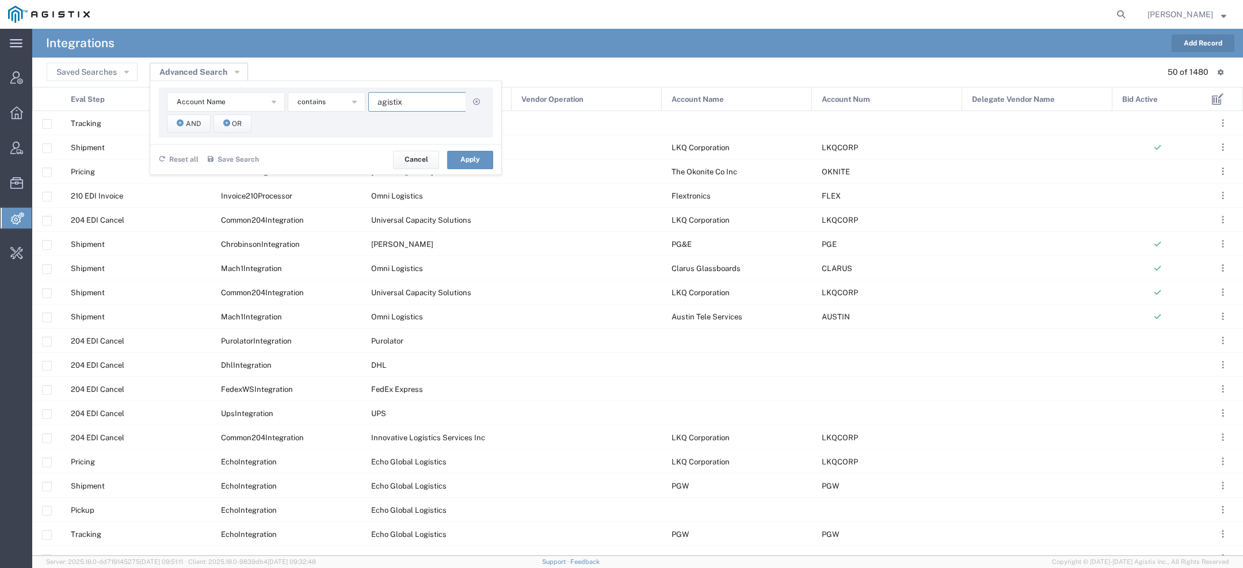
type input "agistix"
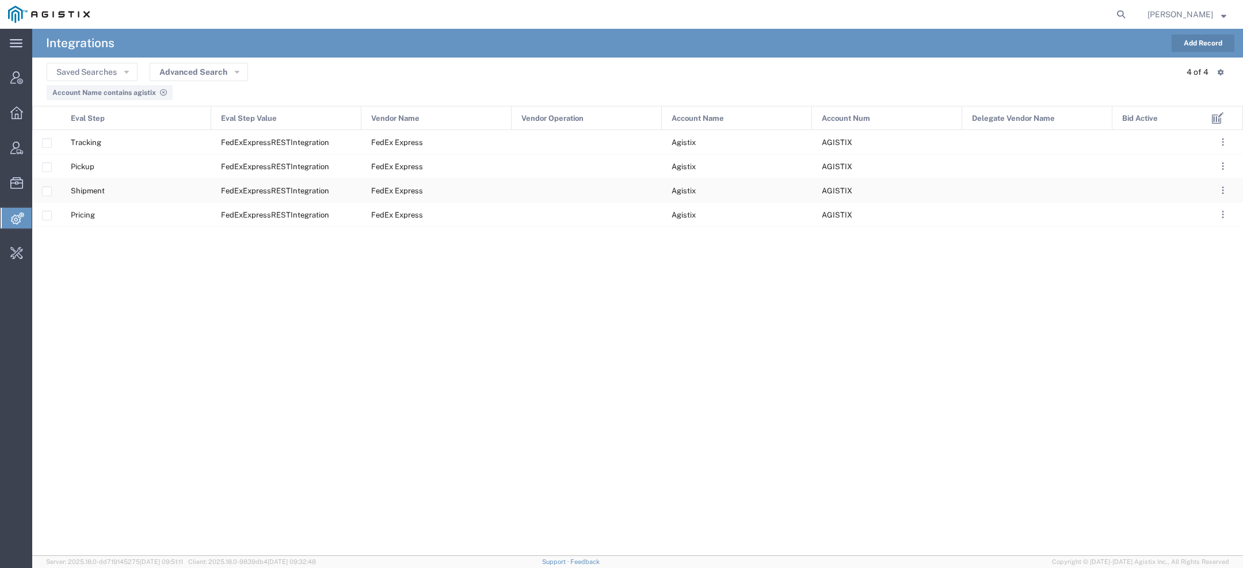
click at [163, 191] on div "Shipment" at bounding box center [136, 190] width 150 height 24
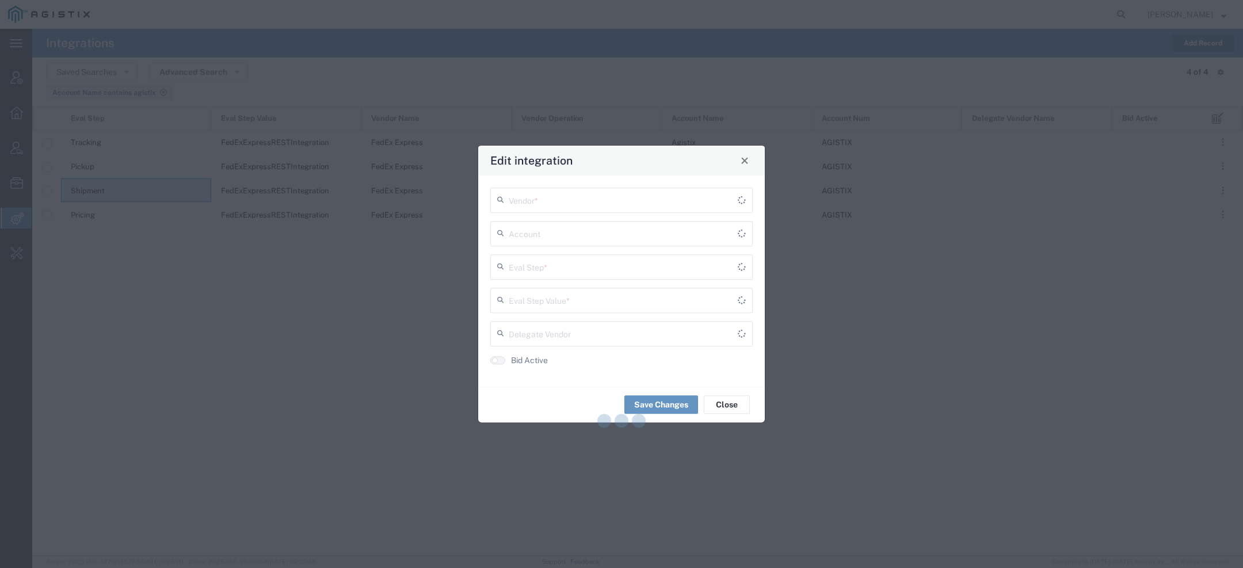
type input "Shipment"
type input "FedExExpressRESTIntegration"
type input "Agistix"
type input "FedEx Express"
click at [744, 164] on span "Close" at bounding box center [745, 161] width 8 height 8
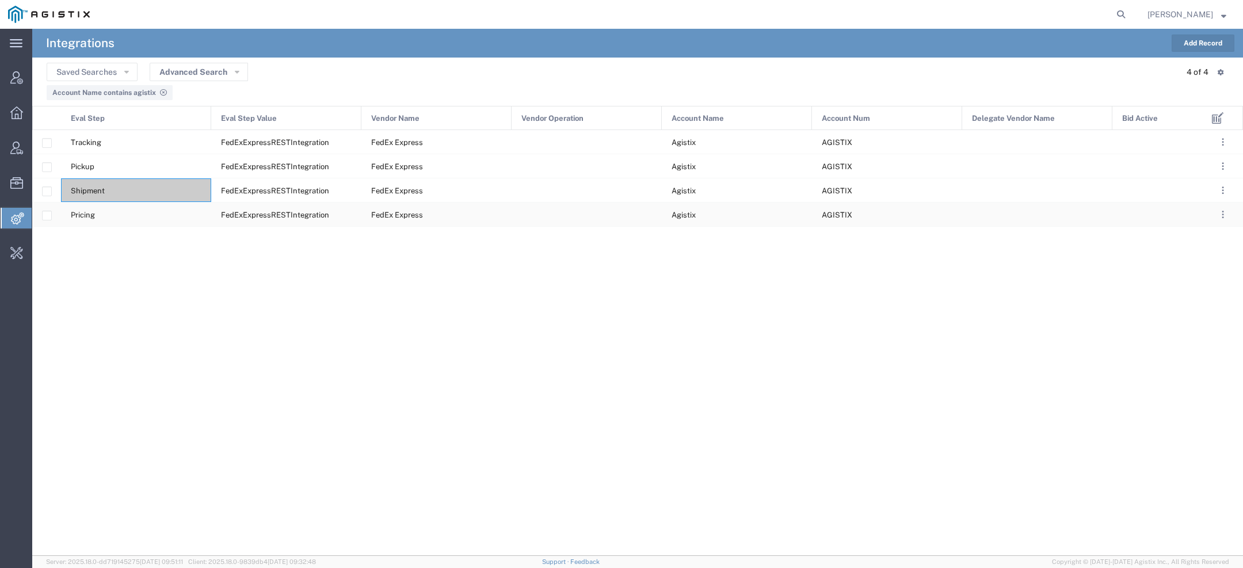
click at [159, 214] on div "Pricing" at bounding box center [136, 215] width 150 height 24
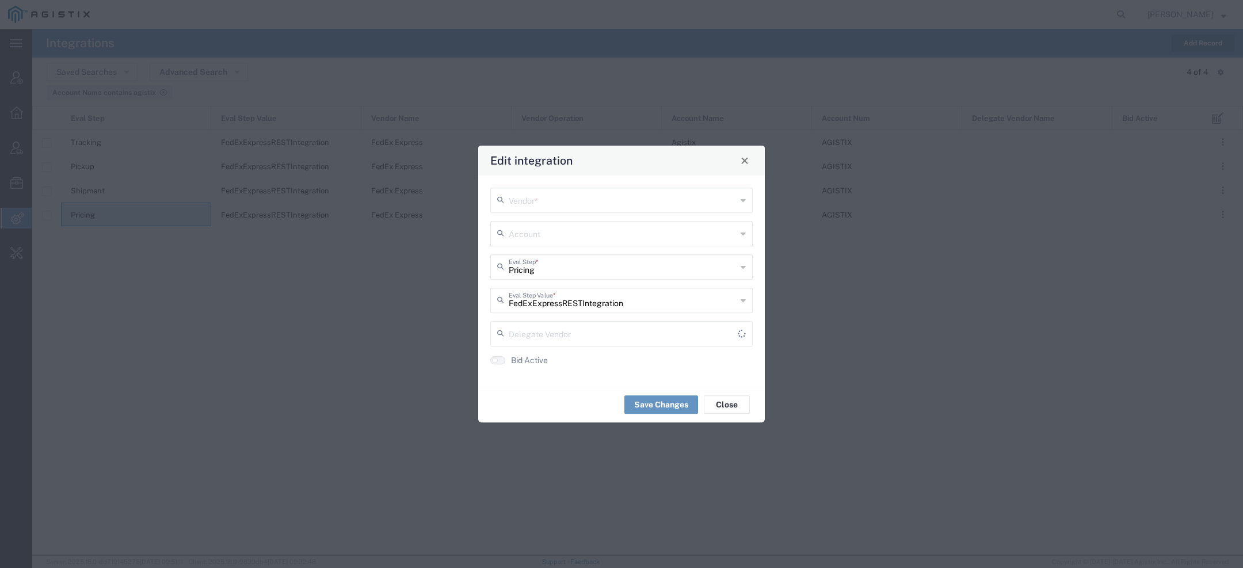
type input "Agistix"
type input "FedEx Express"
click at [751, 164] on button "Close" at bounding box center [745, 161] width 16 height 16
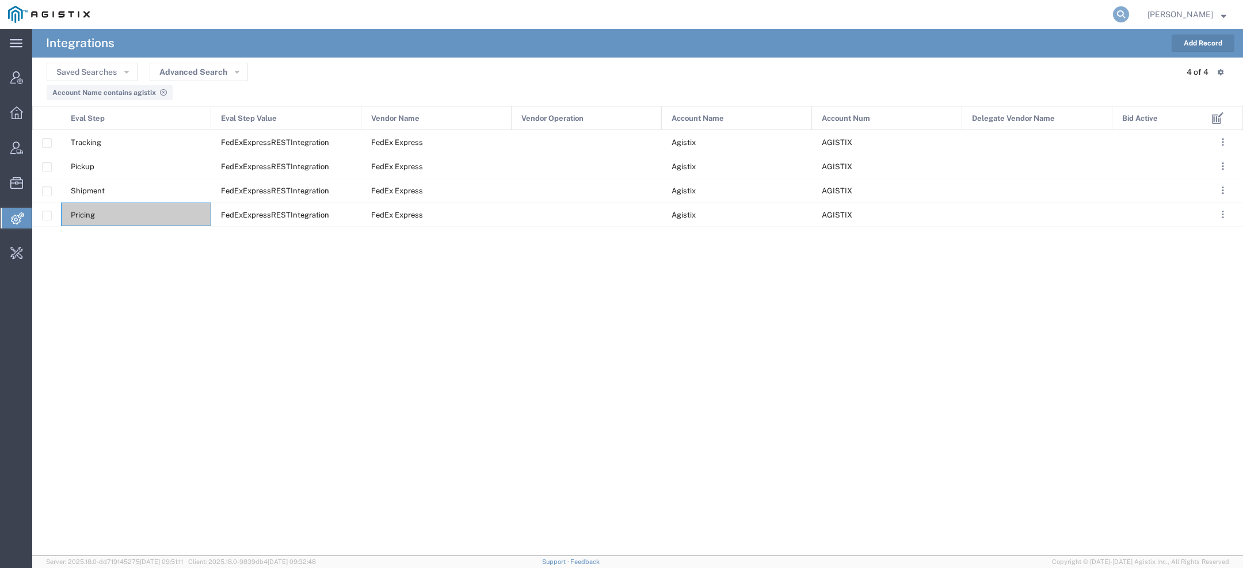
click at [1125, 15] on icon at bounding box center [1121, 14] width 16 height 16
type input "agistix"
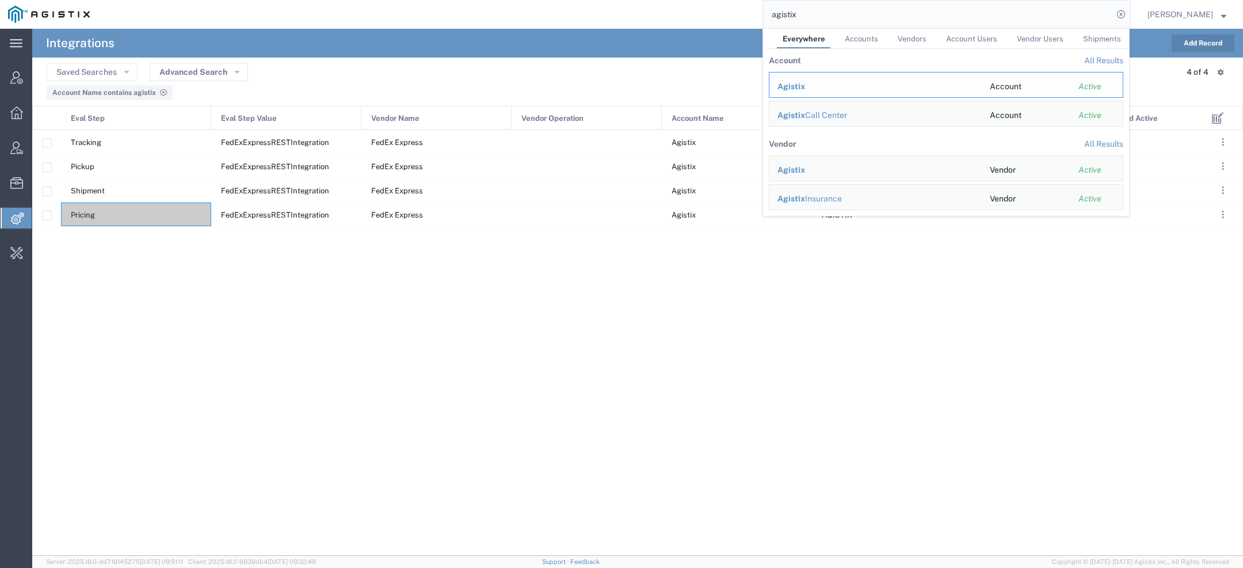
click at [831, 84] on div "Agistix" at bounding box center [876, 87] width 196 height 12
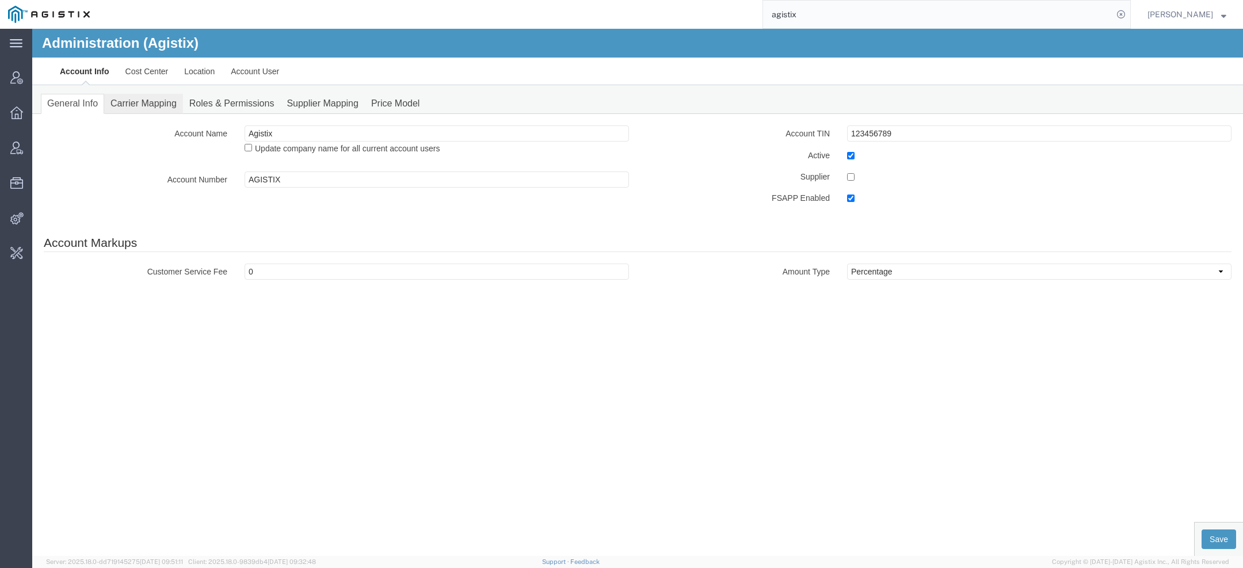
click at [144, 112] on link "Carrier Mapping" at bounding box center [143, 104] width 79 height 20
